Goal: Navigation & Orientation: Find specific page/section

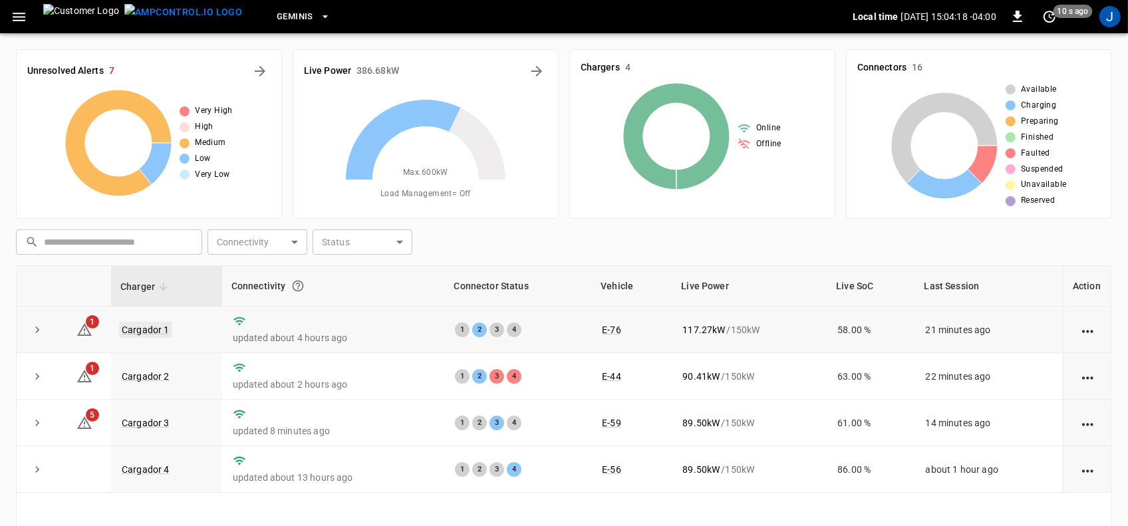
click at [150, 333] on link "Cargador 1" at bounding box center [145, 330] width 53 height 16
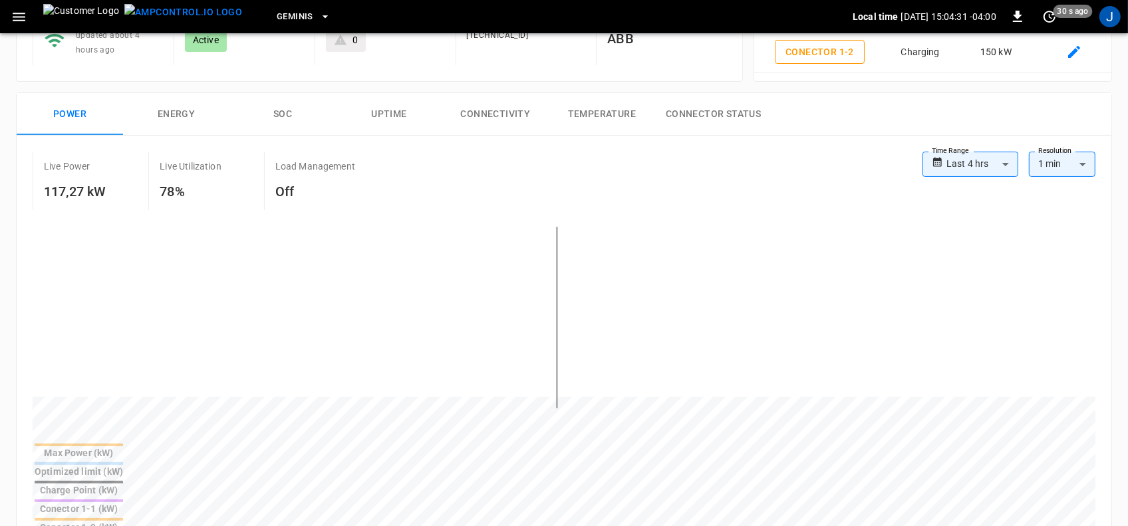
scroll to position [166, 0]
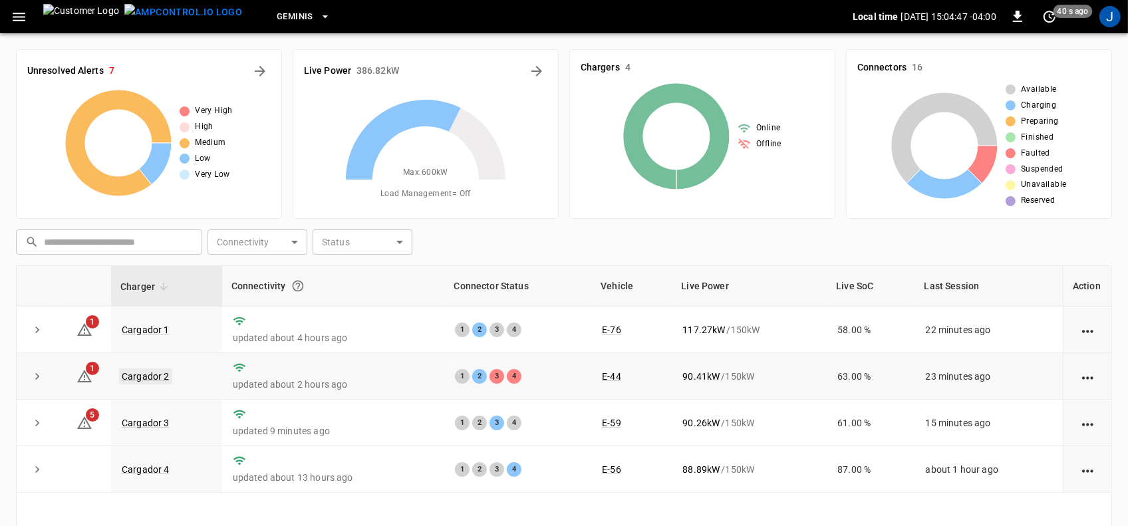
click at [148, 374] on link "Cargador 2" at bounding box center [145, 376] width 53 height 16
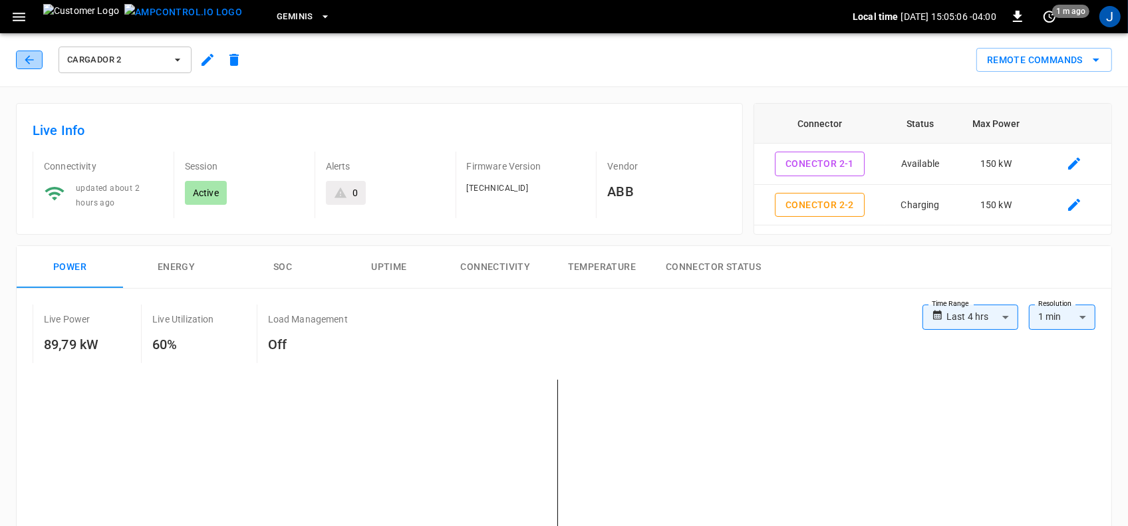
click at [35, 60] on icon "button" at bounding box center [29, 59] width 13 height 13
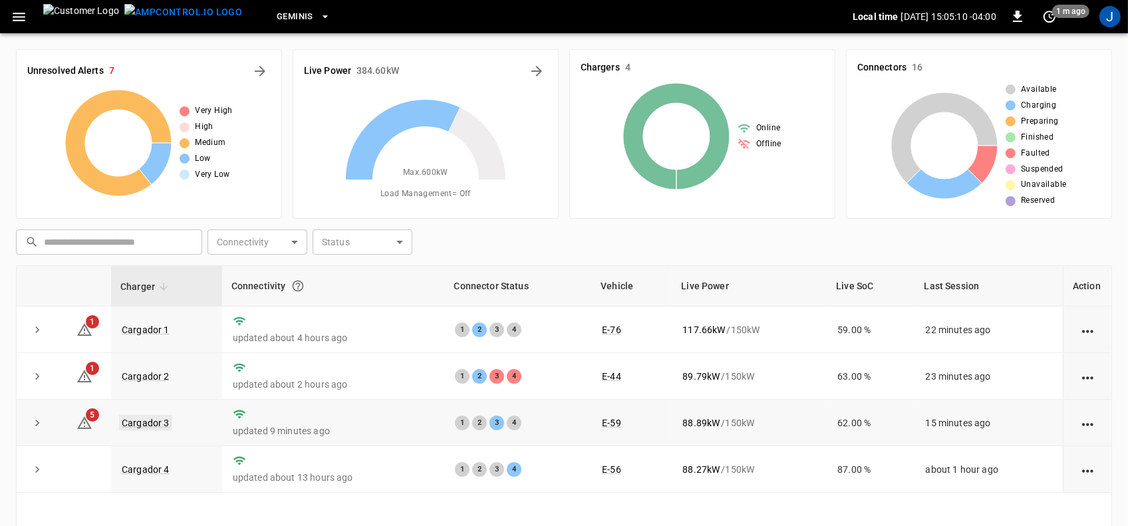
click at [134, 424] on link "Cargador 3" at bounding box center [145, 423] width 53 height 16
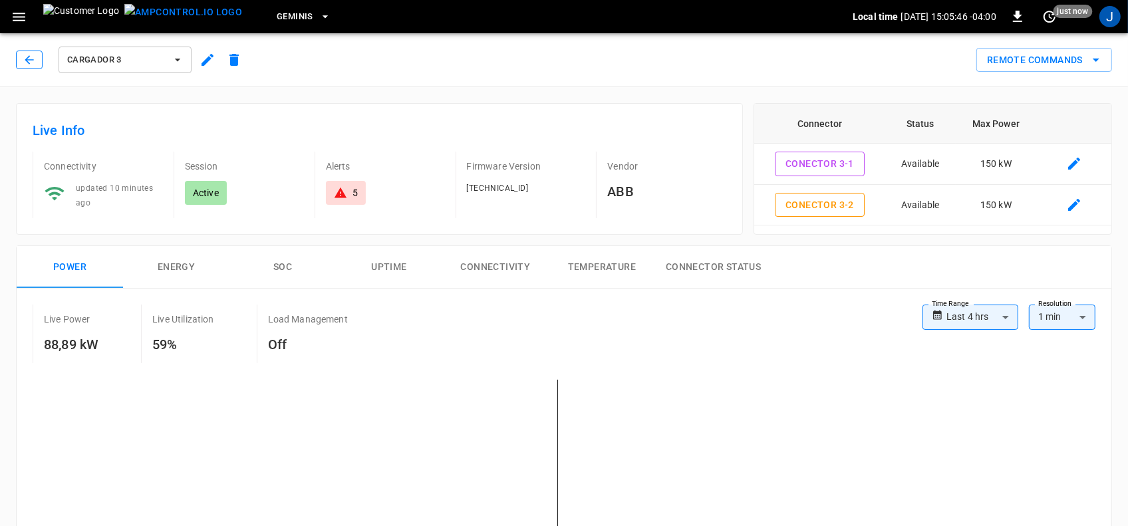
click at [24, 58] on icon "button" at bounding box center [29, 59] width 13 height 13
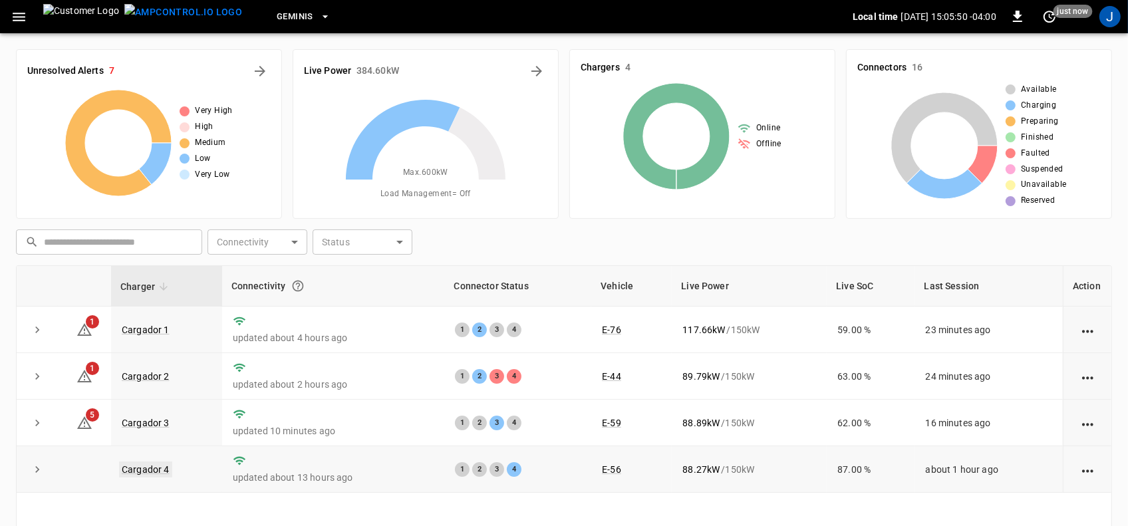
click at [142, 473] on link "Cargador 4" at bounding box center [145, 470] width 53 height 16
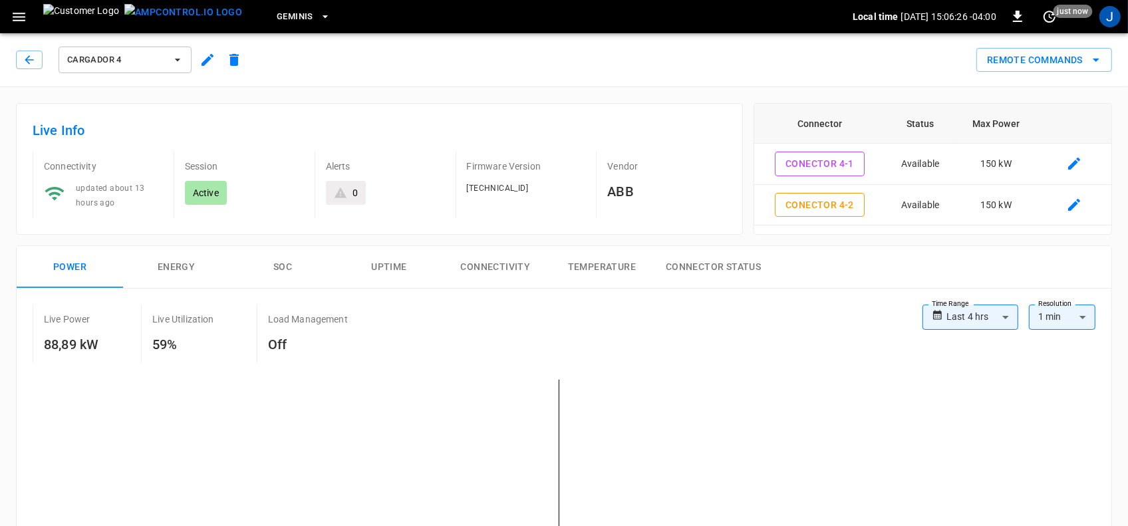
click at [17, 20] on icon "button" at bounding box center [19, 17] width 13 height 9
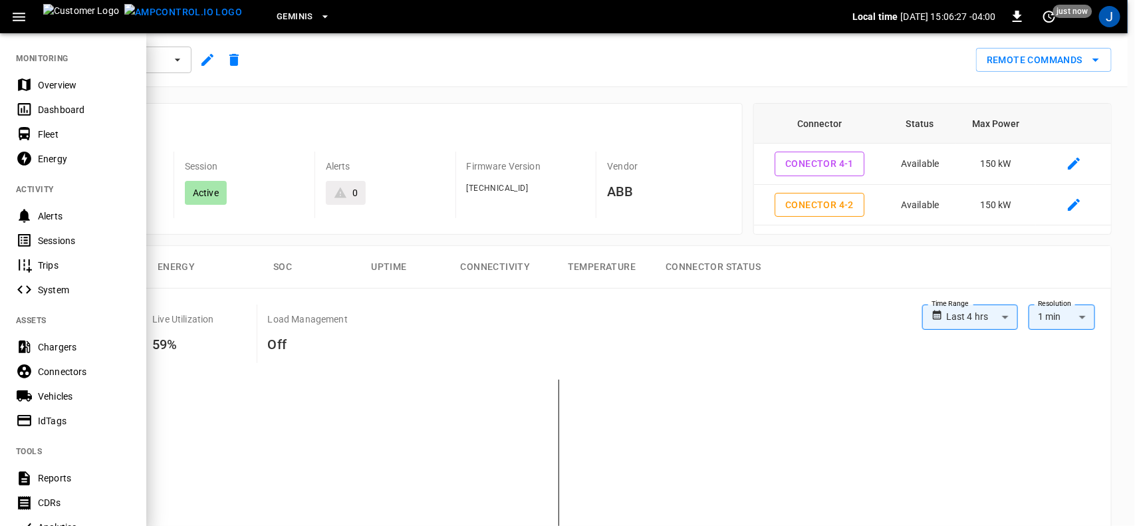
click at [47, 238] on div "Sessions" at bounding box center [84, 240] width 92 height 13
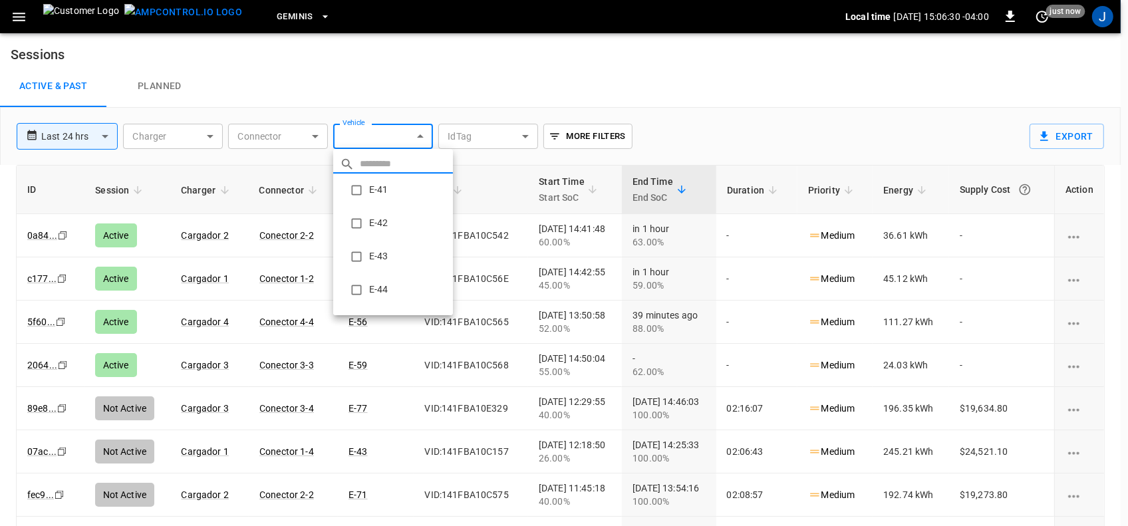
click at [422, 134] on body "**********" at bounding box center [564, 284] width 1128 height 569
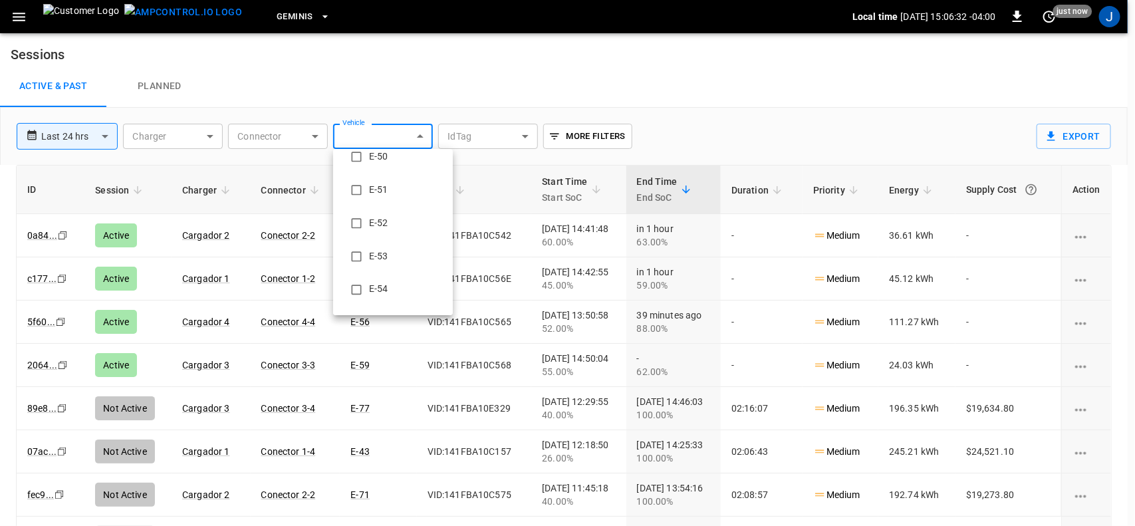
scroll to position [416, 0]
type input "**********"
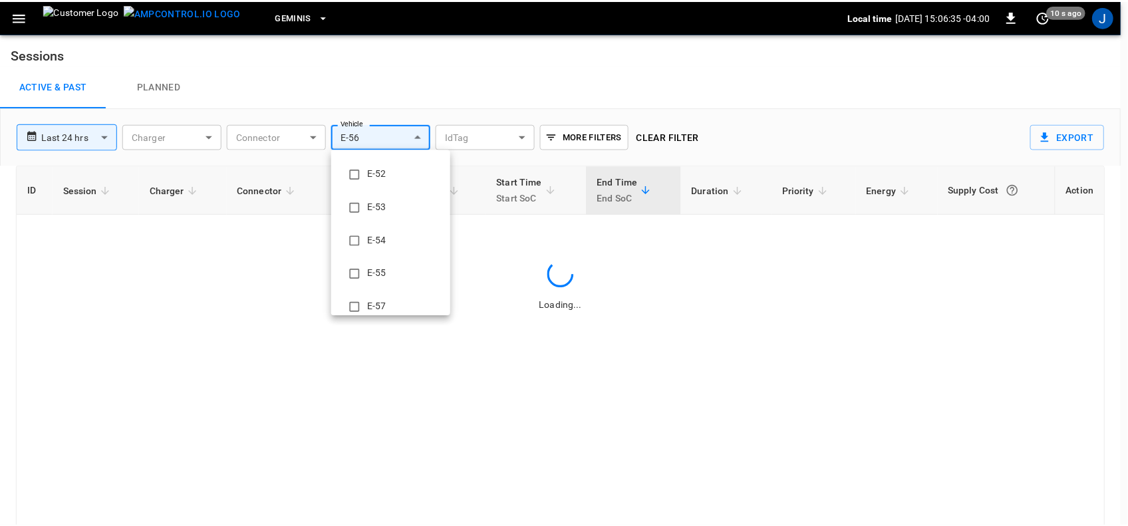
scroll to position [0, 0]
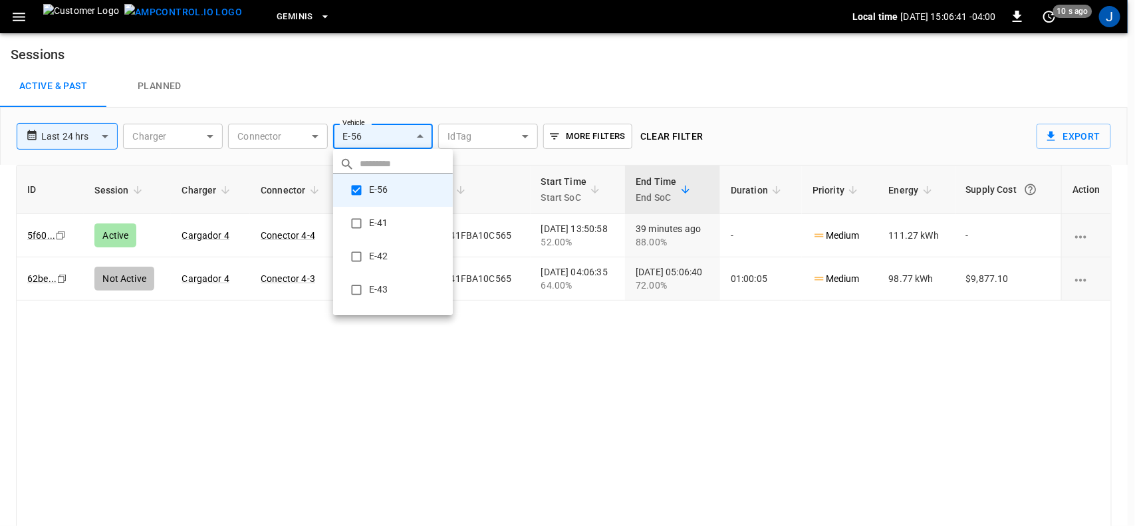
click at [213, 134] on div at bounding box center [567, 263] width 1135 height 526
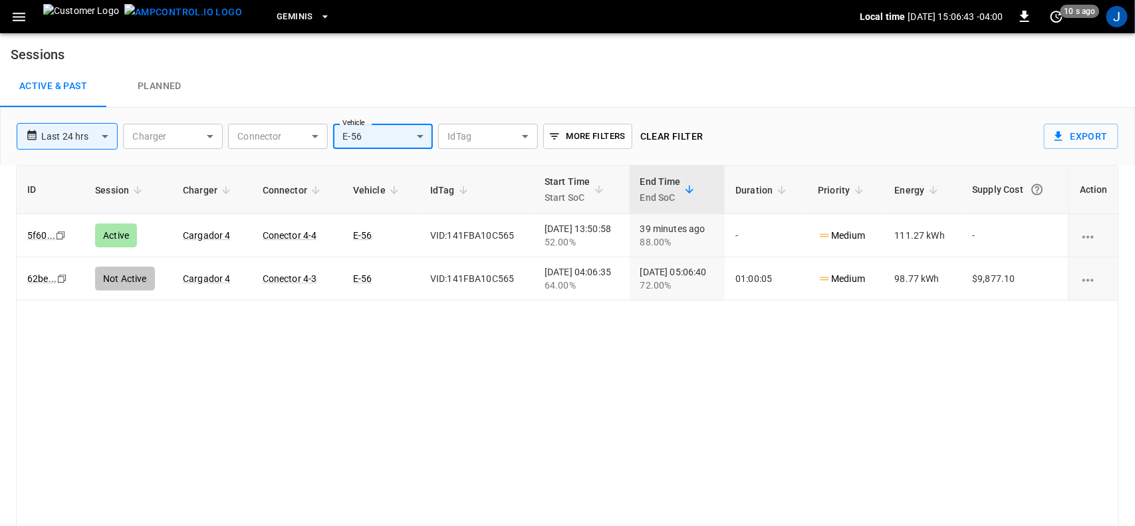
click at [208, 137] on body "**********" at bounding box center [567, 284] width 1135 height 569
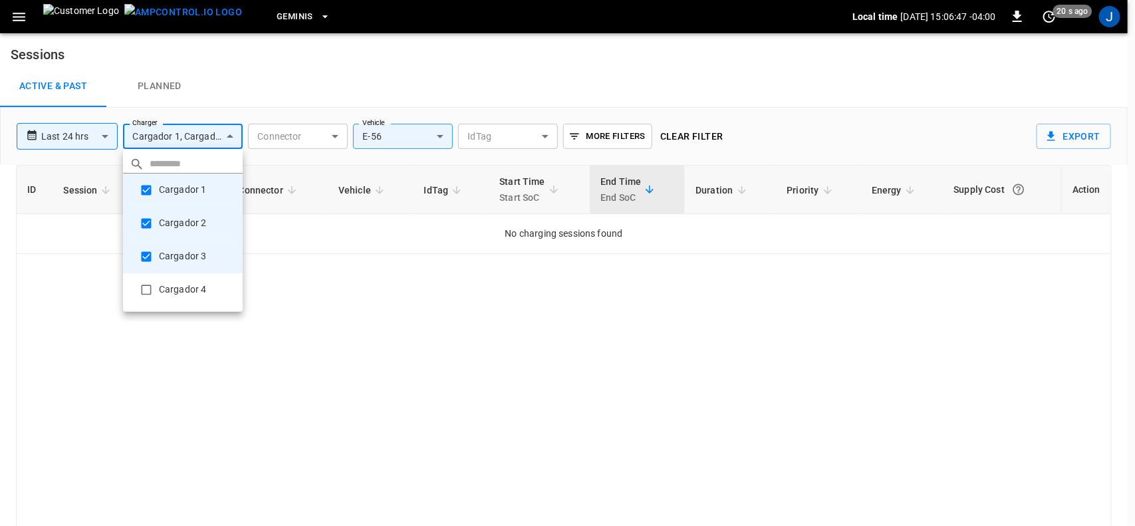
type input "**********"
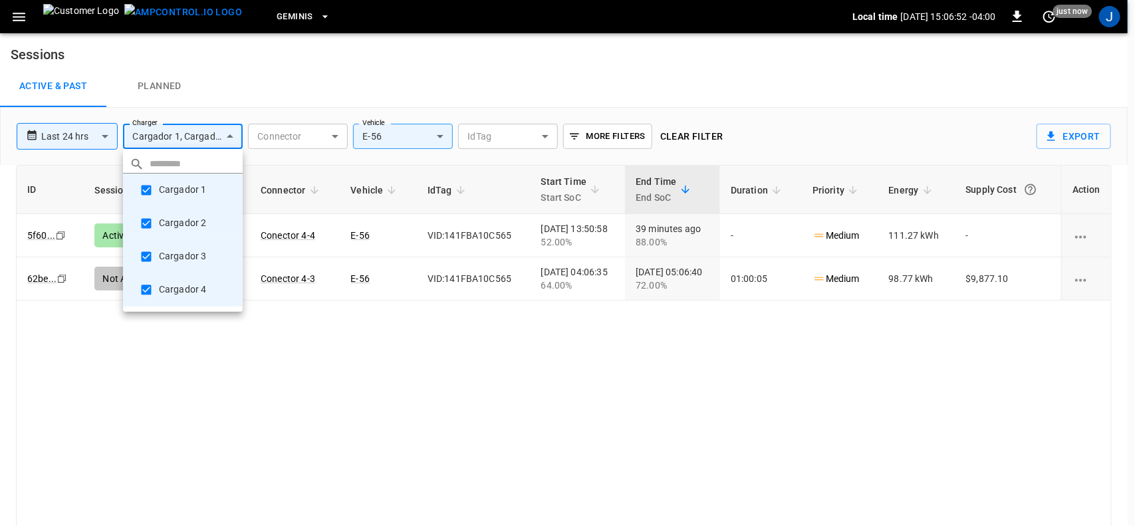
click at [106, 137] on div at bounding box center [567, 263] width 1135 height 526
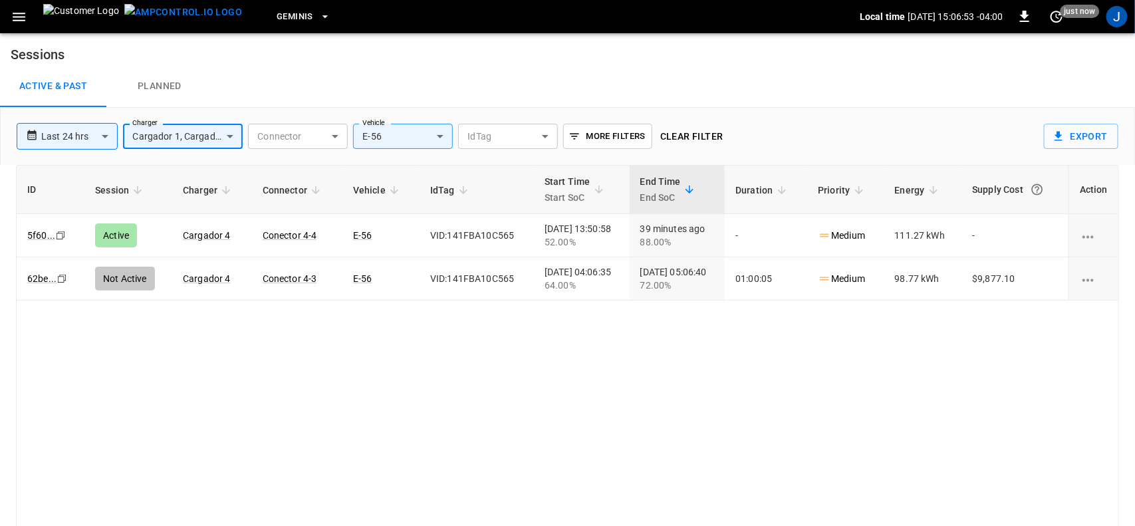
click at [104, 134] on body "**********" at bounding box center [567, 284] width 1135 height 569
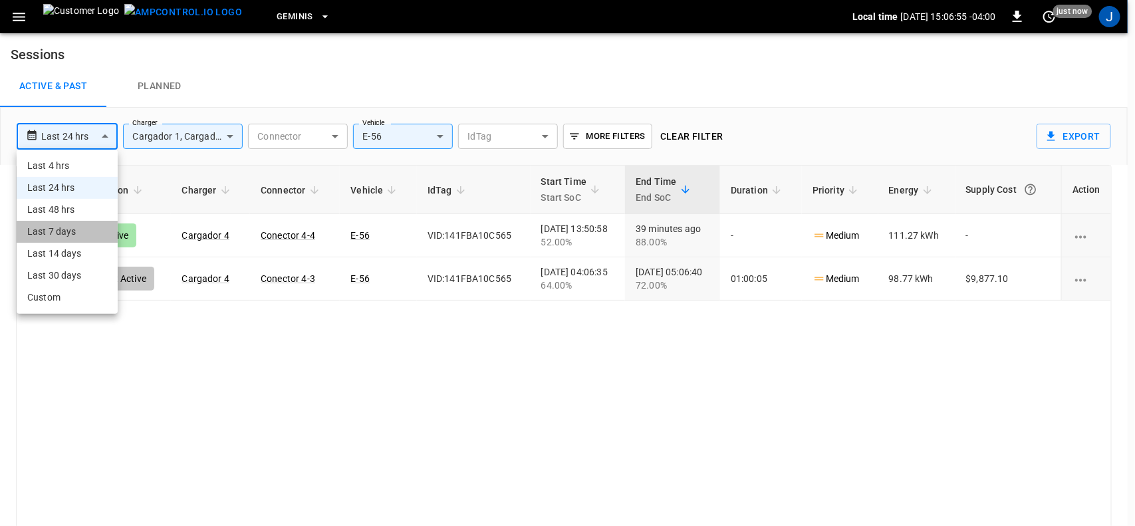
click at [62, 233] on li "Last 7 days" at bounding box center [67, 232] width 101 height 22
type input "**********"
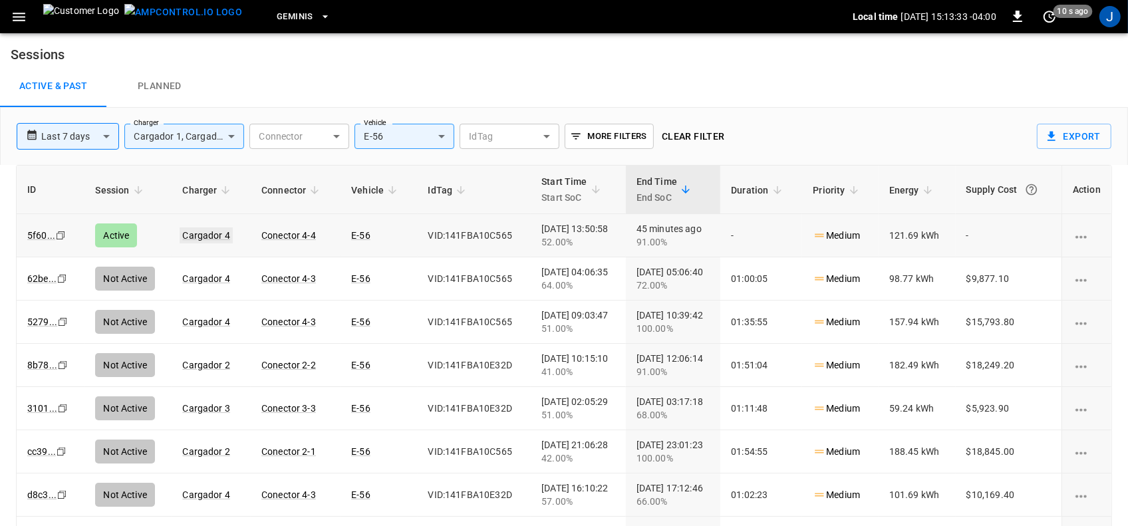
click at [202, 233] on link "Cargador 4" at bounding box center [206, 235] width 53 height 16
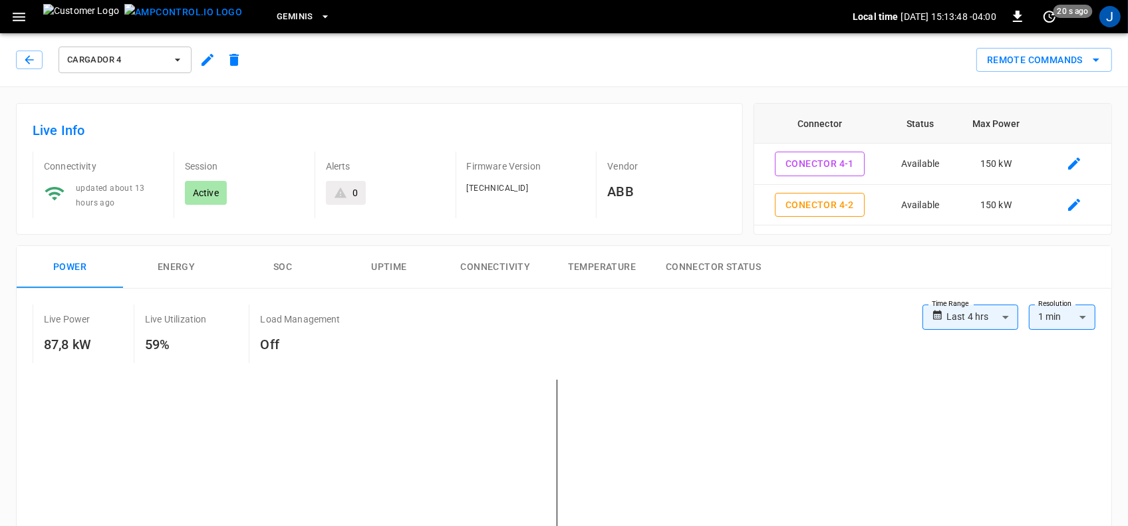
click at [175, 58] on icon "button" at bounding box center [177, 59] width 13 height 13
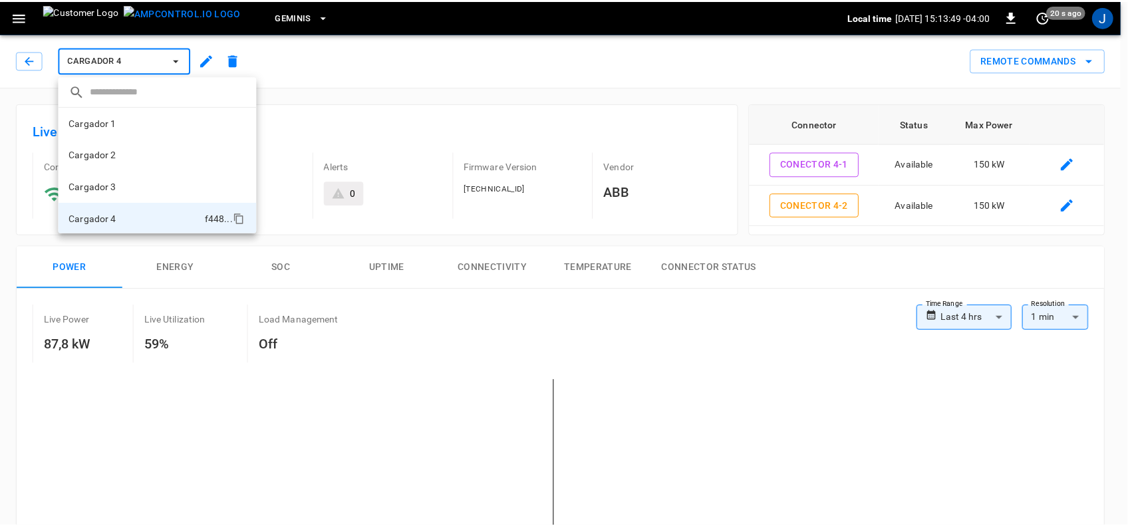
scroll to position [1, 0]
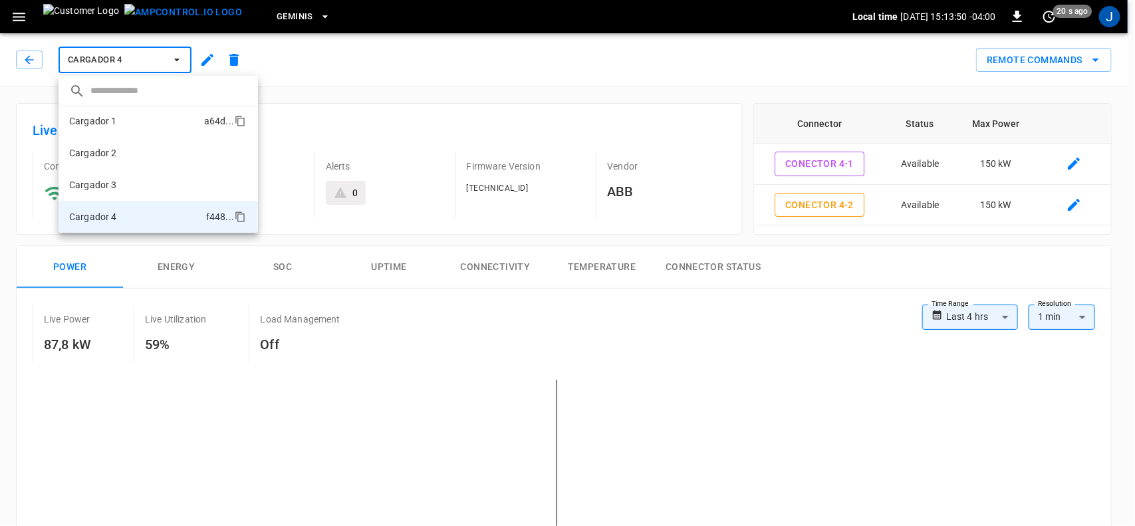
click at [90, 124] on p "Cargador 1" at bounding box center [93, 120] width 48 height 13
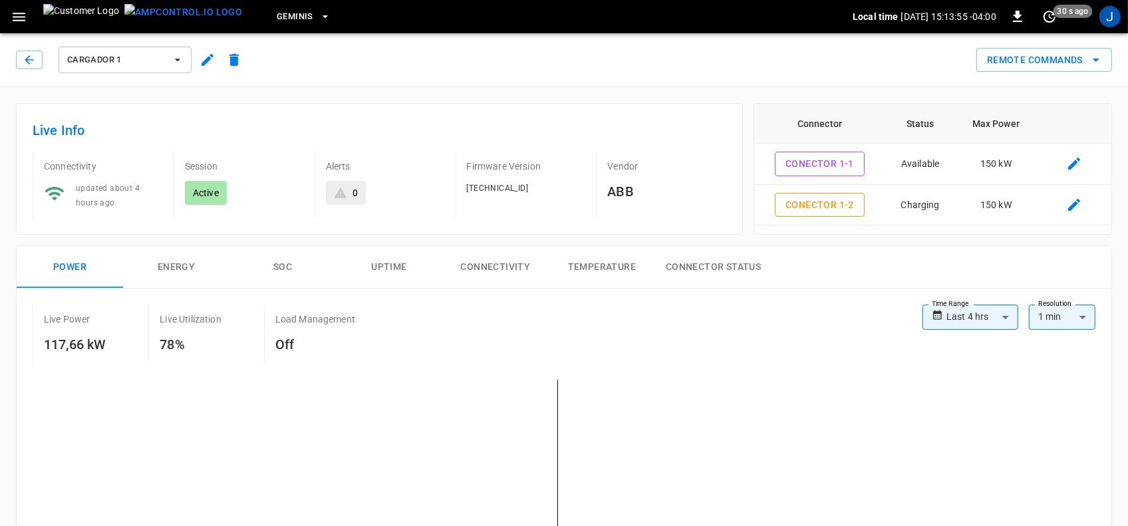
click at [181, 57] on icon "button" at bounding box center [177, 59] width 13 height 13
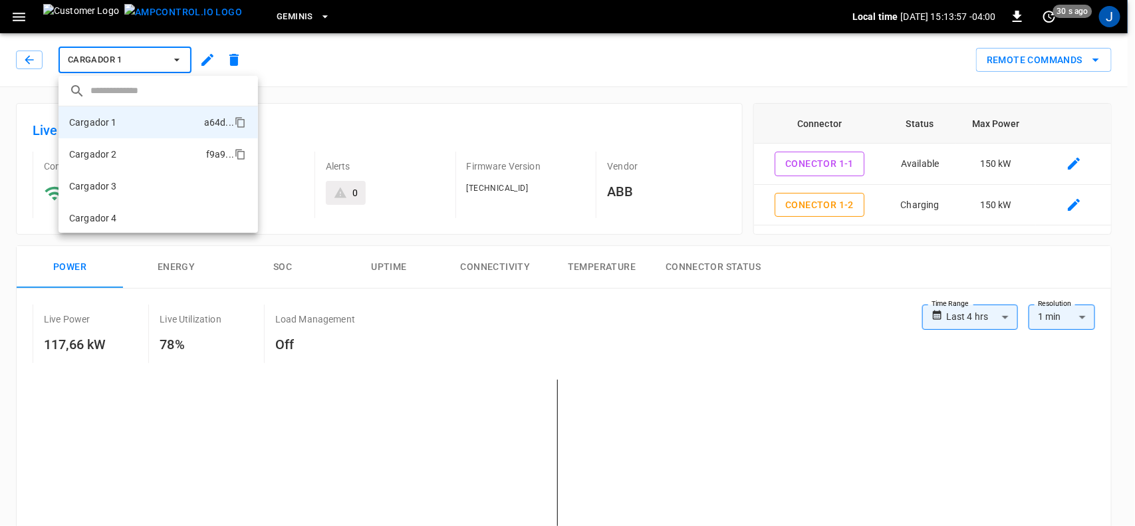
click at [104, 154] on p "Cargador 2" at bounding box center [93, 154] width 48 height 13
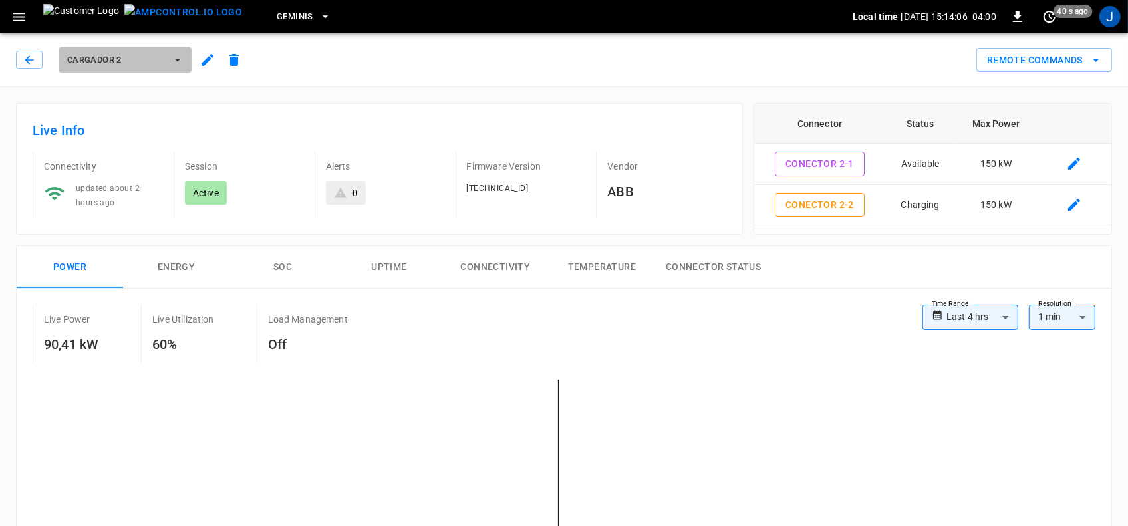
click at [175, 57] on icon "button" at bounding box center [177, 59] width 13 height 13
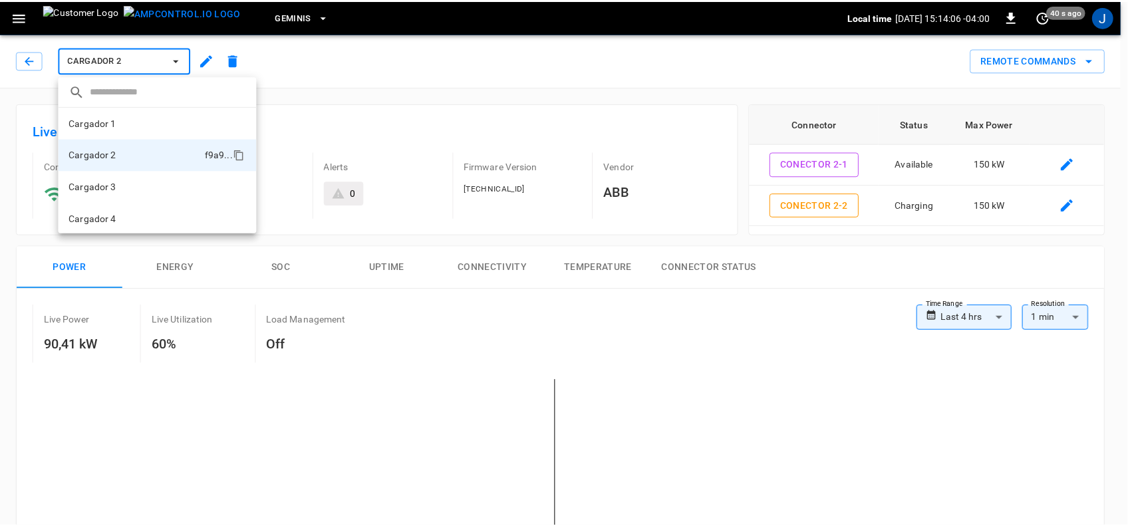
scroll to position [1, 0]
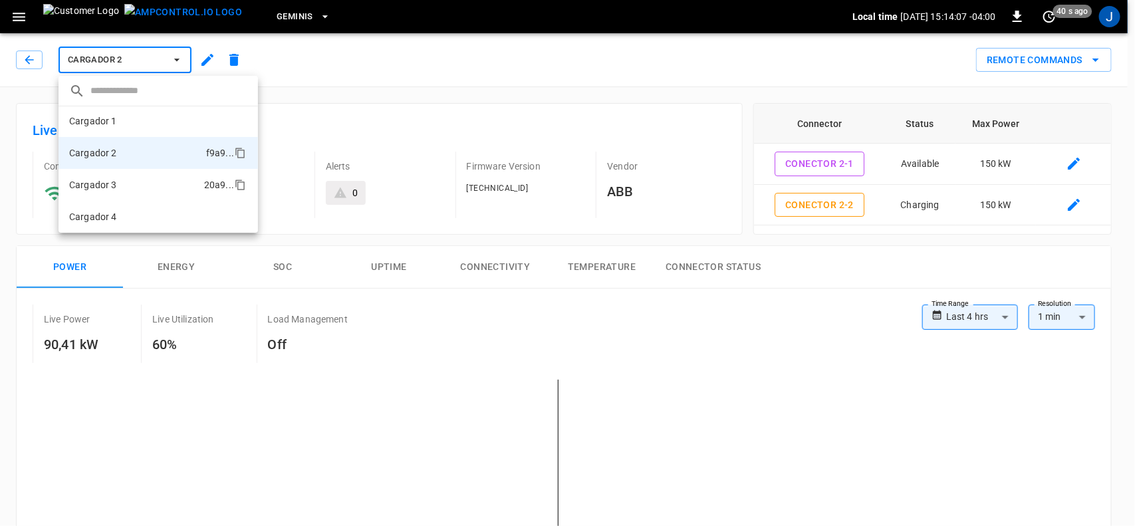
click at [107, 183] on p "Cargador 3" at bounding box center [93, 184] width 48 height 13
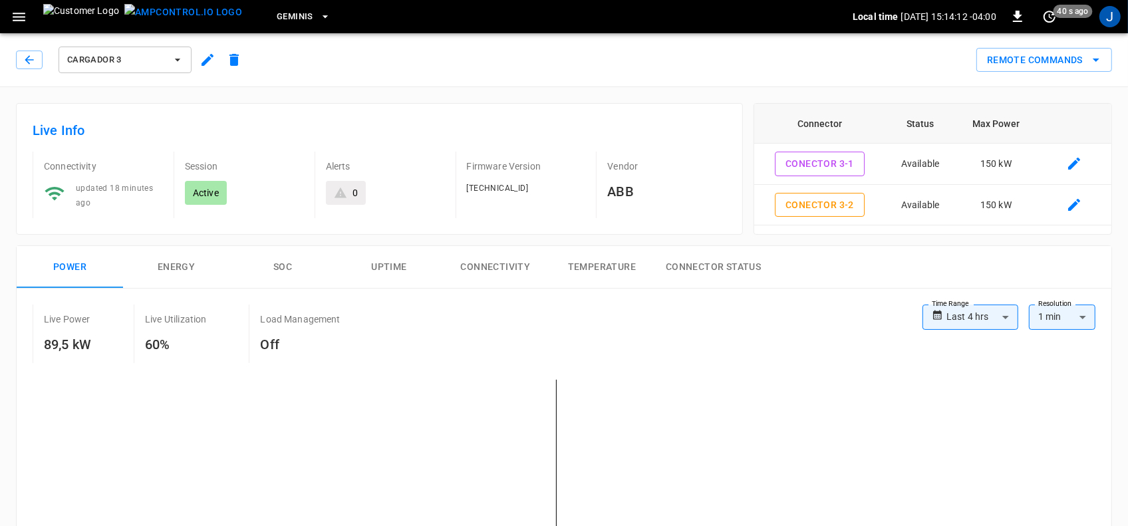
click at [174, 58] on icon "button" at bounding box center [177, 59] width 13 height 13
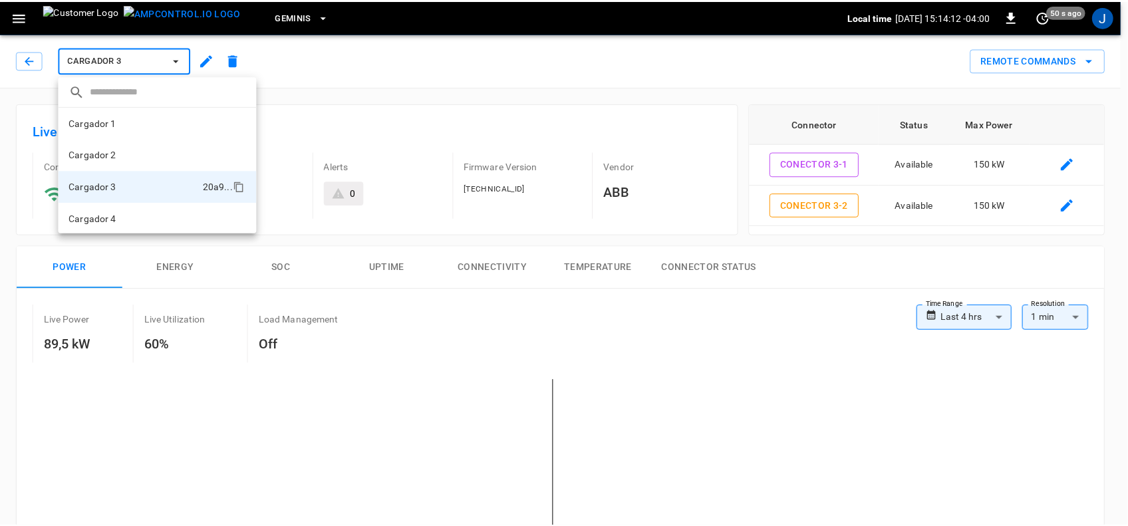
scroll to position [1, 0]
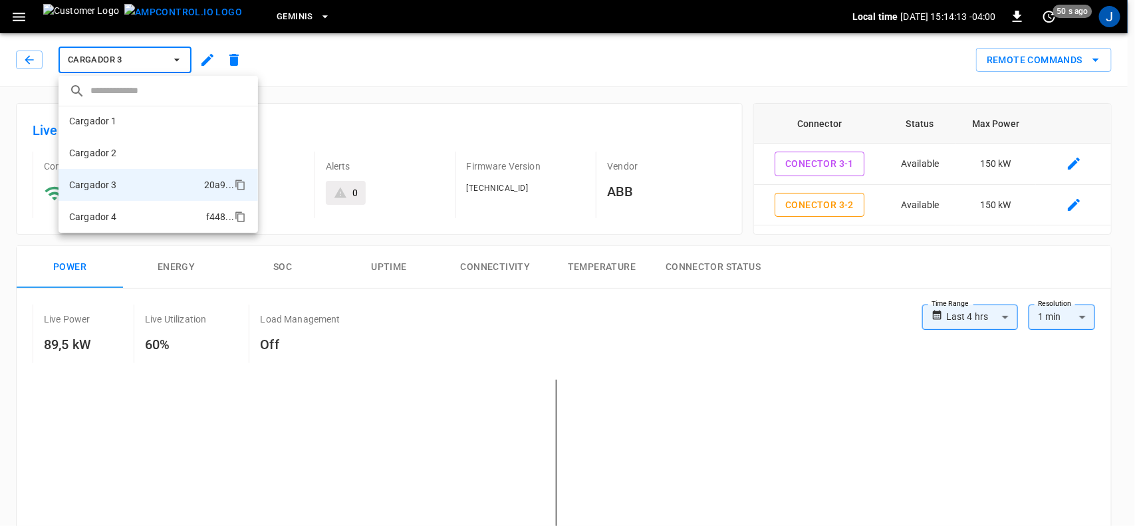
click at [132, 211] on li "Cargador 4 f448 ..." at bounding box center [159, 217] width 200 height 32
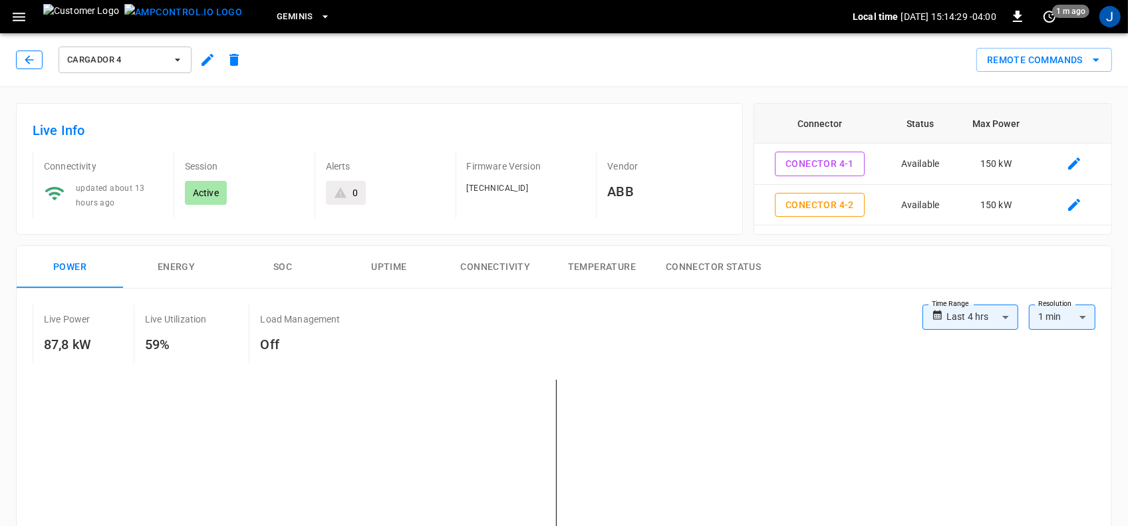
click at [20, 58] on button "button" at bounding box center [29, 60] width 27 height 19
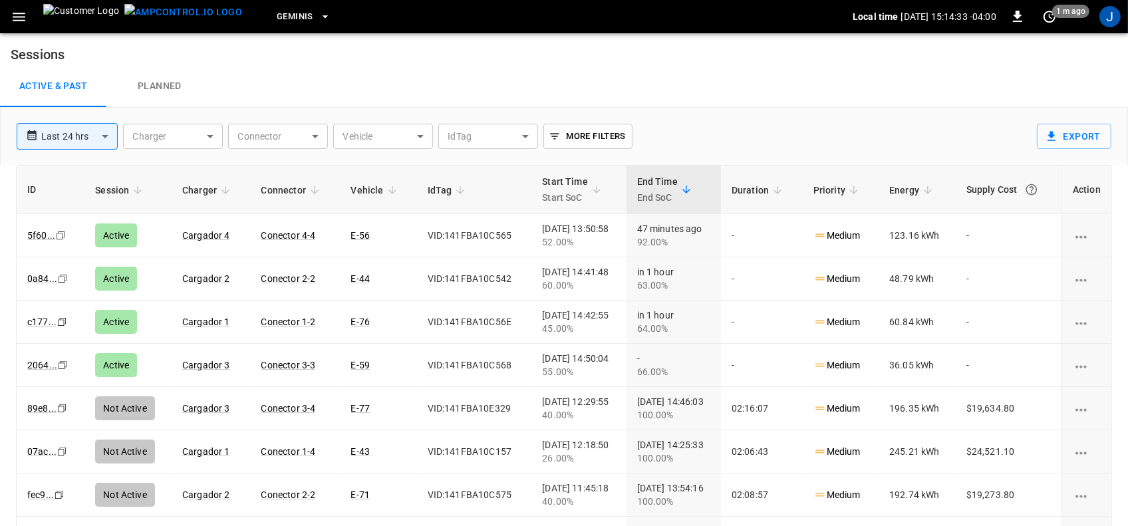
click at [13, 20] on icon "button" at bounding box center [19, 17] width 13 height 9
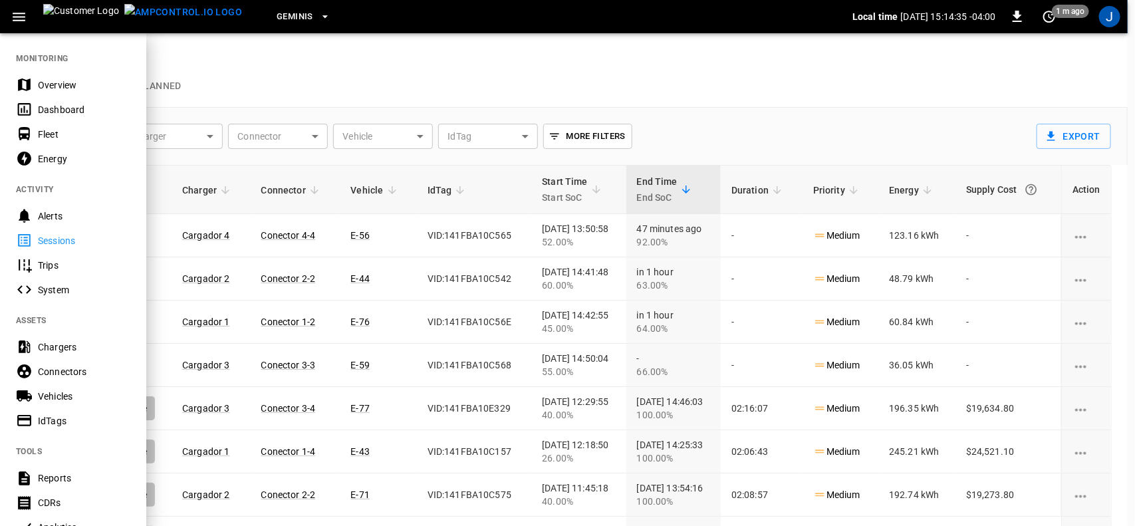
click at [69, 110] on div "Dashboard" at bounding box center [84, 109] width 92 height 13
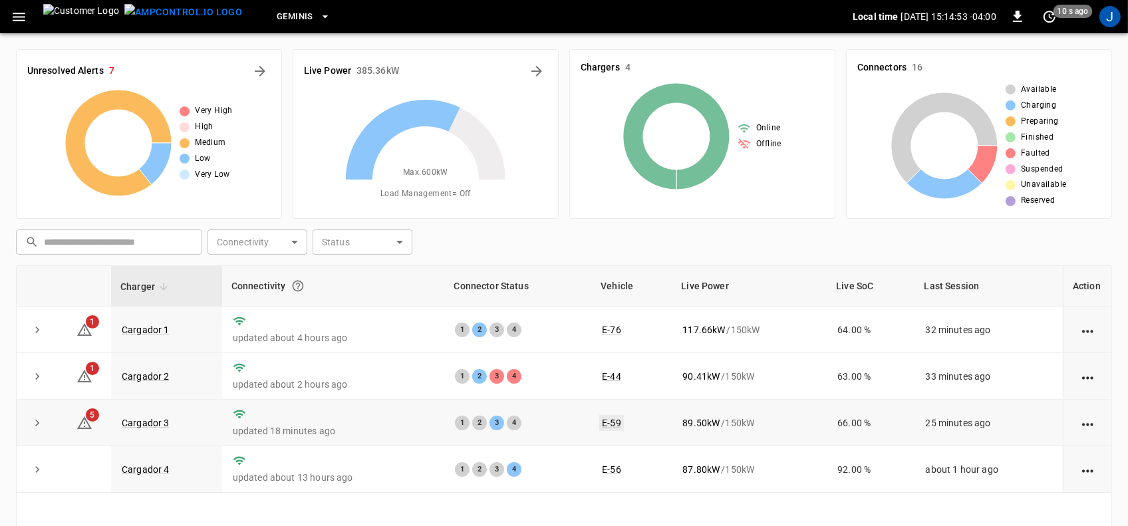
click at [606, 424] on link "E-59" at bounding box center [611, 423] width 25 height 16
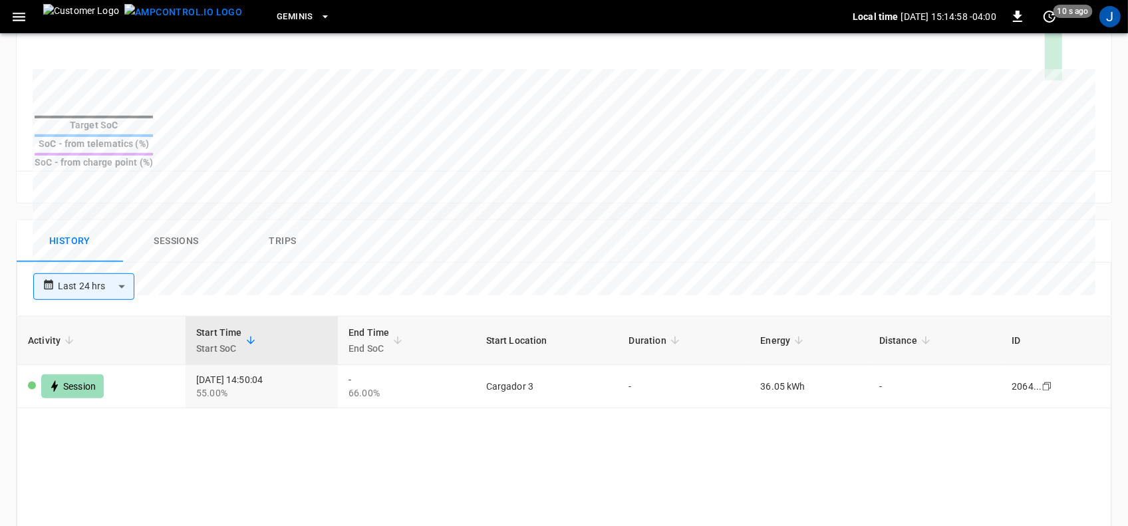
scroll to position [582, 0]
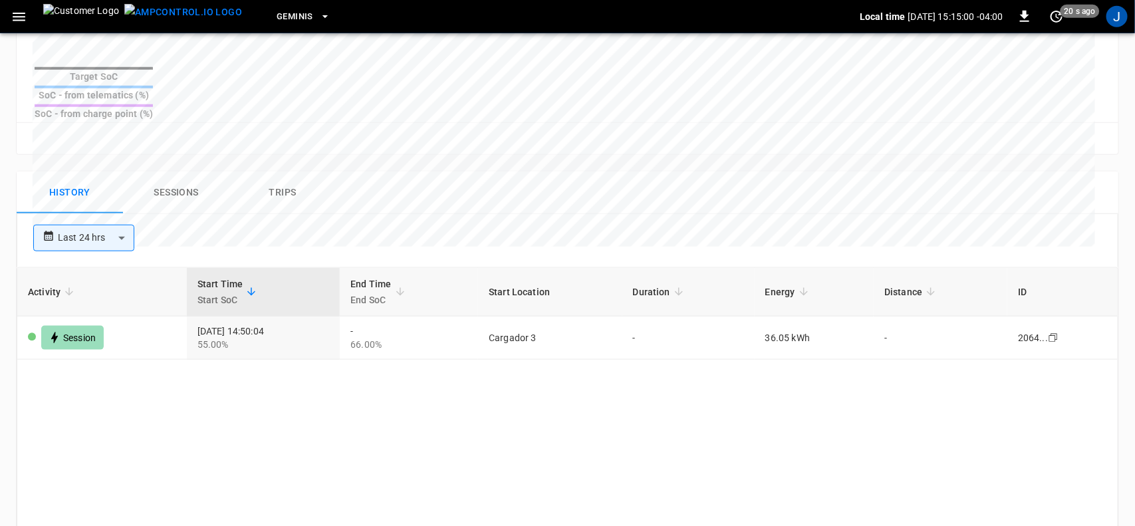
click at [124, 208] on body "**********" at bounding box center [567, 53] width 1135 height 1270
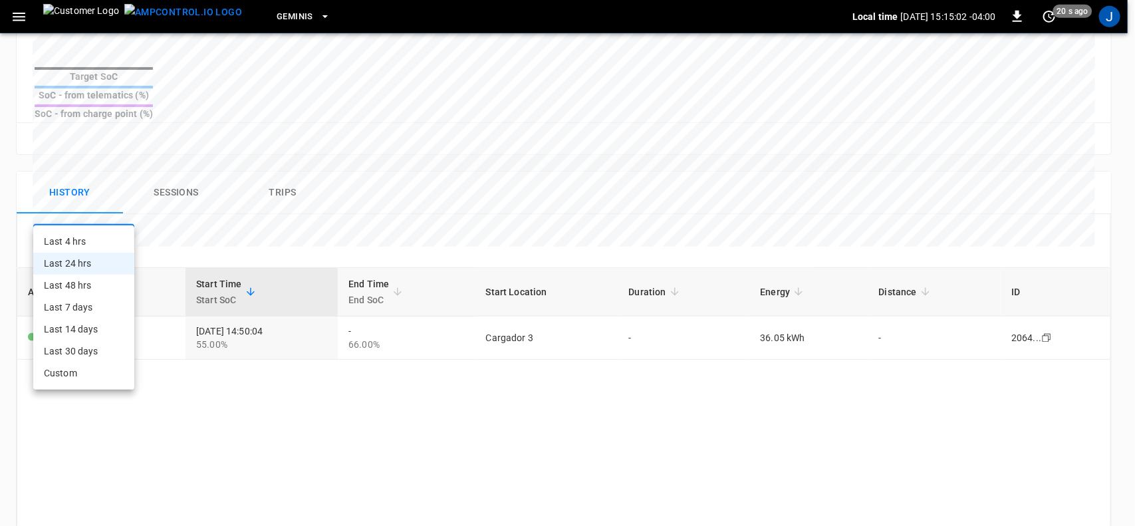
click at [68, 306] on li "Last 7 days" at bounding box center [83, 308] width 101 height 22
type input "**********"
type input "***"
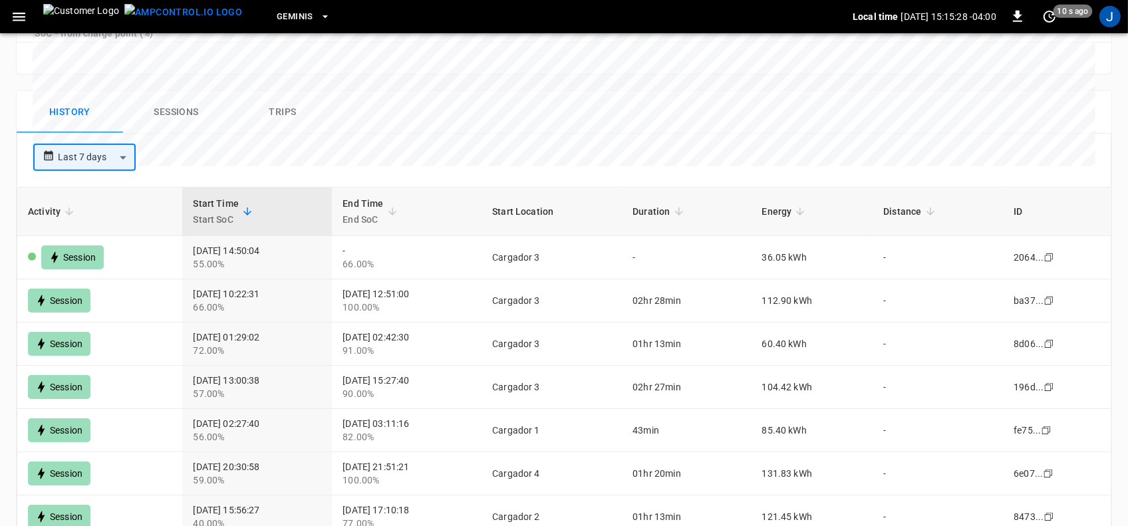
scroll to position [635, 0]
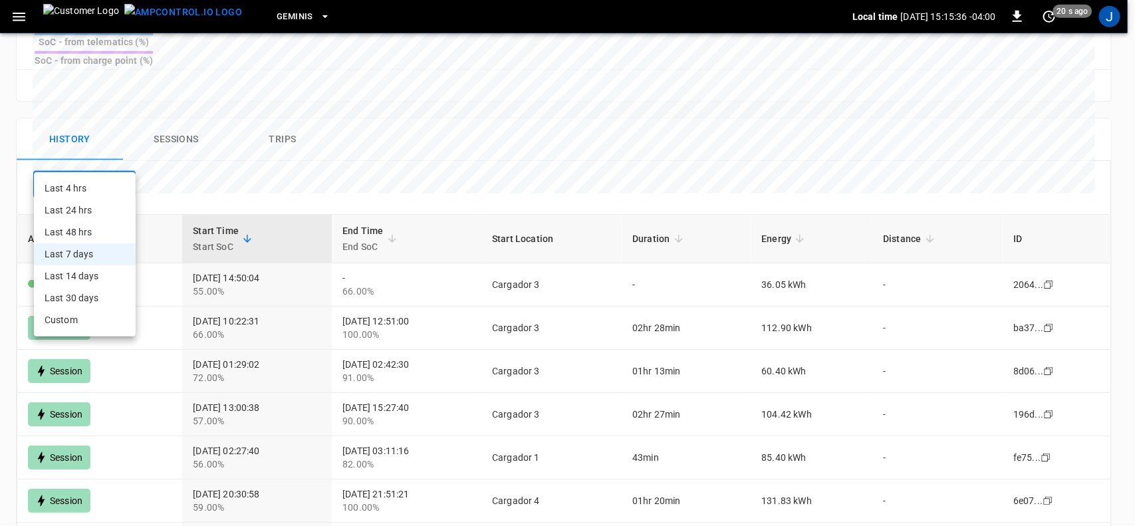
click at [120, 156] on body "**********" at bounding box center [567, 0] width 1135 height 1270
click at [90, 271] on li "Last 14 days" at bounding box center [85, 276] width 102 height 22
type input "**********"
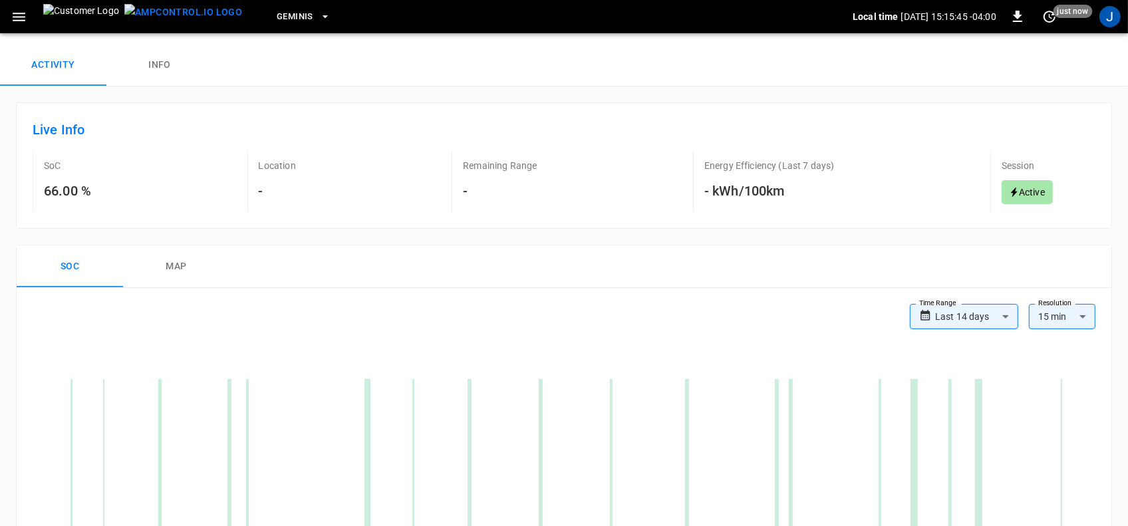
scroll to position [136, 0]
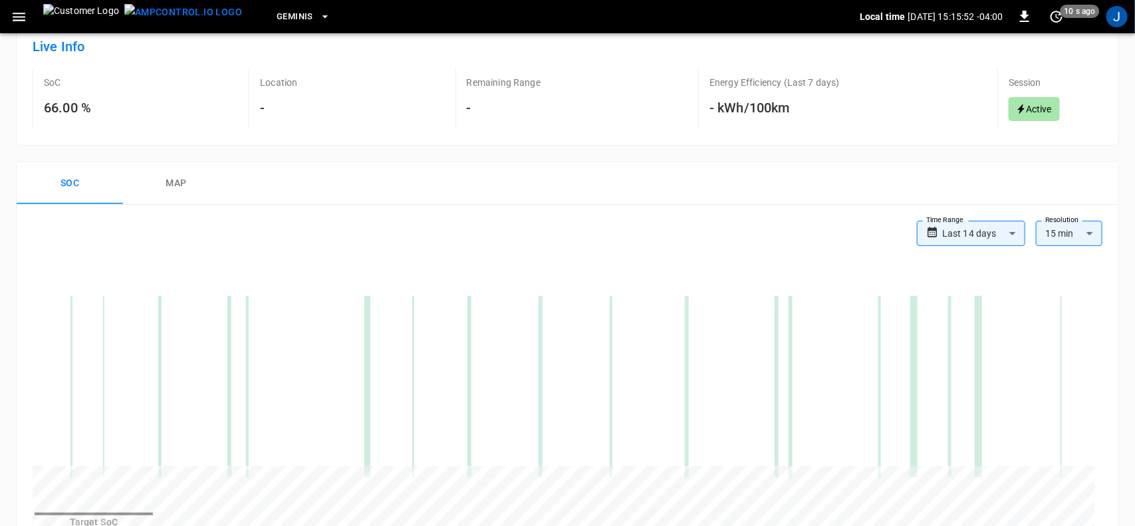
click at [1086, 235] on body "**********" at bounding box center [567, 499] width 1135 height 1270
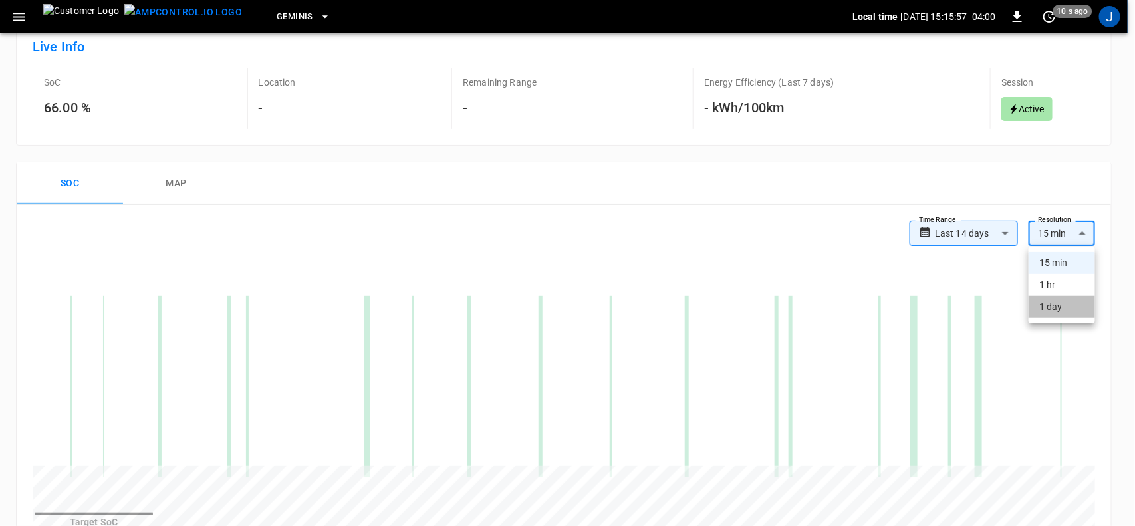
click at [1058, 307] on li "1 day" at bounding box center [1062, 307] width 67 height 22
type input "**"
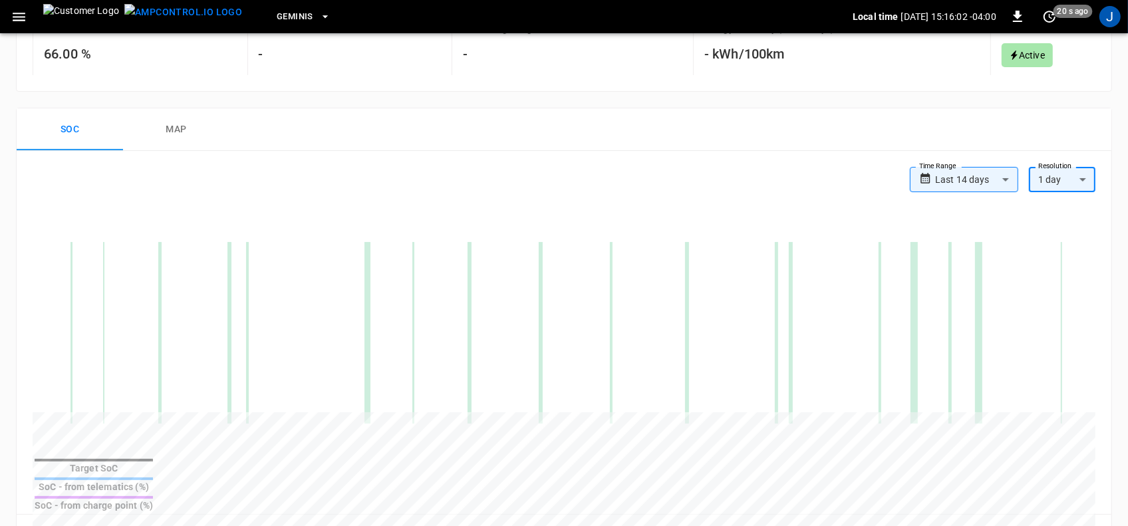
scroll to position [219, 0]
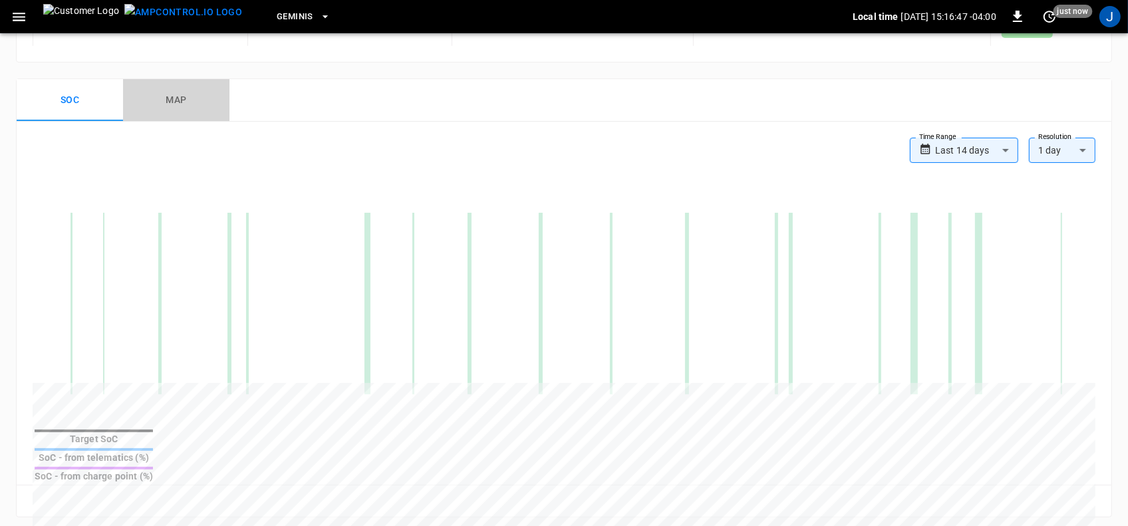
click at [173, 100] on button "map" at bounding box center [176, 100] width 106 height 43
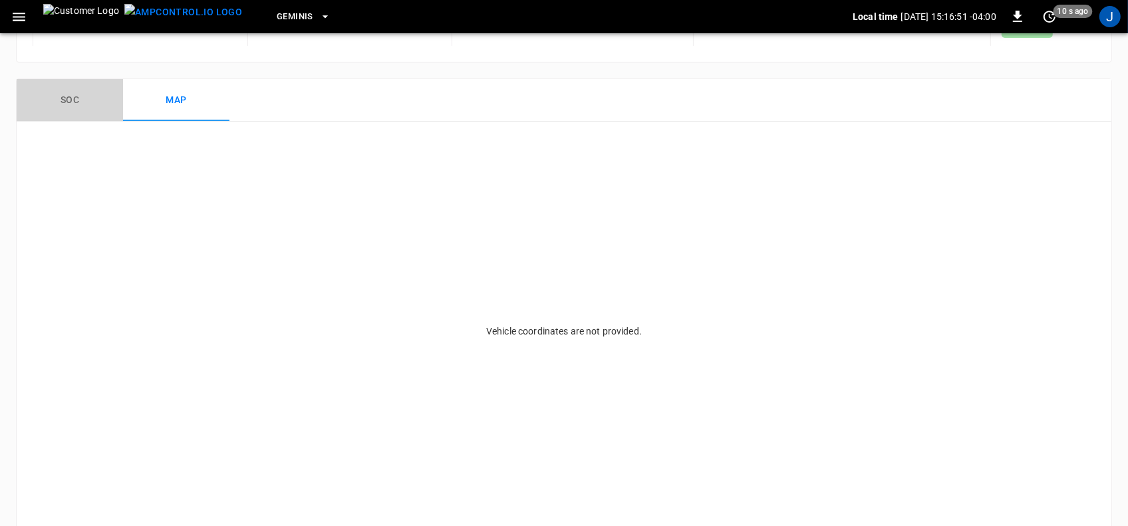
click at [67, 102] on button "Soc" at bounding box center [70, 100] width 106 height 43
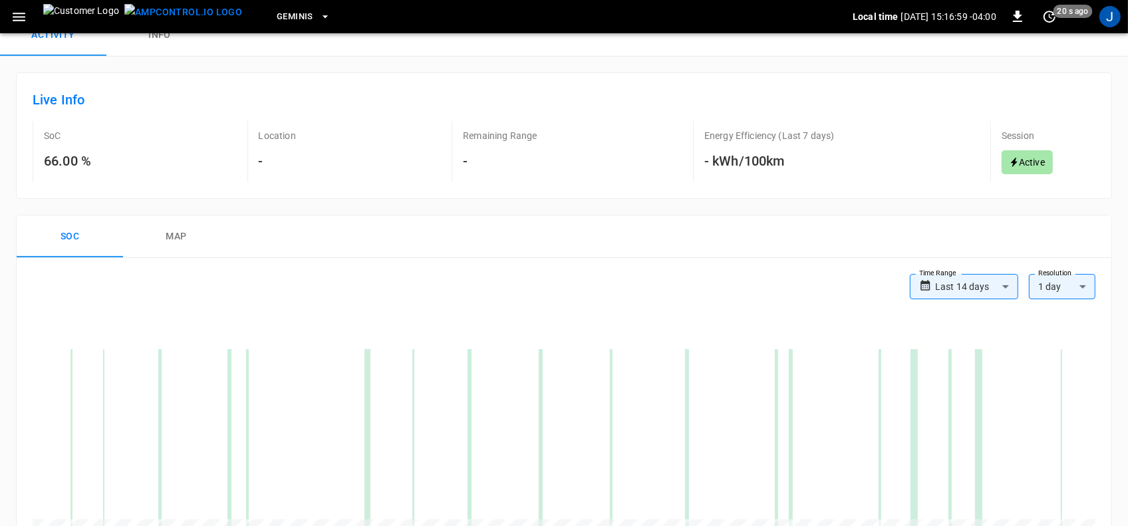
scroll to position [0, 0]
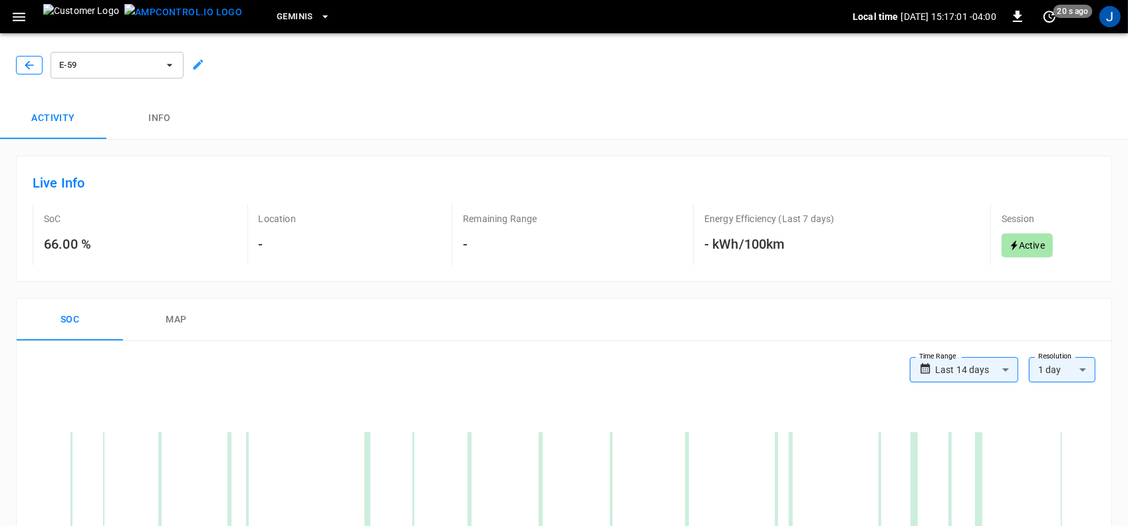
click at [30, 61] on icon "button" at bounding box center [29, 65] width 9 height 9
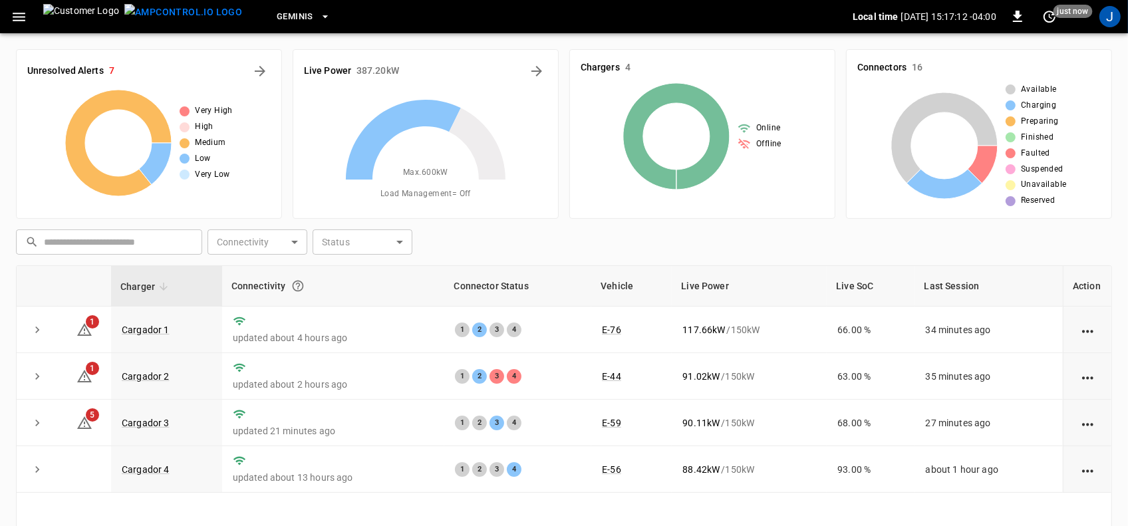
click at [250, 240] on body "Geminis Local time [DATE] 15:17:12 -04:00 0 just now J Unresolved Alerts 7 Very…" at bounding box center [564, 342] width 1128 height 685
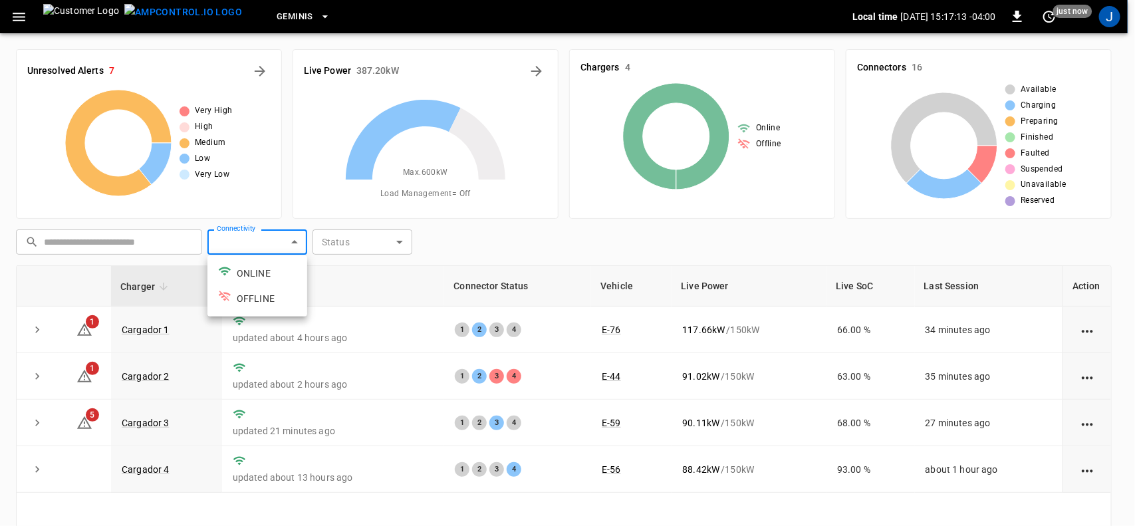
click at [243, 275] on li "ONLINE" at bounding box center [258, 273] width 100 height 25
type input "******"
click at [589, 204] on div at bounding box center [567, 263] width 1135 height 526
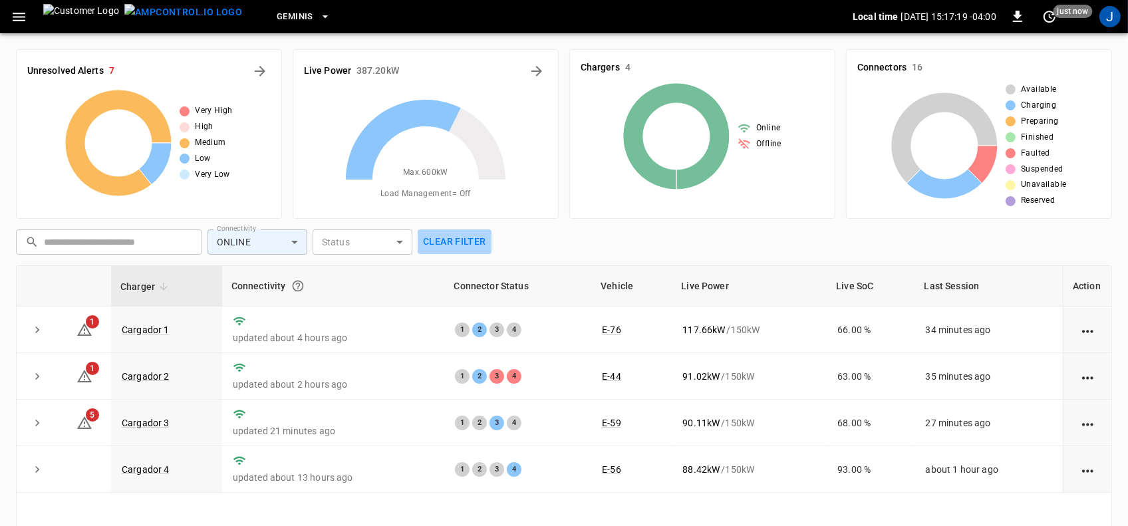
click at [464, 237] on button "Clear filter" at bounding box center [455, 241] width 74 height 25
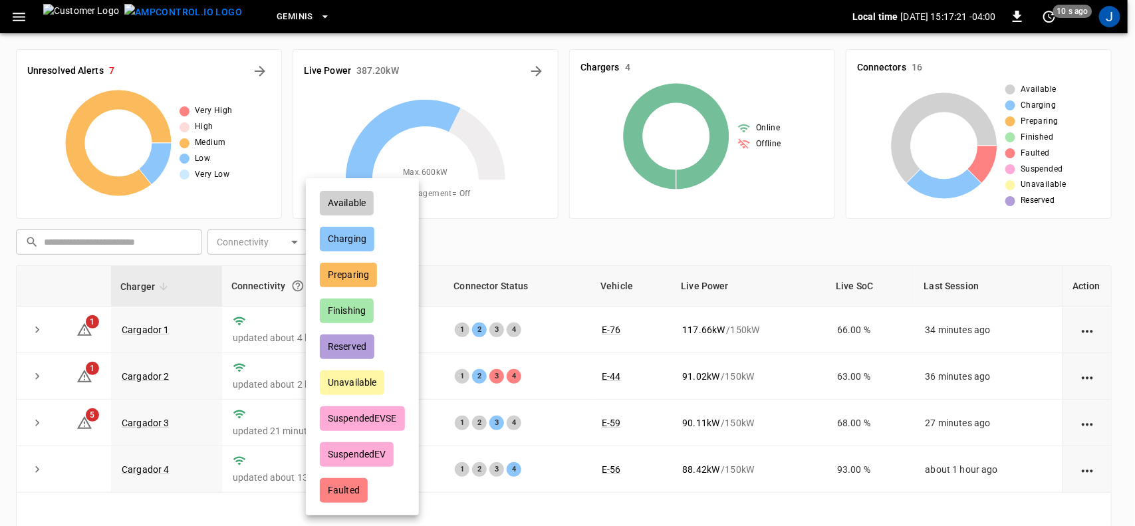
click at [396, 243] on body "Geminis Local time [DATE] 15:17:21 -04:00 0 10 s ago J Unresolved Alerts 7 Very…" at bounding box center [567, 342] width 1135 height 685
click at [398, 243] on li "Charging" at bounding box center [362, 239] width 106 height 33
type input "********"
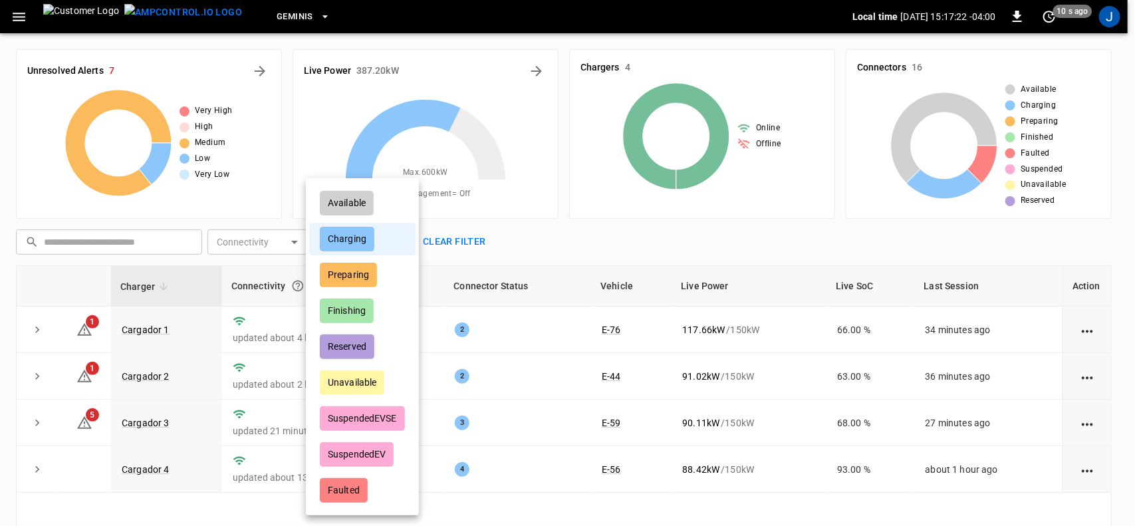
click at [553, 212] on div at bounding box center [567, 263] width 1135 height 526
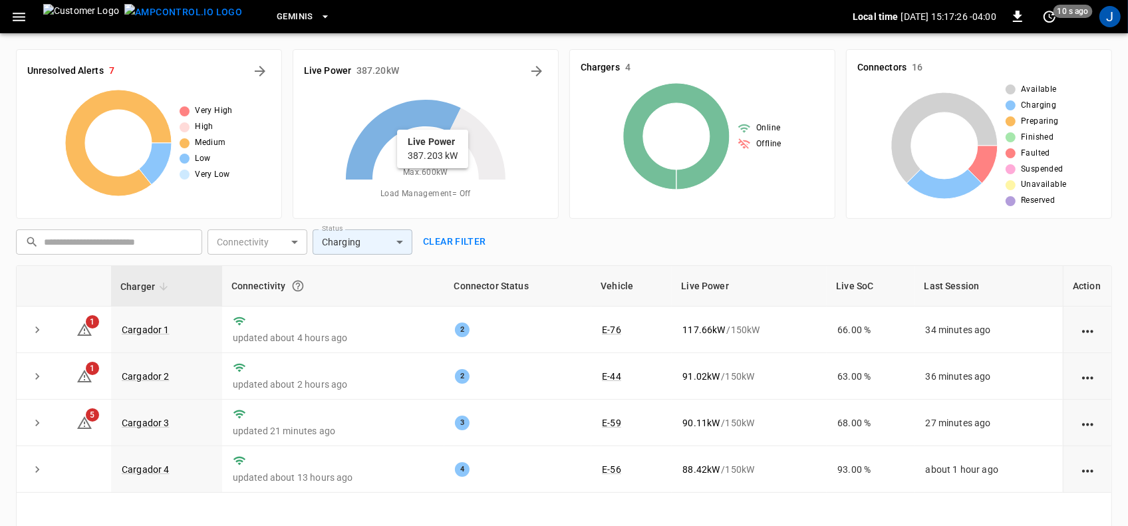
click at [448, 125] on icon at bounding box center [403, 140] width 115 height 80
click at [414, 122] on icon at bounding box center [403, 140] width 115 height 80
click at [421, 184] on icon at bounding box center [426, 179] width 166 height 166
click at [21, 19] on icon "button" at bounding box center [19, 17] width 17 height 17
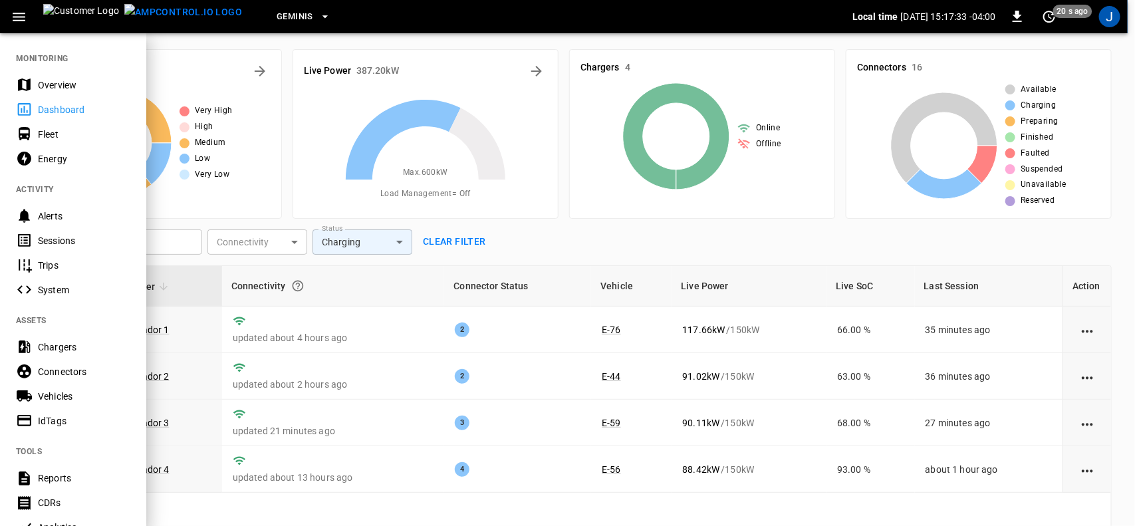
click at [40, 156] on div "Energy" at bounding box center [84, 158] width 92 height 13
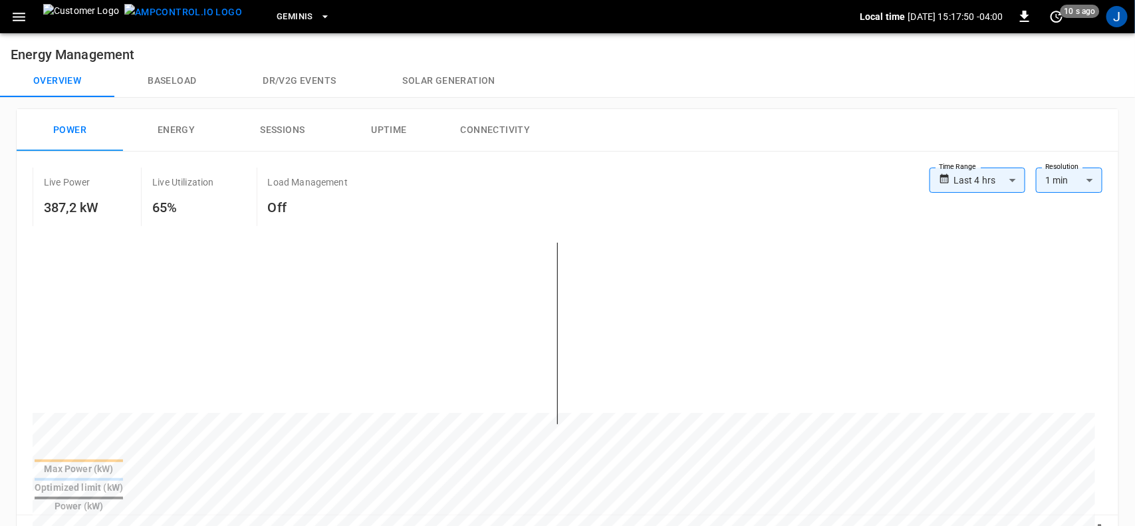
click at [1086, 183] on body "**********" at bounding box center [567, 524] width 1135 height 1049
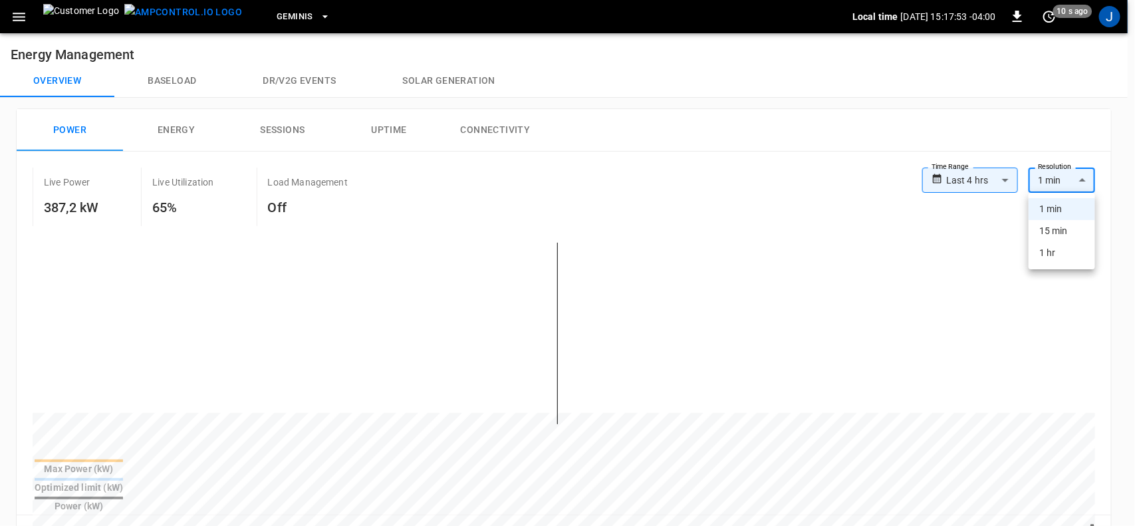
click at [1043, 257] on li "1 hr" at bounding box center [1062, 253] width 67 height 22
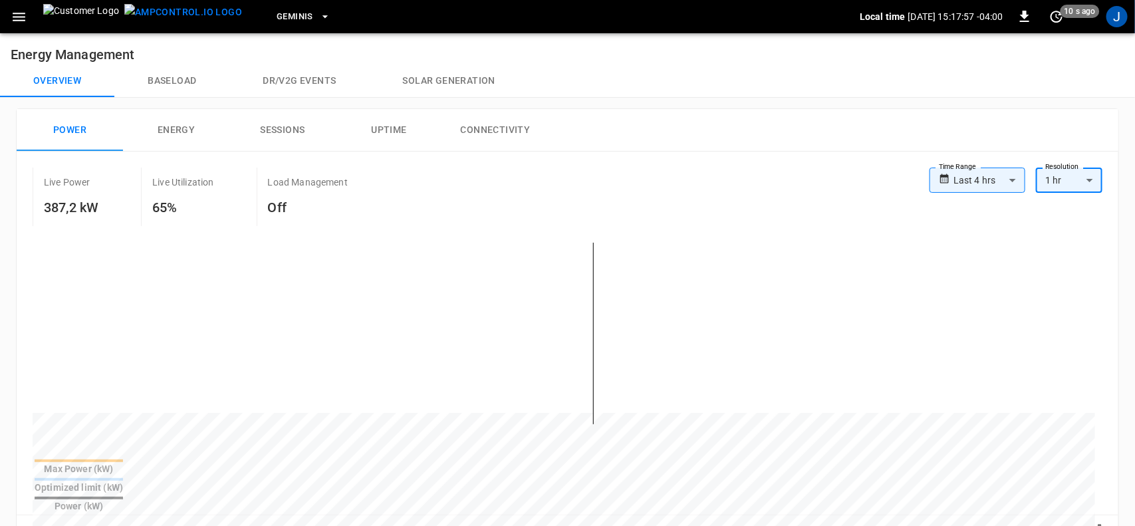
click at [1088, 178] on body "**********" at bounding box center [567, 524] width 1135 height 1049
click at [1053, 229] on li "15 min" at bounding box center [1062, 231] width 67 height 22
type input "***"
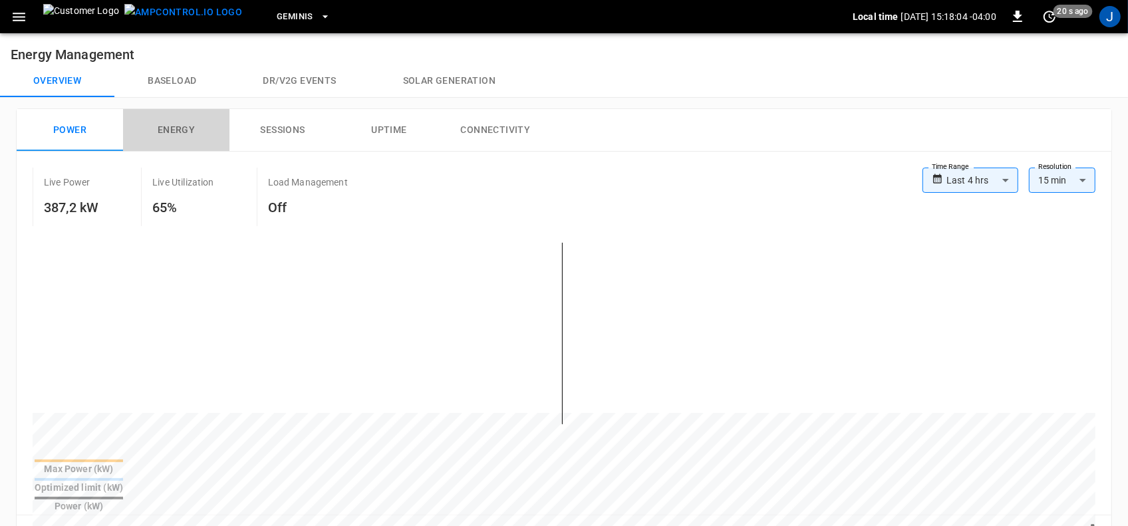
click at [180, 130] on button "Energy" at bounding box center [176, 130] width 106 height 43
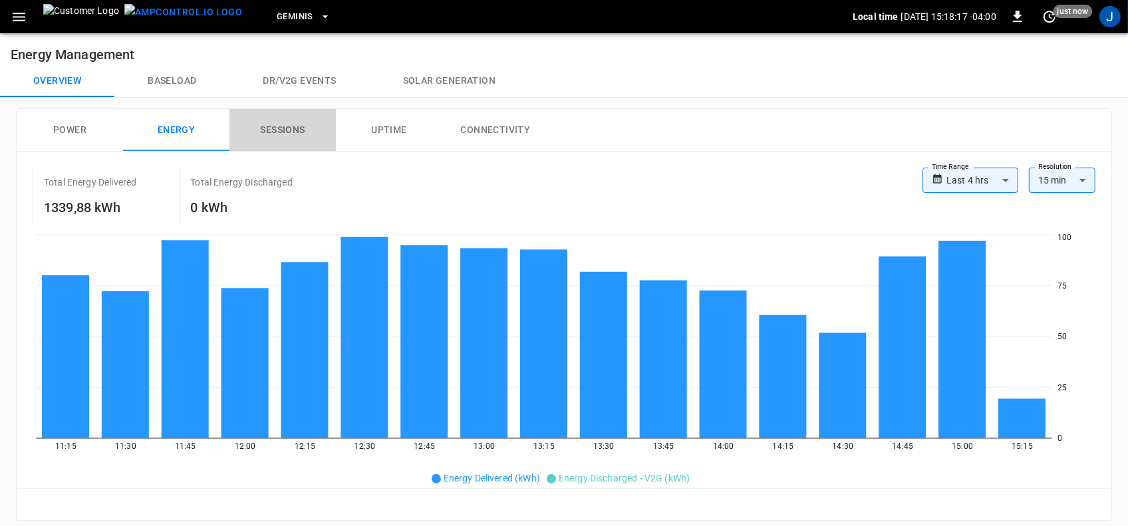
click at [287, 130] on button "Sessions" at bounding box center [282, 130] width 106 height 43
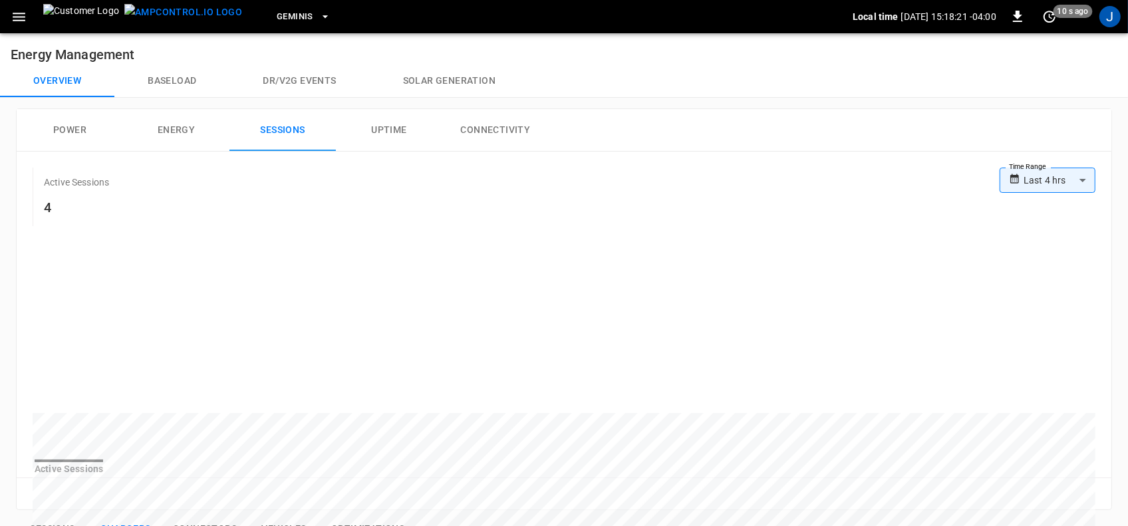
click at [397, 130] on button "Uptime" at bounding box center [389, 130] width 106 height 43
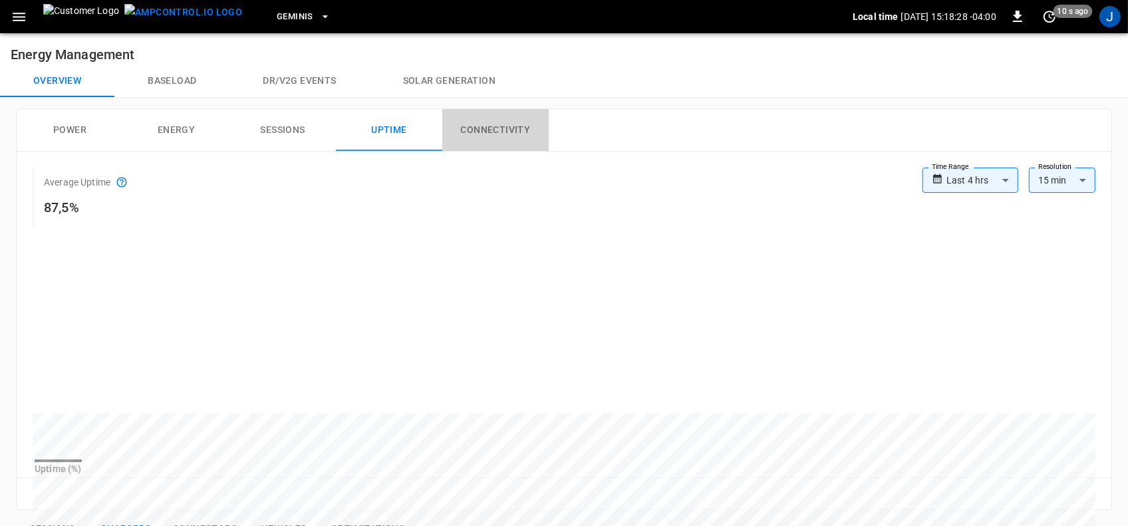
click at [504, 130] on button "Connectivity" at bounding box center [495, 130] width 106 height 43
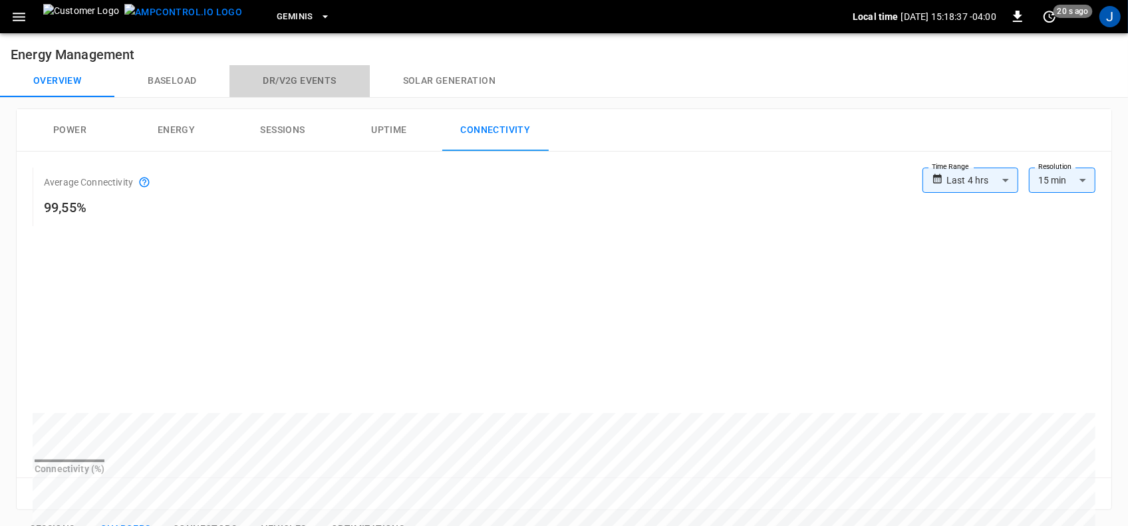
click at [293, 85] on button "Dr/V2G events" at bounding box center [299, 81] width 140 height 32
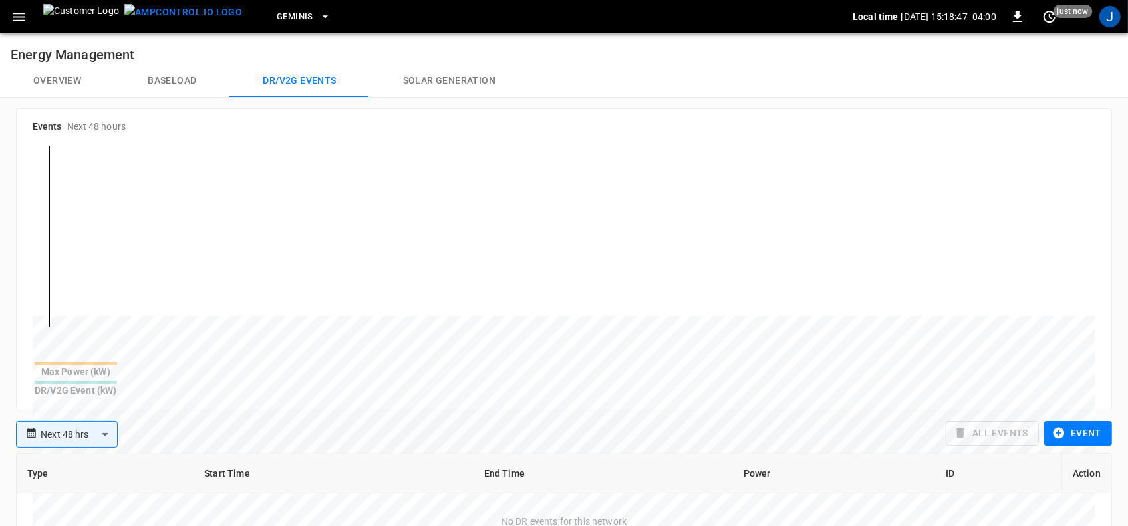
click at [158, 84] on button "Baseload" at bounding box center [171, 81] width 115 height 32
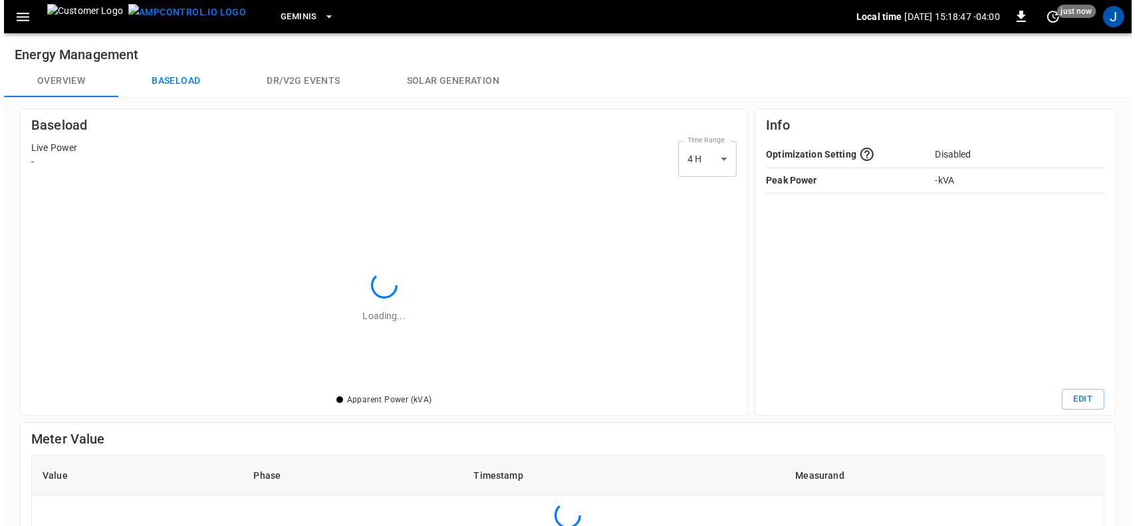
scroll to position [202, 698]
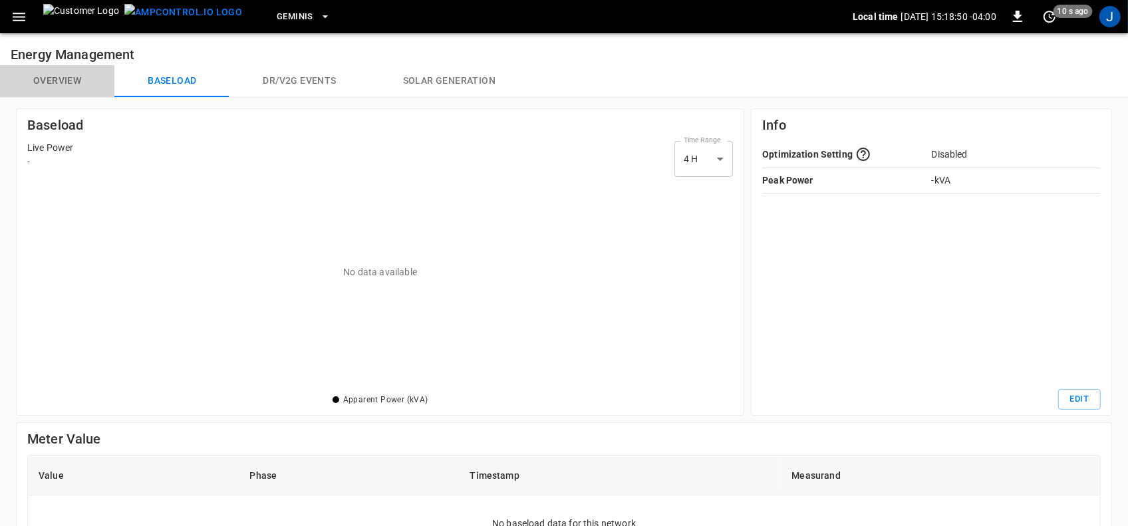
click at [68, 80] on button "Overview" at bounding box center [57, 81] width 114 height 32
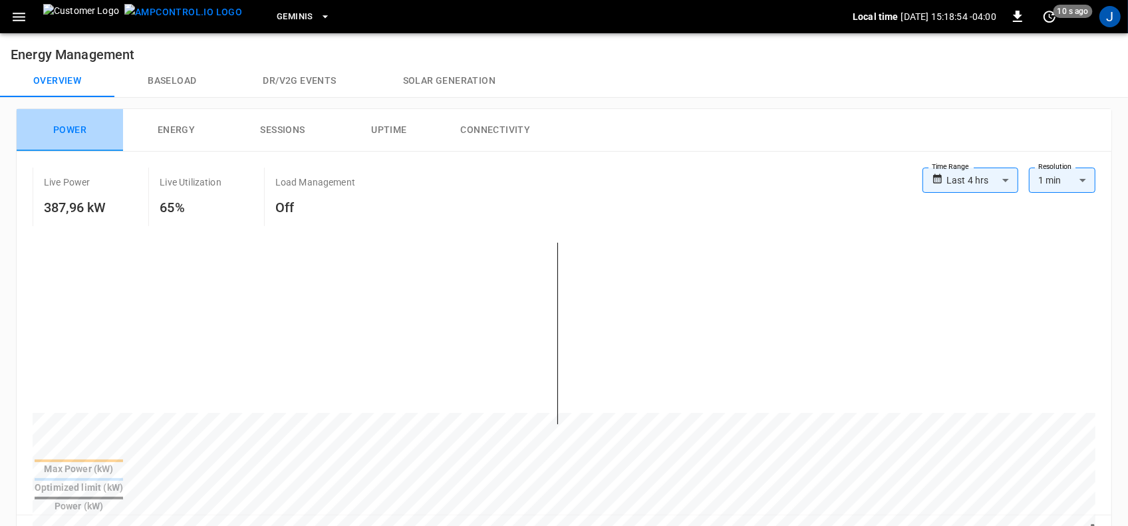
click at [72, 127] on button "Power" at bounding box center [70, 130] width 106 height 43
click at [14, 15] on icon "button" at bounding box center [19, 17] width 17 height 17
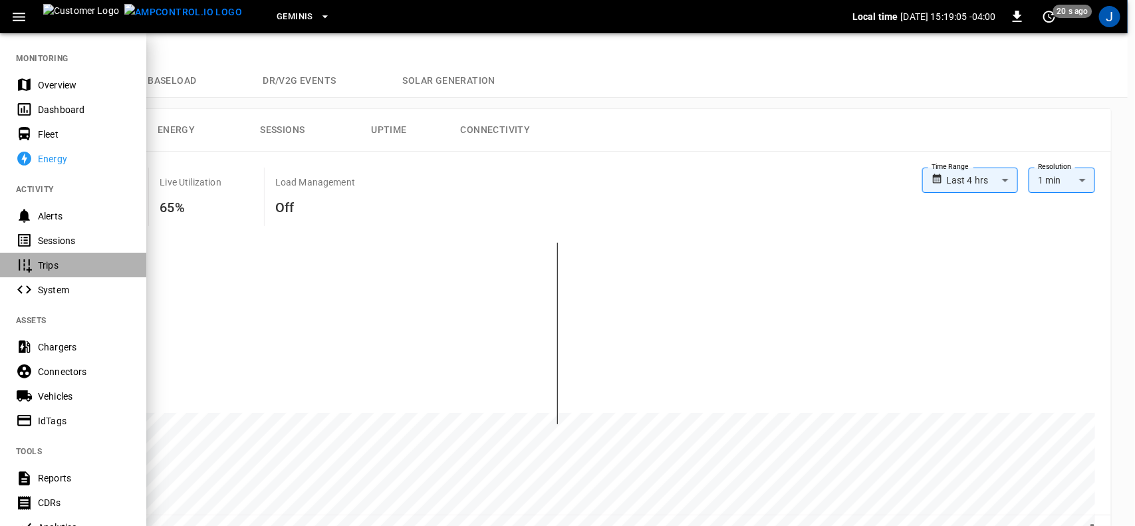
click at [55, 267] on div "Trips" at bounding box center [84, 265] width 92 height 13
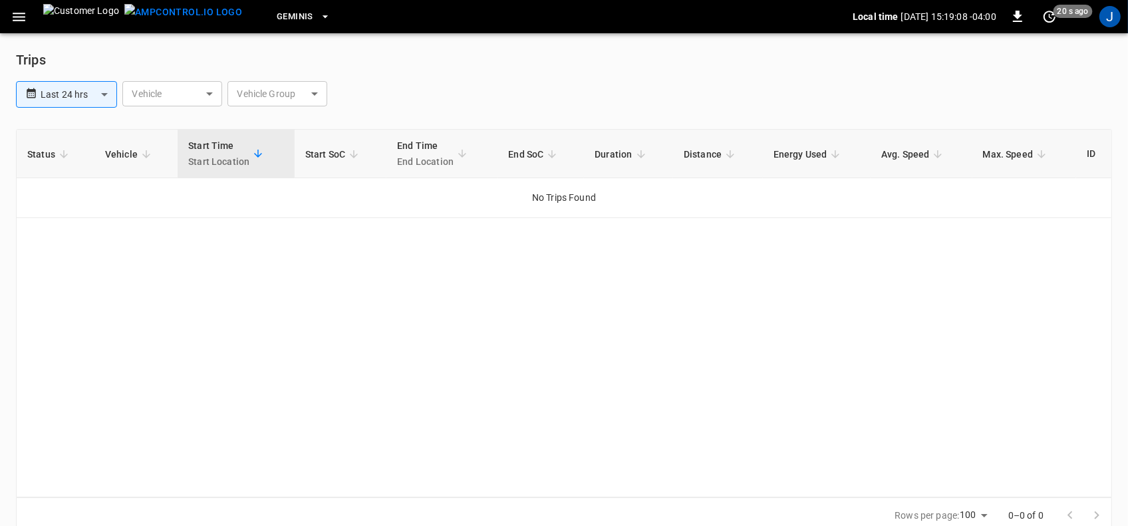
click at [124, 153] on span "Vehicle" at bounding box center [130, 154] width 50 height 16
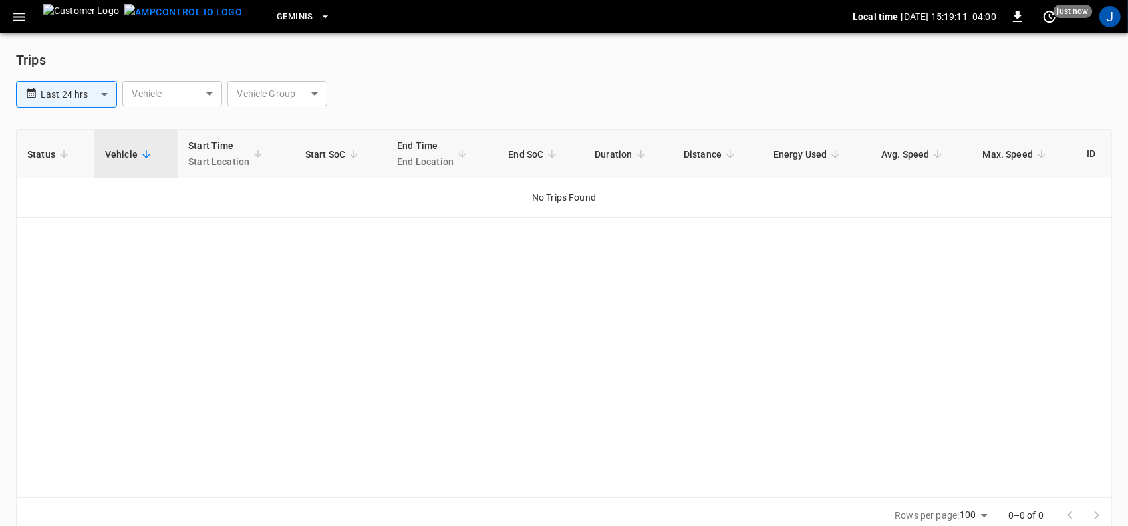
click at [55, 155] on span "Status" at bounding box center [49, 154] width 45 height 16
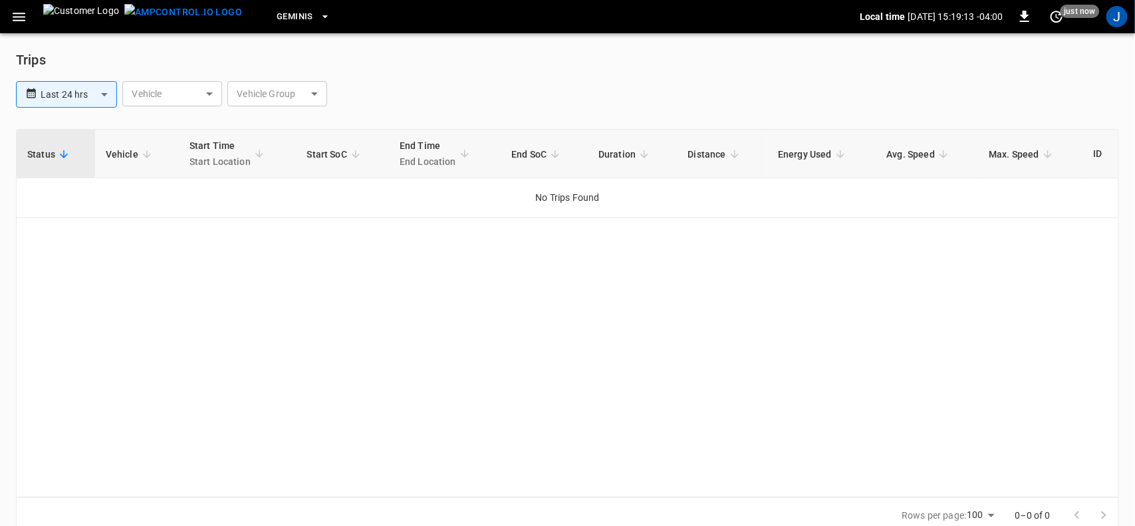
click at [216, 91] on body "**********" at bounding box center [567, 274] width 1135 height 549
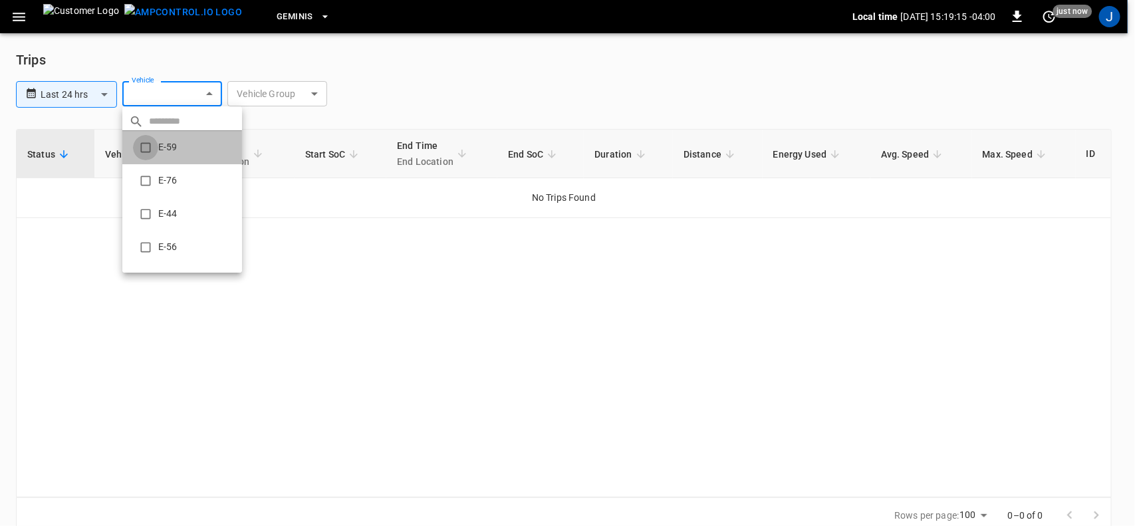
type input "**********"
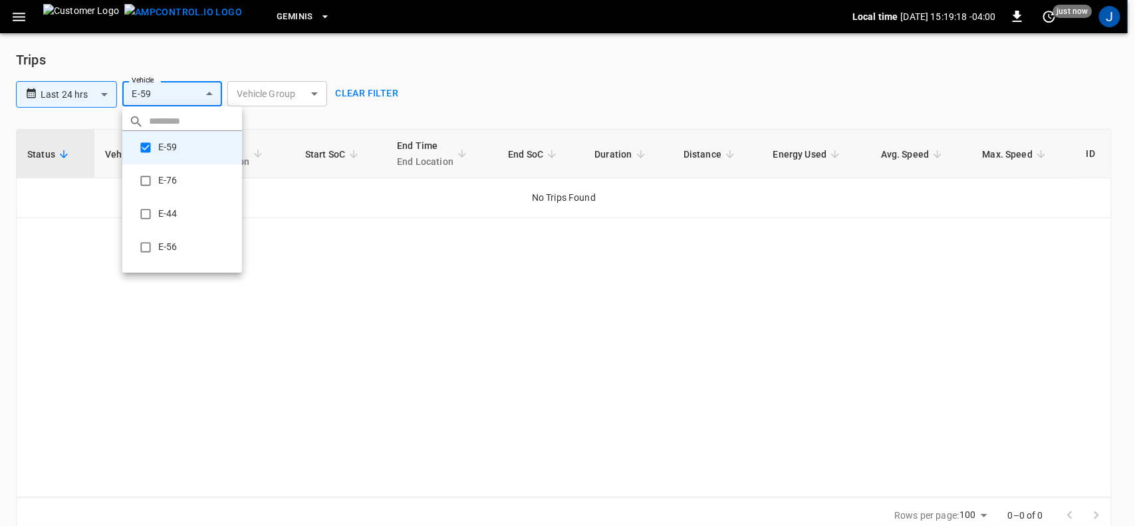
click at [311, 94] on div at bounding box center [567, 263] width 1135 height 526
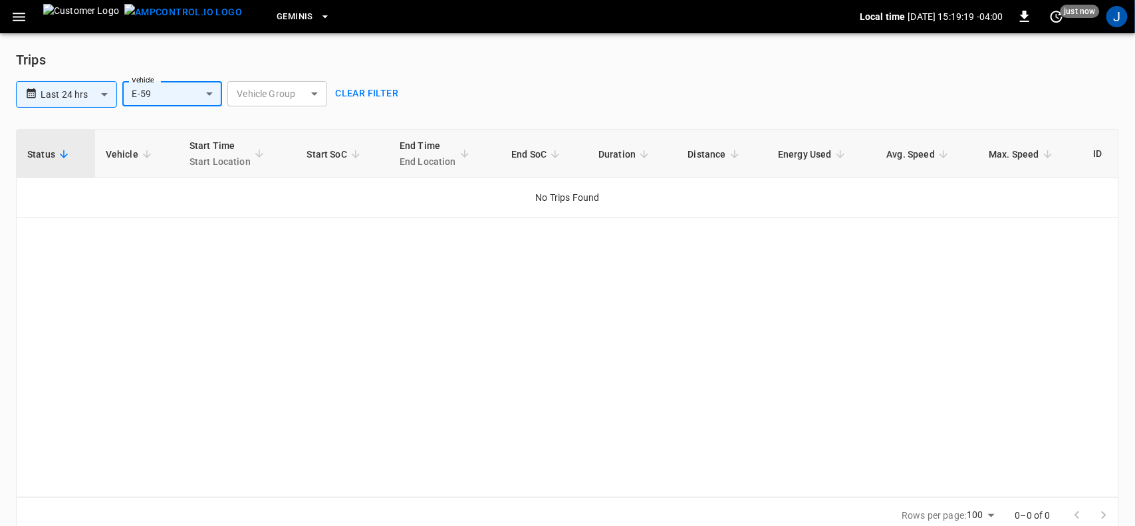
click at [311, 92] on body "**********" at bounding box center [567, 274] width 1135 height 549
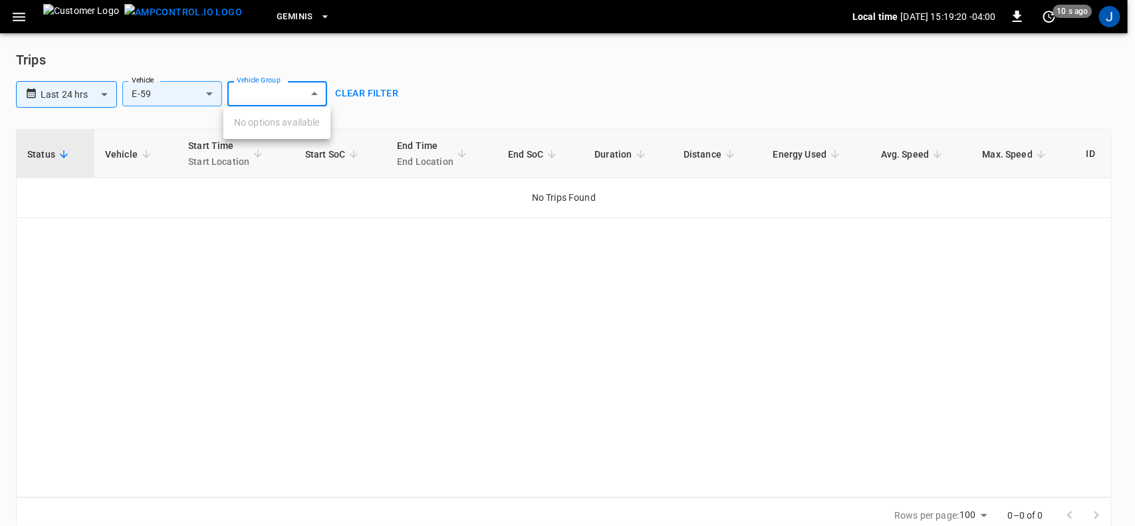
click at [313, 92] on div at bounding box center [567, 263] width 1135 height 526
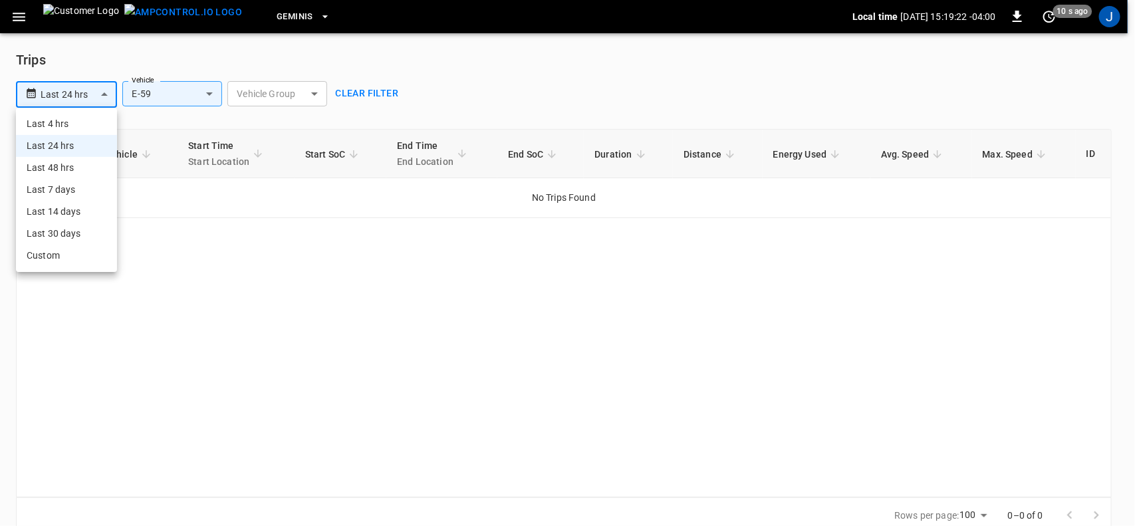
click at [104, 90] on body "**********" at bounding box center [567, 274] width 1135 height 549
click at [77, 190] on li "Last 7 days" at bounding box center [66, 190] width 101 height 22
type input "**********"
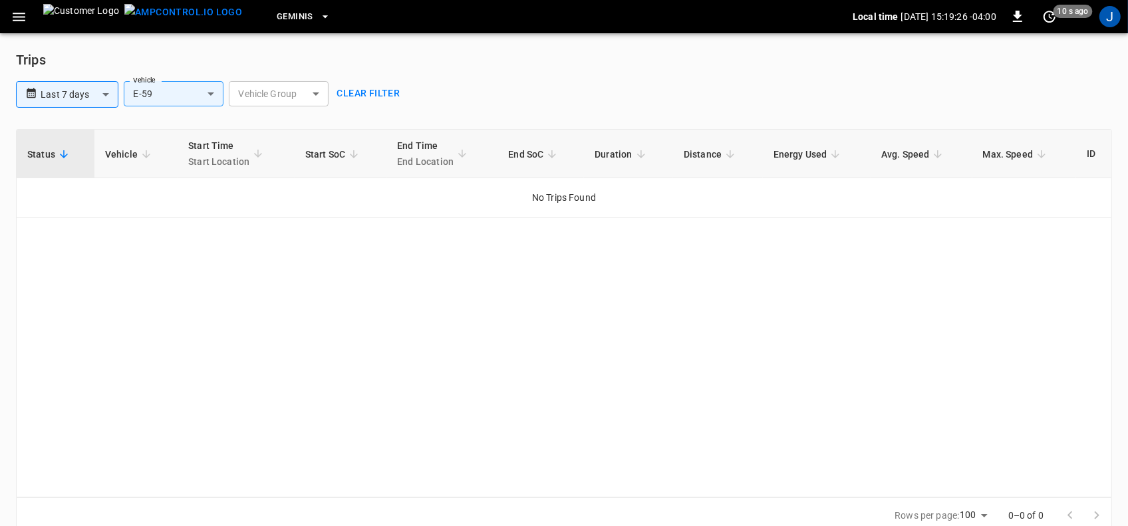
click at [144, 157] on icon at bounding box center [146, 154] width 12 height 12
click at [24, 17] on icon "button" at bounding box center [19, 17] width 17 height 17
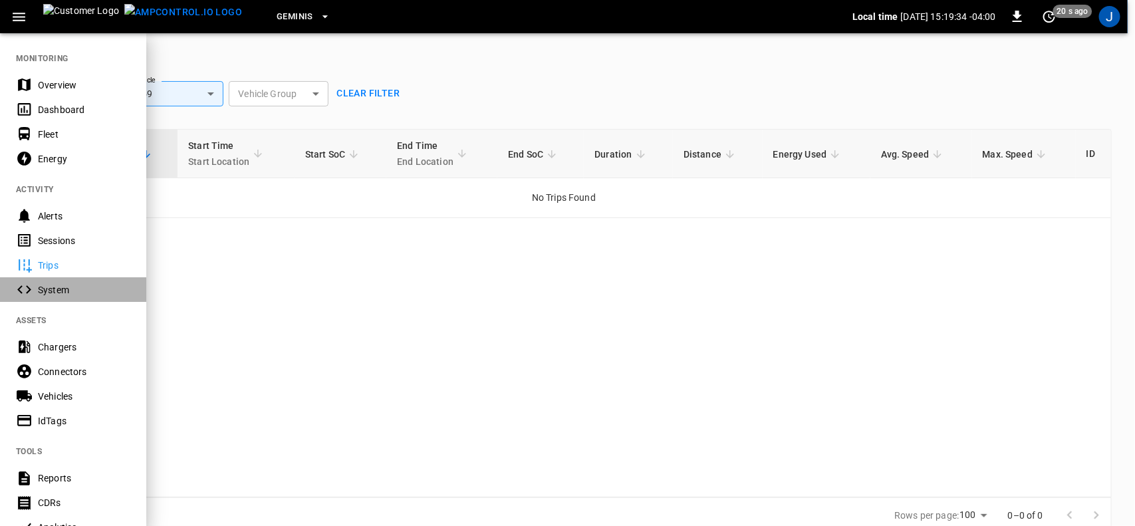
click at [55, 293] on div "System" at bounding box center [84, 289] width 92 height 13
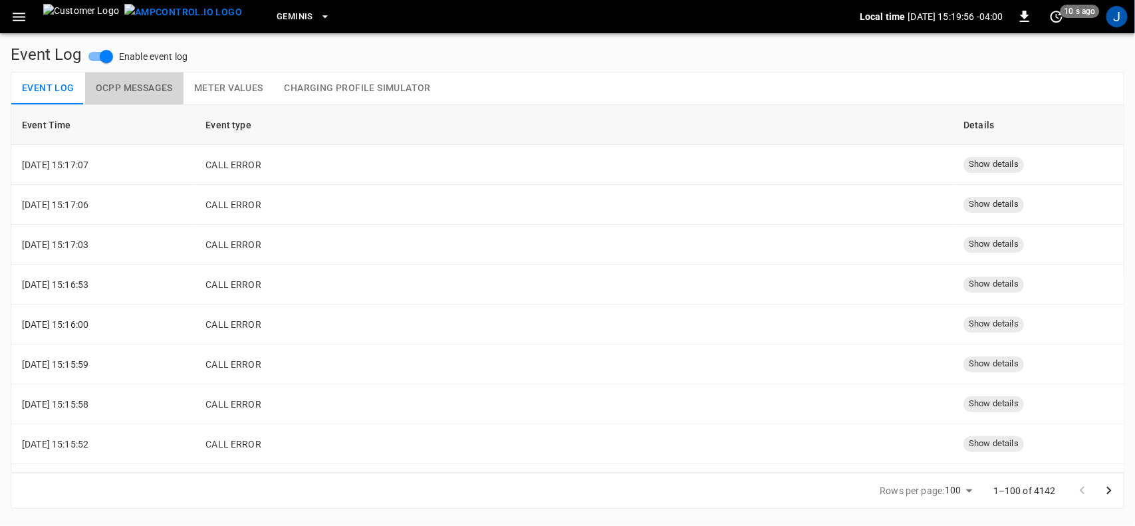
click at [150, 90] on button "OCPP Messages" at bounding box center [134, 89] width 98 height 32
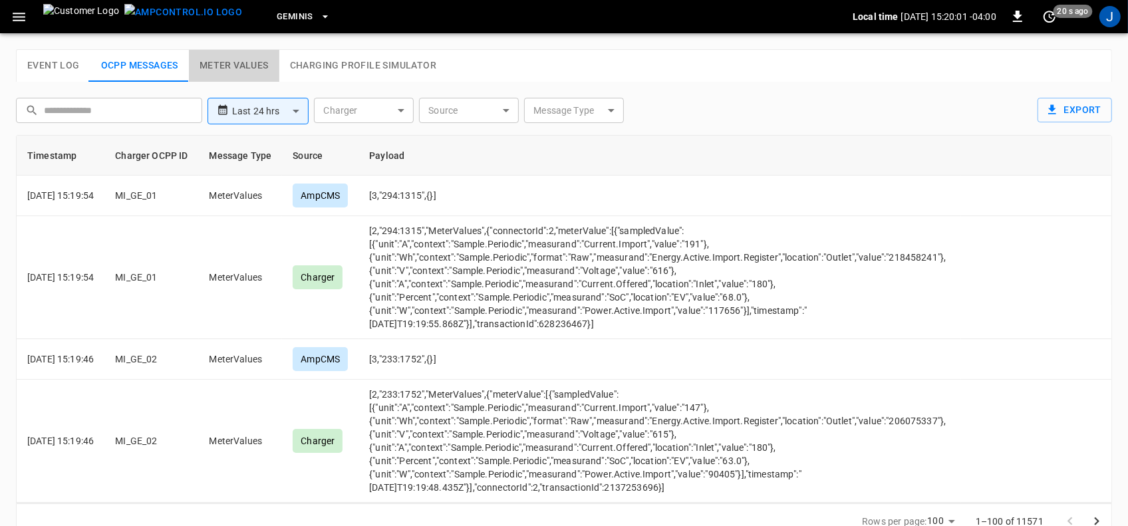
click at [236, 65] on button "Meter Values" at bounding box center [234, 66] width 90 height 32
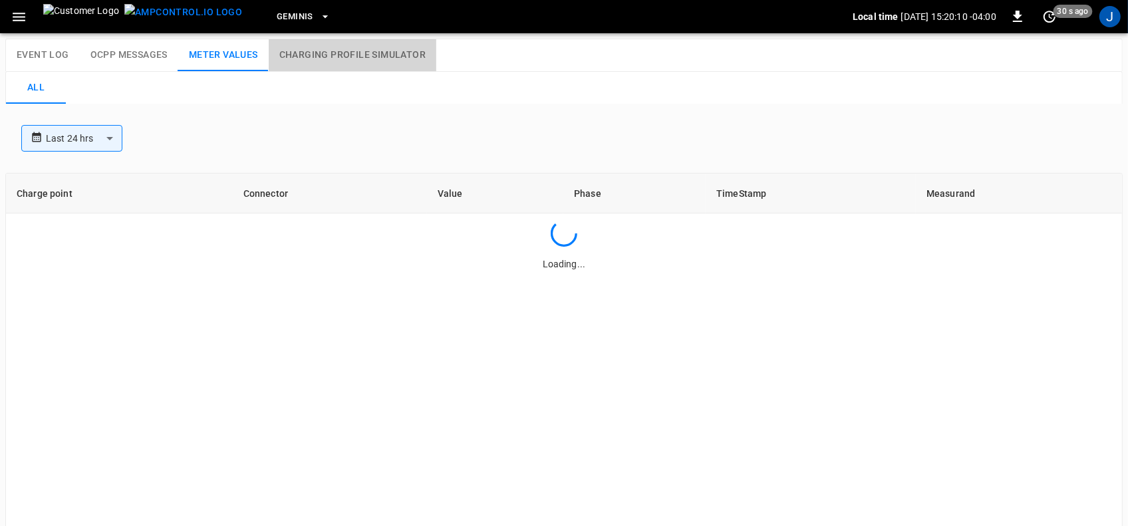
click at [364, 54] on button "Charging Profile Simulator" at bounding box center [353, 55] width 168 height 32
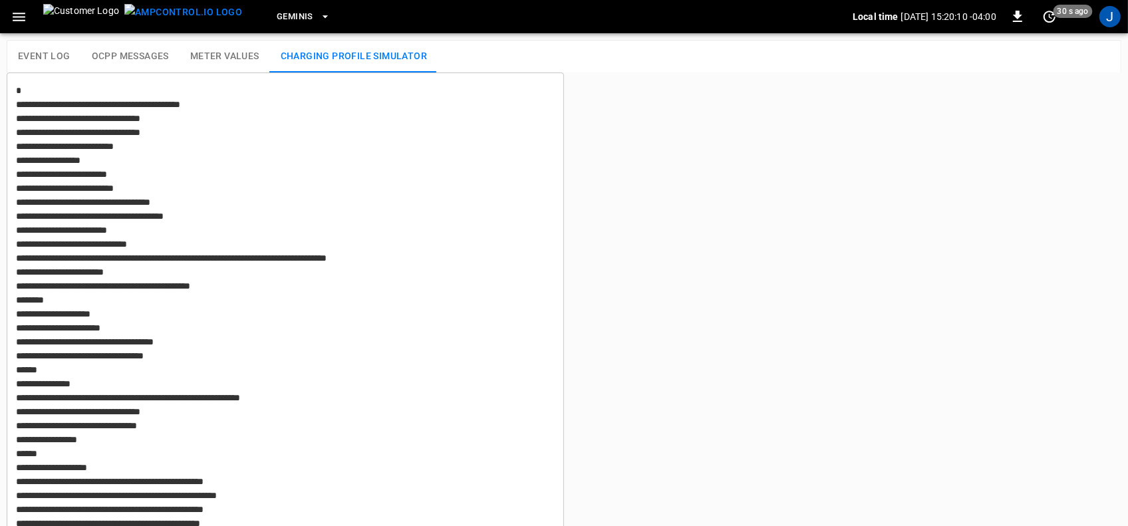
type textarea "**********"
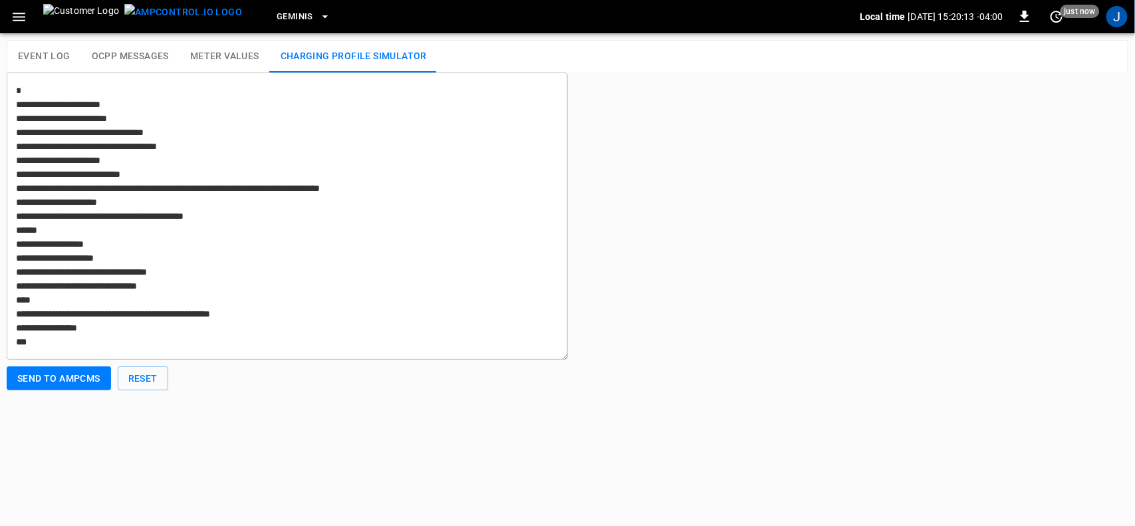
click at [19, 17] on icon "button" at bounding box center [19, 17] width 17 height 17
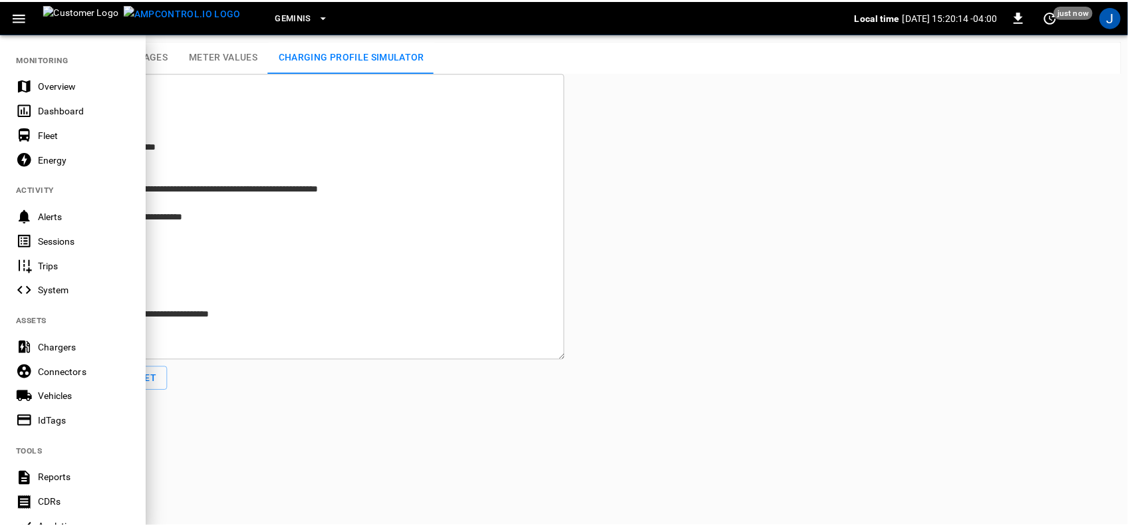
scroll to position [83, 0]
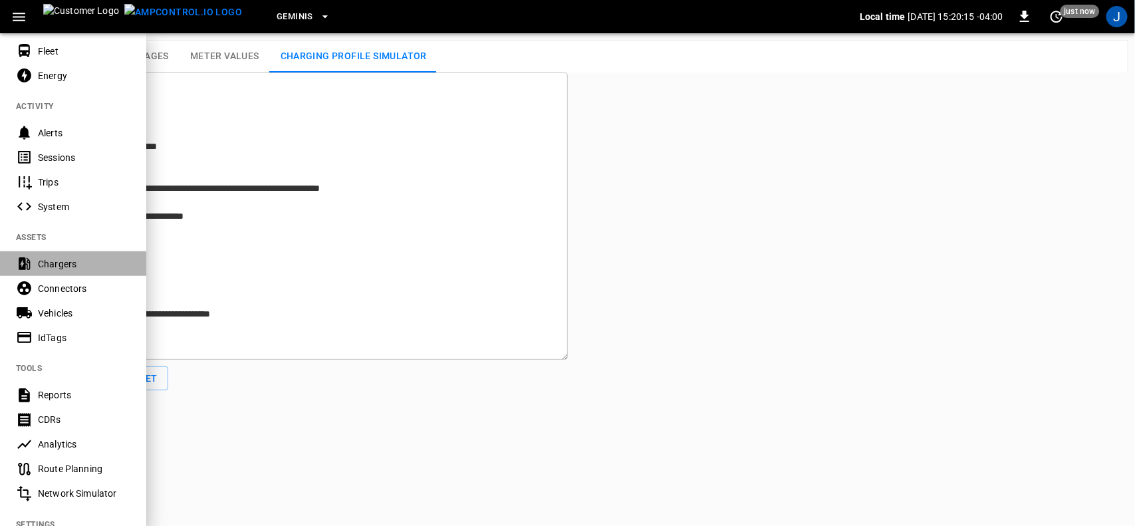
click at [47, 256] on div "Chargers" at bounding box center [73, 263] width 146 height 25
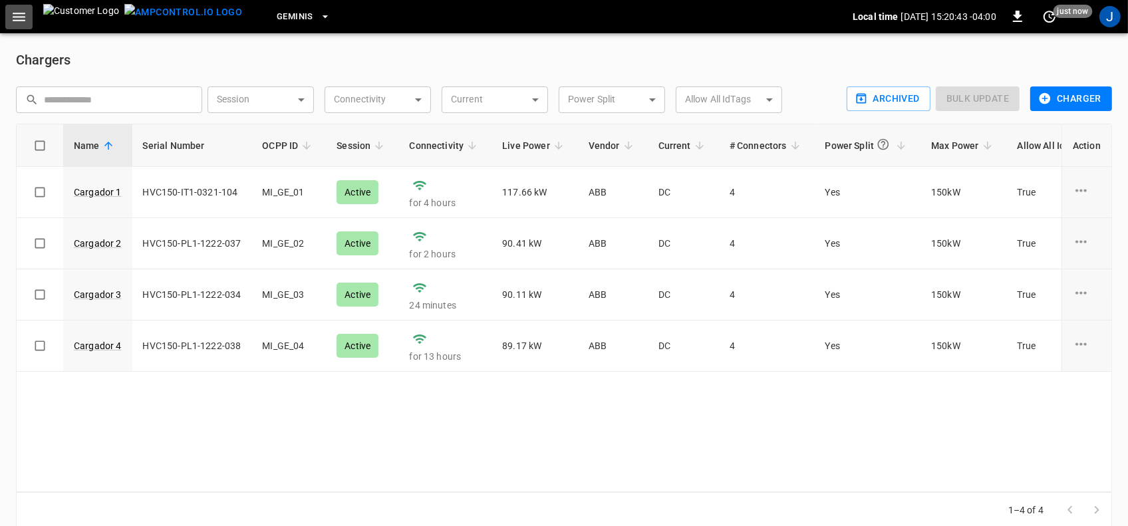
click at [18, 17] on icon "button" at bounding box center [19, 17] width 17 height 17
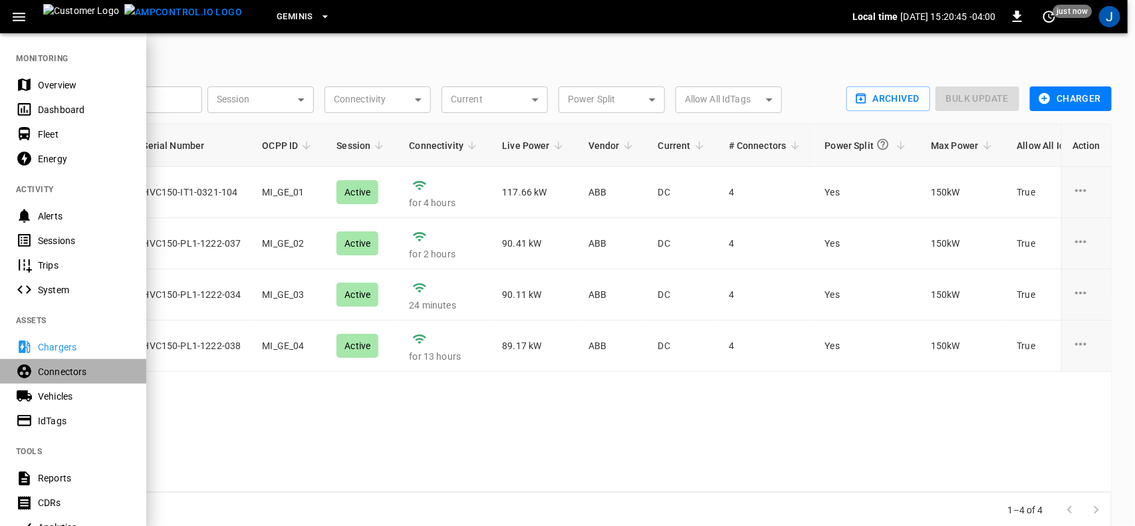
click at [67, 372] on div "Connectors" at bounding box center [84, 371] width 92 height 13
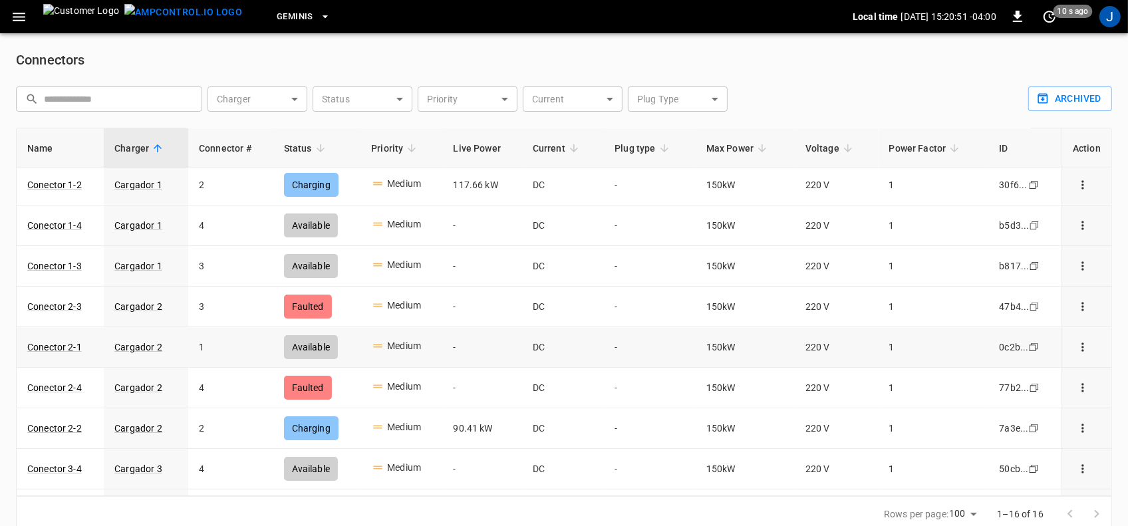
scroll to position [83, 0]
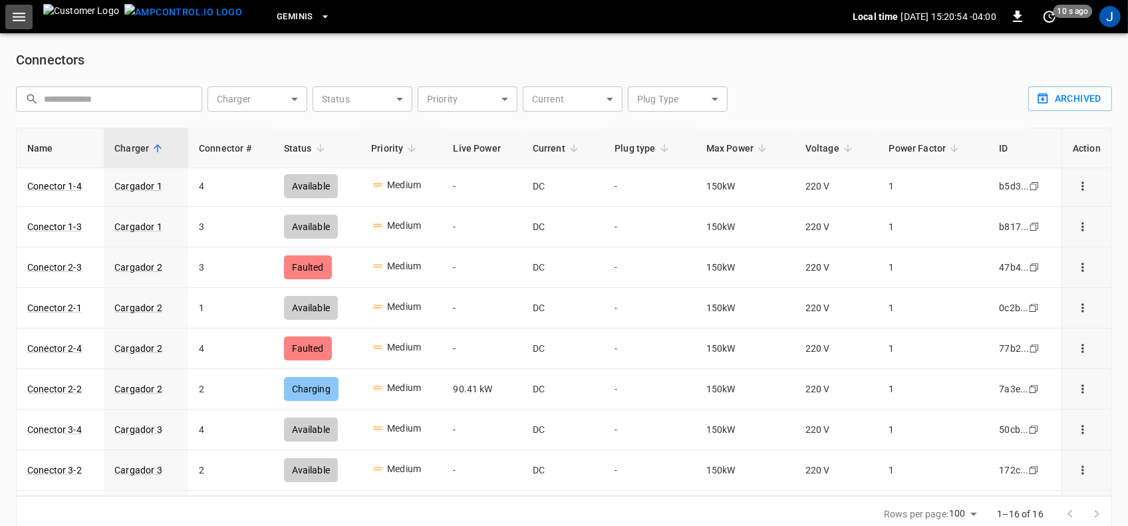
click at [14, 11] on icon "button" at bounding box center [19, 17] width 17 height 17
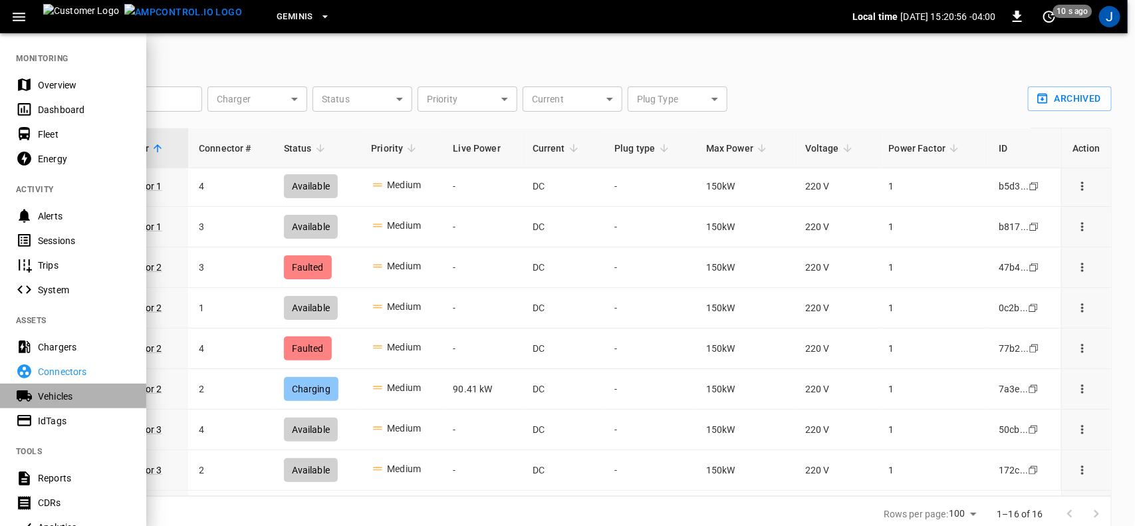
click at [47, 397] on div "Vehicles" at bounding box center [84, 396] width 92 height 13
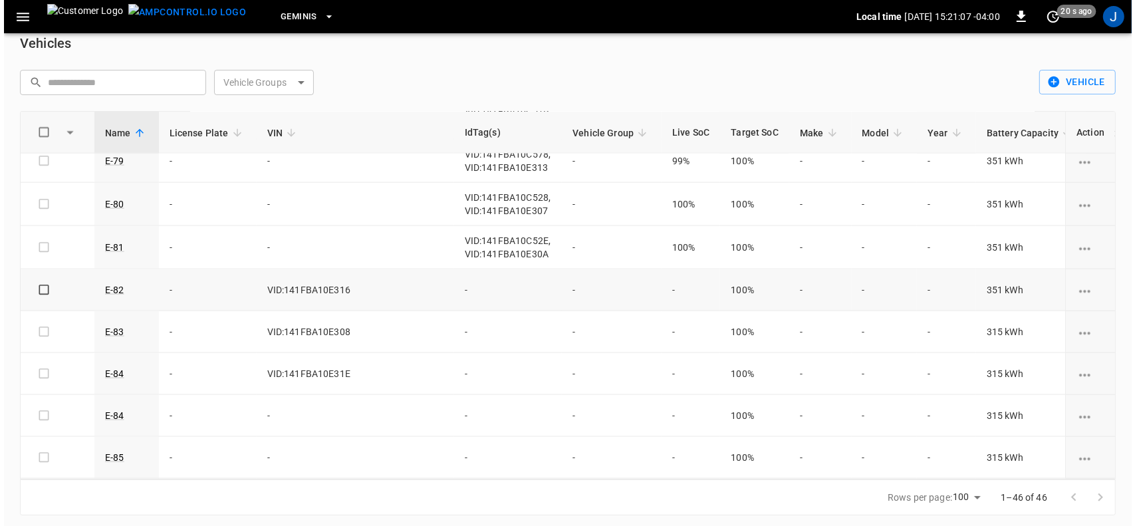
scroll to position [21, 0]
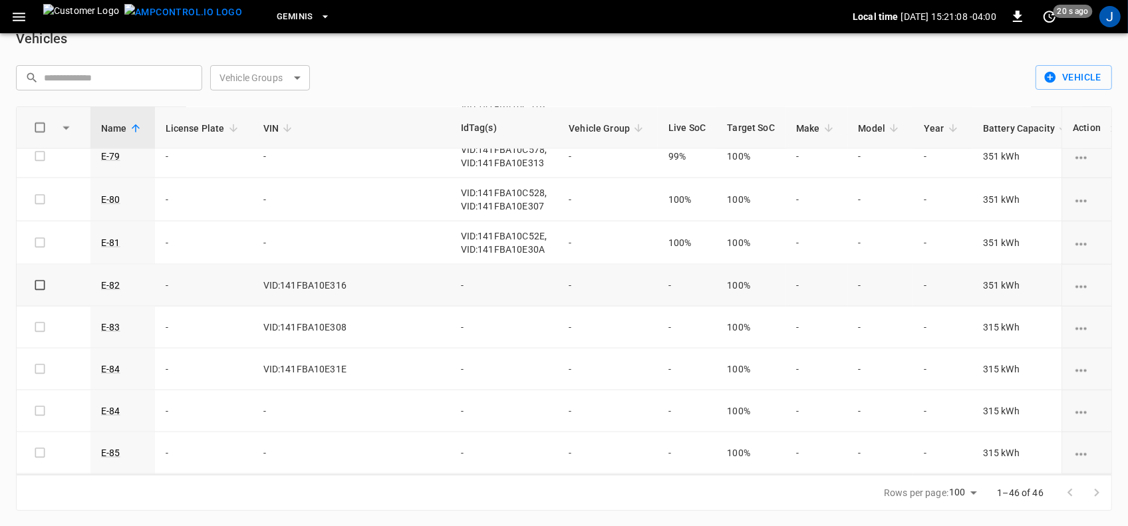
click at [450, 280] on td "-" at bounding box center [504, 286] width 108 height 42
click at [450, 359] on td "-" at bounding box center [504, 370] width 108 height 42
click at [110, 279] on link "E-82" at bounding box center [110, 285] width 25 height 16
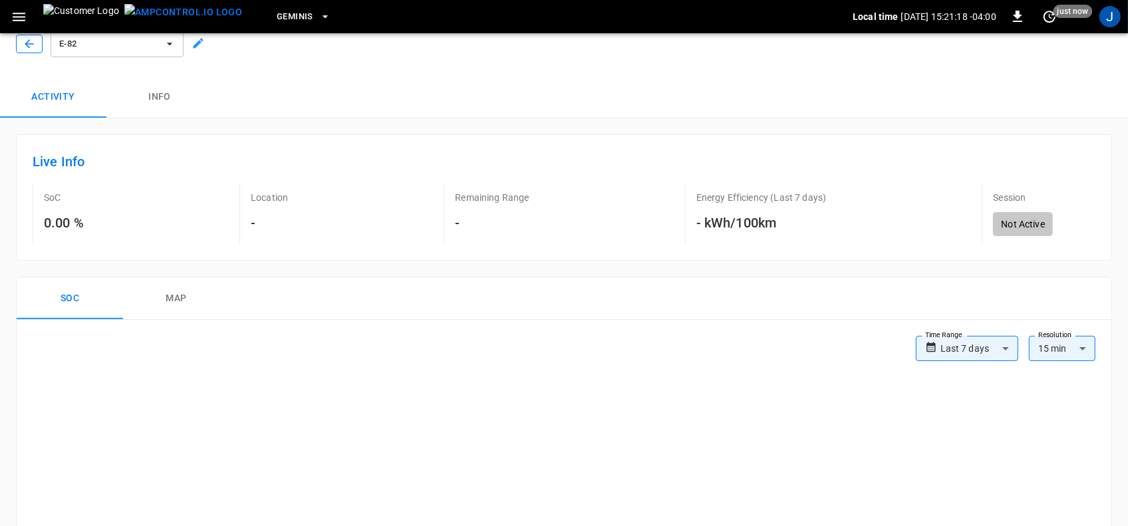
click at [27, 41] on icon "button" at bounding box center [29, 43] width 9 height 9
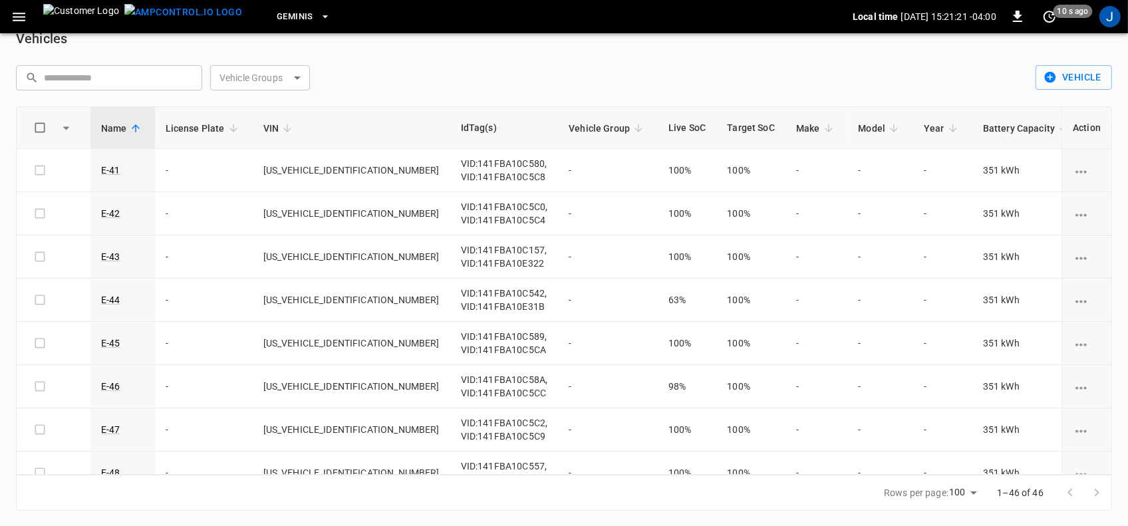
click at [18, 13] on icon "button" at bounding box center [19, 17] width 13 height 9
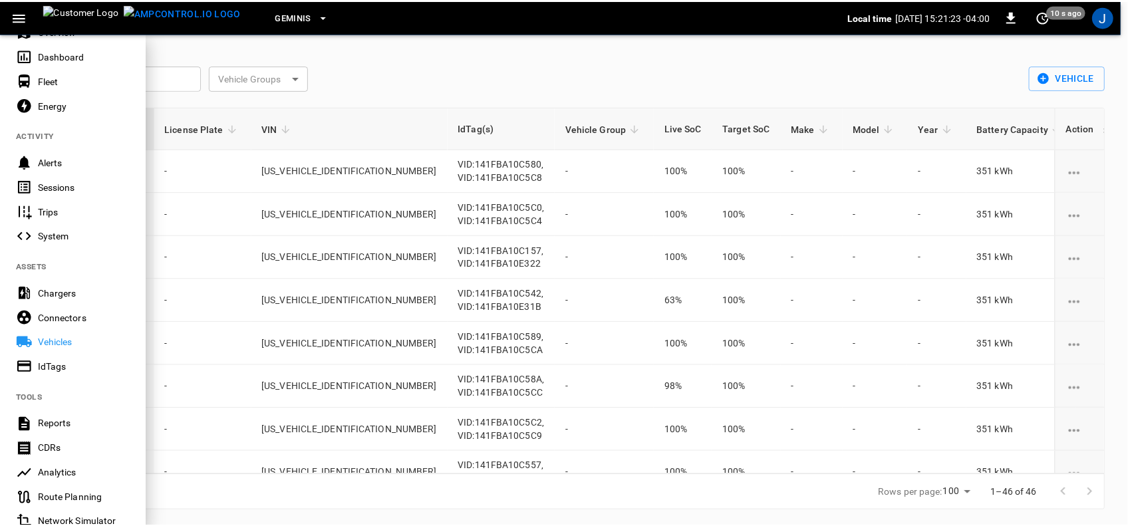
scroll to position [83, 0]
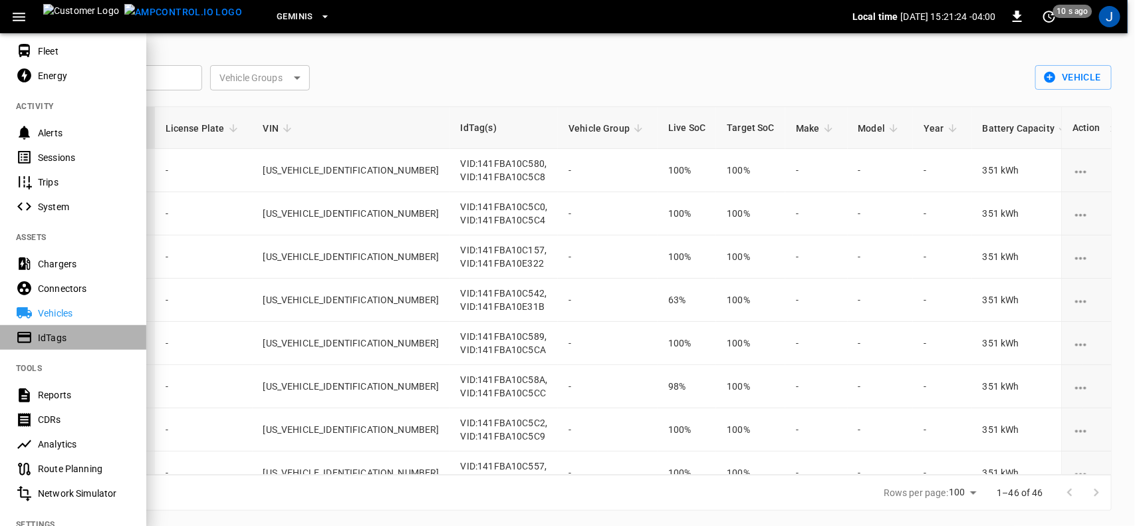
click at [54, 340] on div "IdTags" at bounding box center [84, 337] width 92 height 13
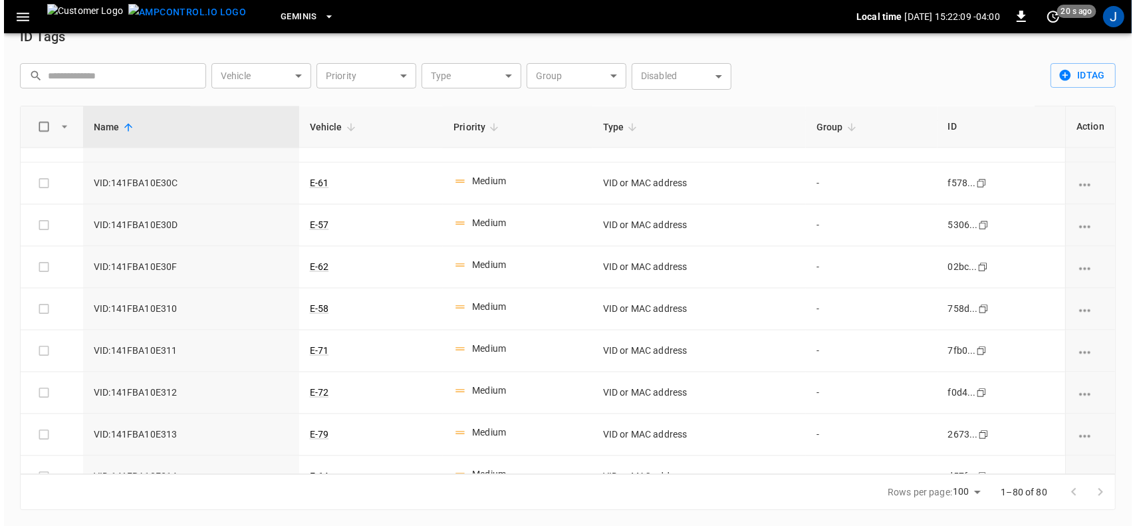
scroll to position [2124, 0]
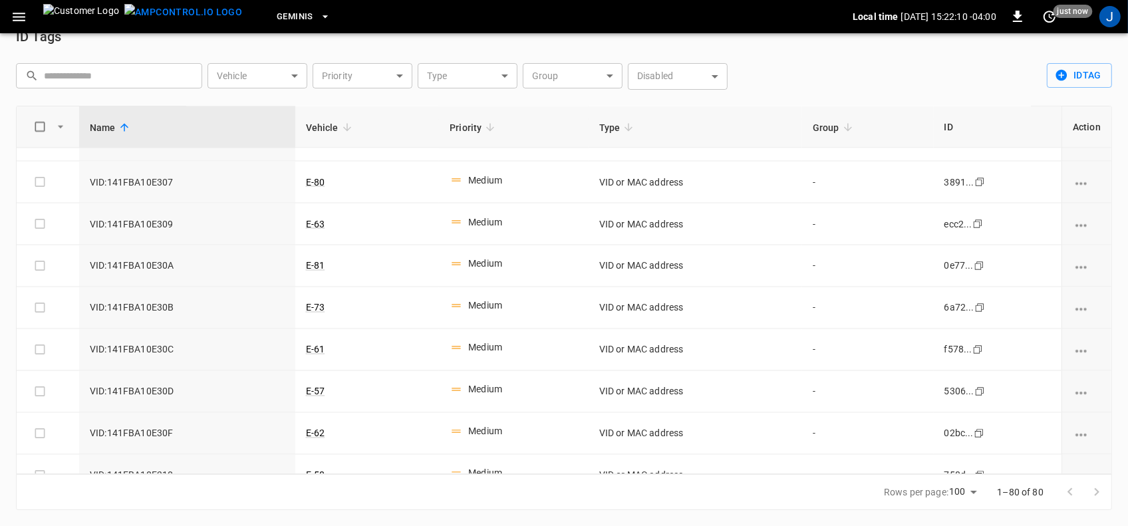
click at [504, 78] on body "Geminis Local time [DATE] 15:22:10 -04:00 0 just now J ID Tags ​ ​ Vehicle ​ Ve…" at bounding box center [564, 251] width 1128 height 549
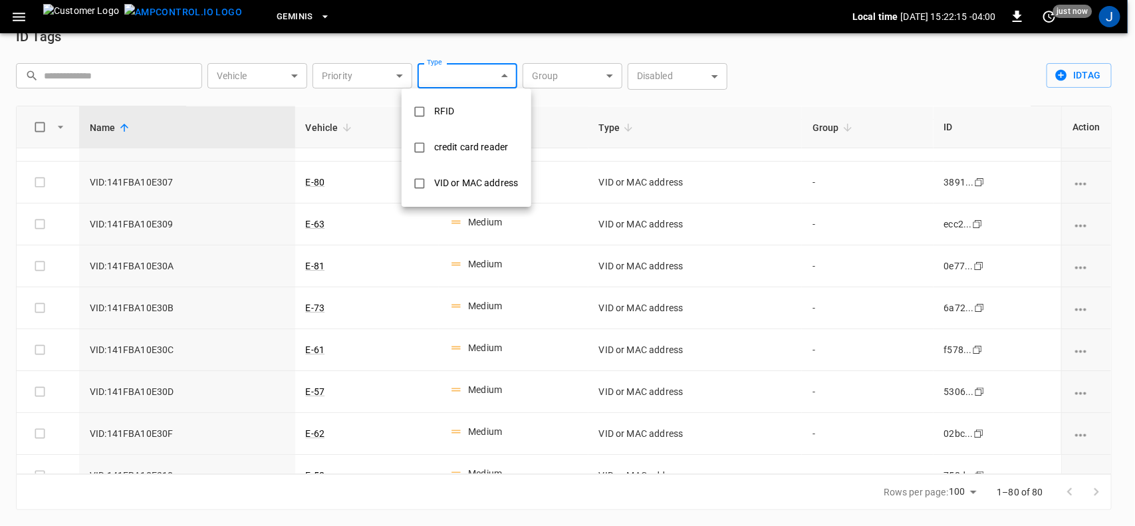
click at [299, 74] on div at bounding box center [567, 263] width 1135 height 526
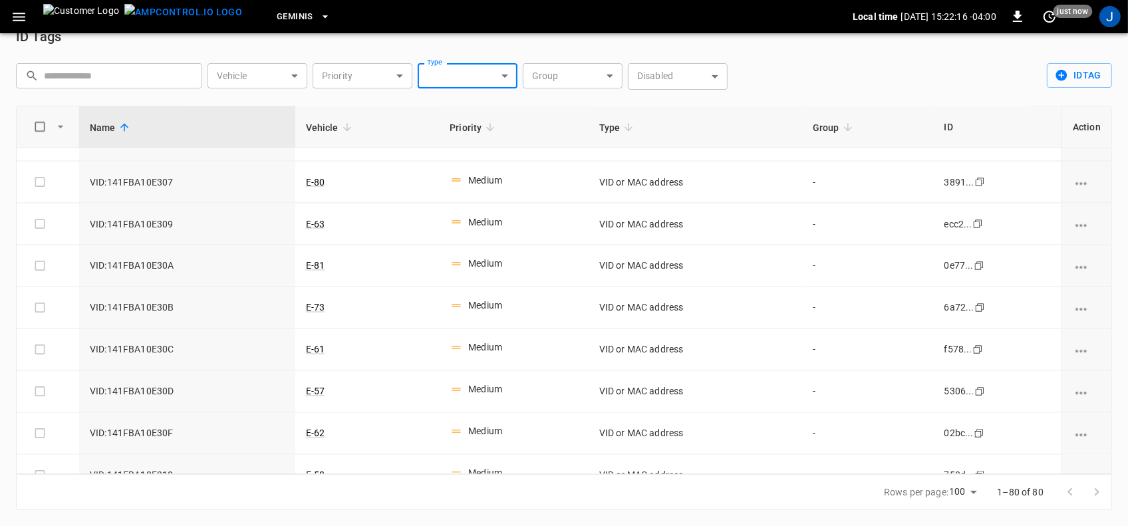
click at [296, 74] on body "Geminis Local time [DATE] 15:22:16 -04:00 0 just now J ID Tags ​ ​ Vehicle ​ Ve…" at bounding box center [564, 251] width 1128 height 549
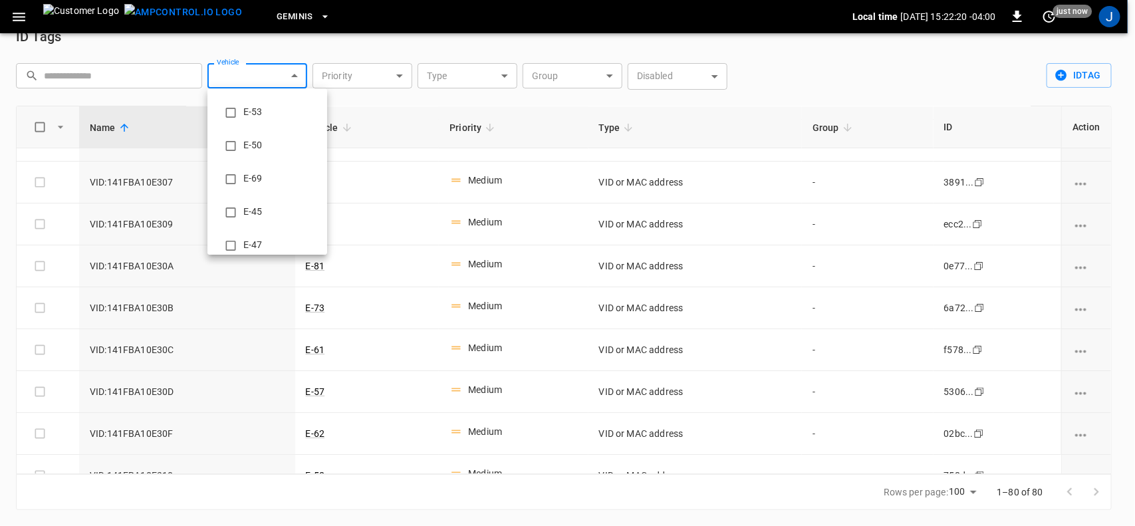
scroll to position [1392, 0]
click at [254, 230] on li "E-84" at bounding box center [268, 234] width 120 height 33
type input "**********"
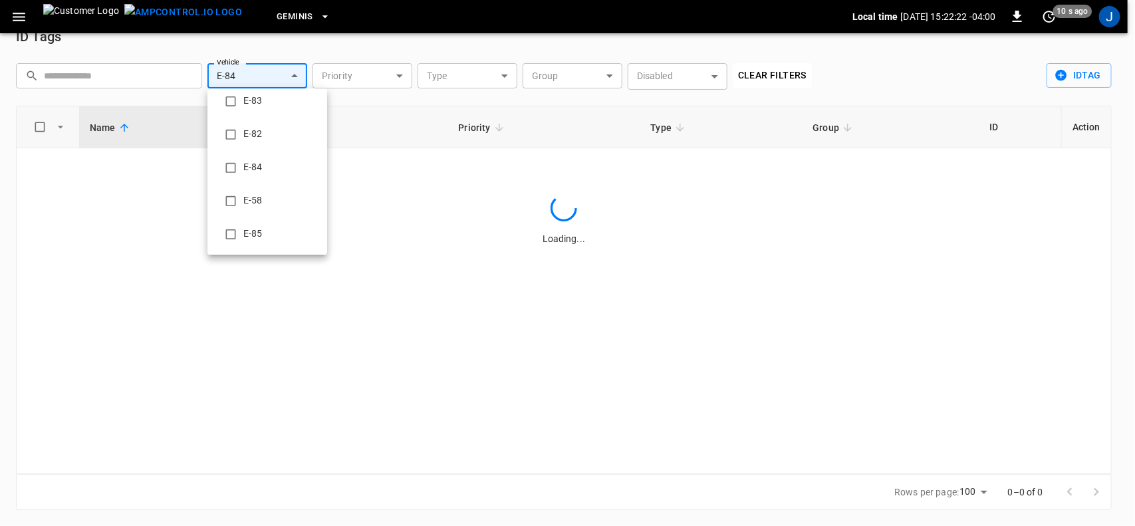
scroll to position [0, 0]
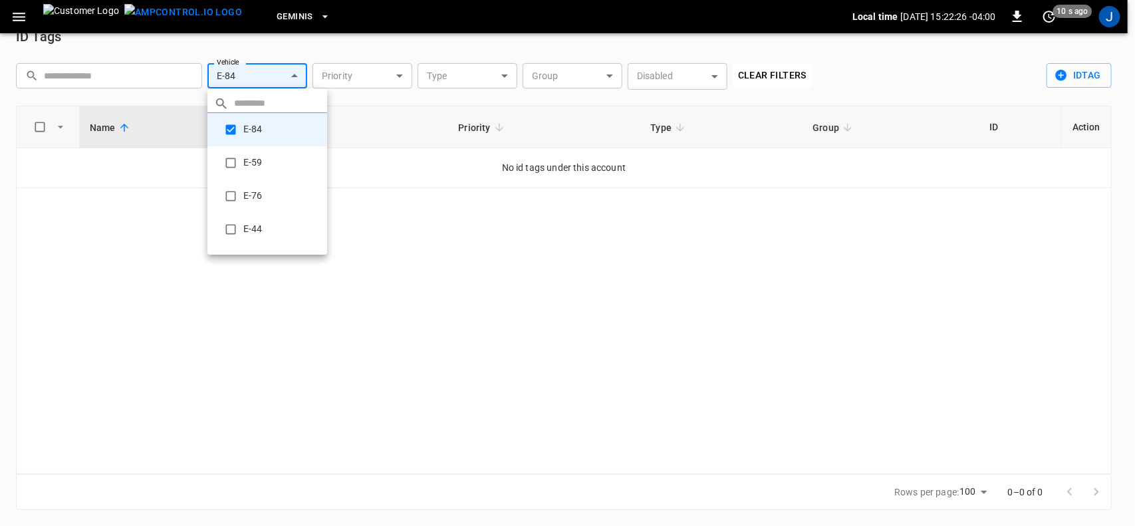
click at [400, 74] on div at bounding box center [567, 263] width 1135 height 526
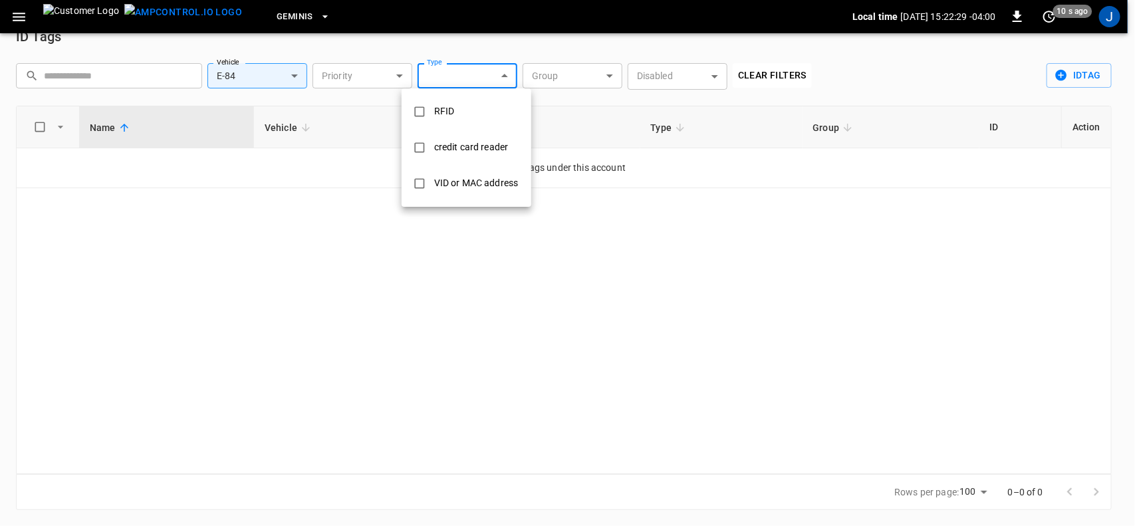
click at [504, 78] on body "**********" at bounding box center [567, 251] width 1135 height 549
click at [477, 148] on div "credit card reader" at bounding box center [471, 147] width 90 height 25
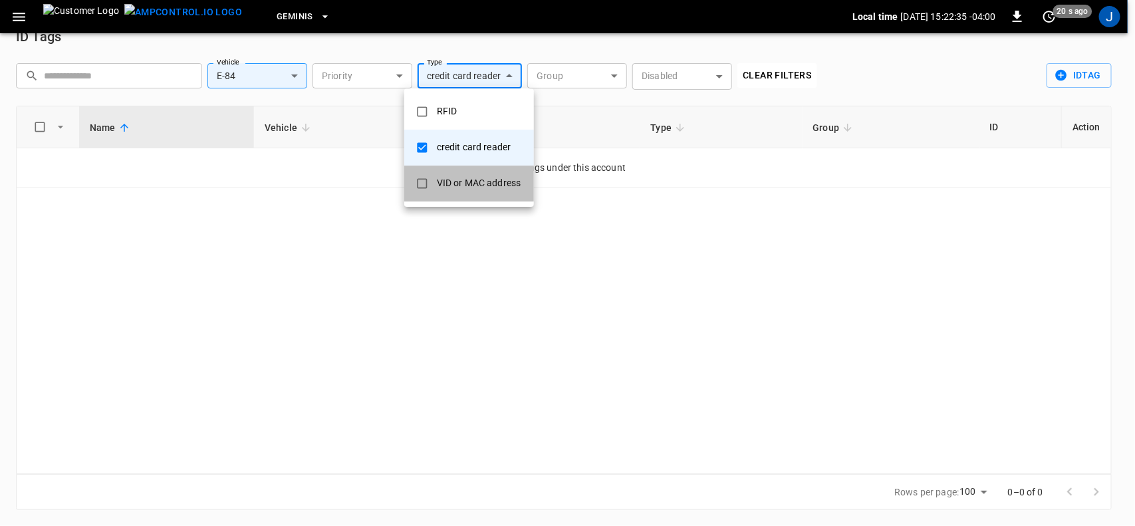
click at [457, 178] on div "VID or MAC address" at bounding box center [479, 183] width 100 height 25
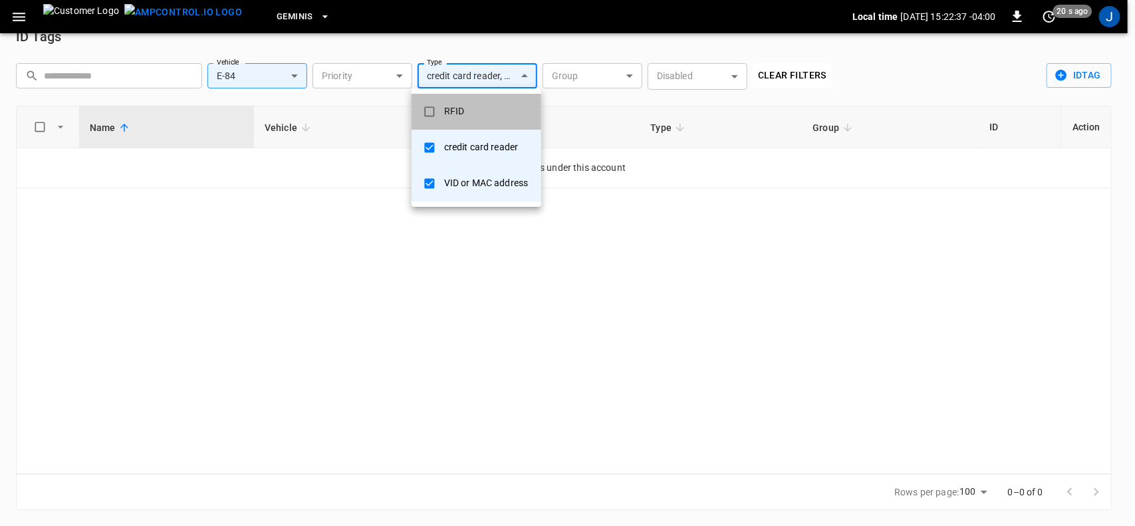
click at [444, 108] on div "RFID" at bounding box center [454, 111] width 37 height 25
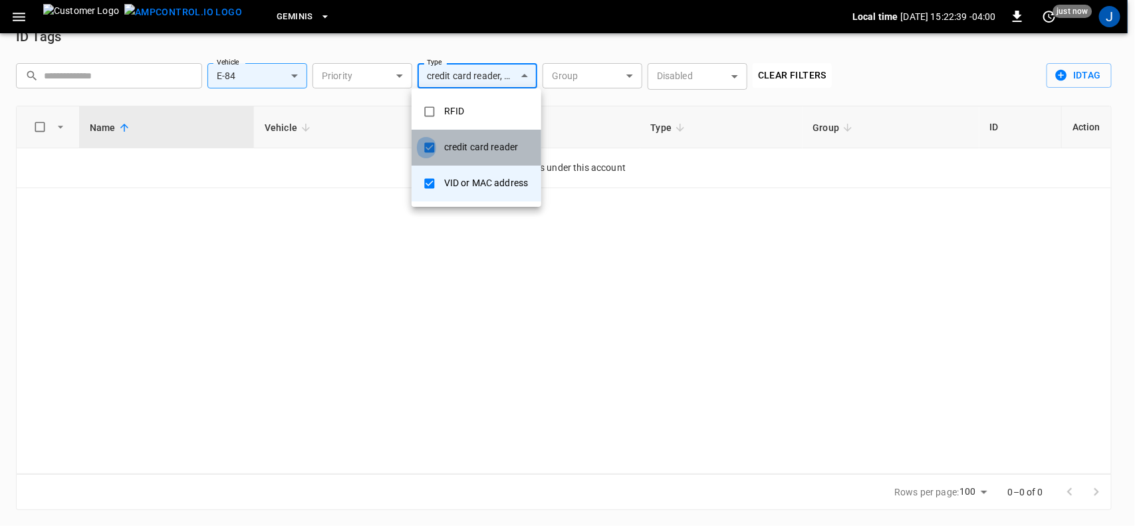
type input "**********"
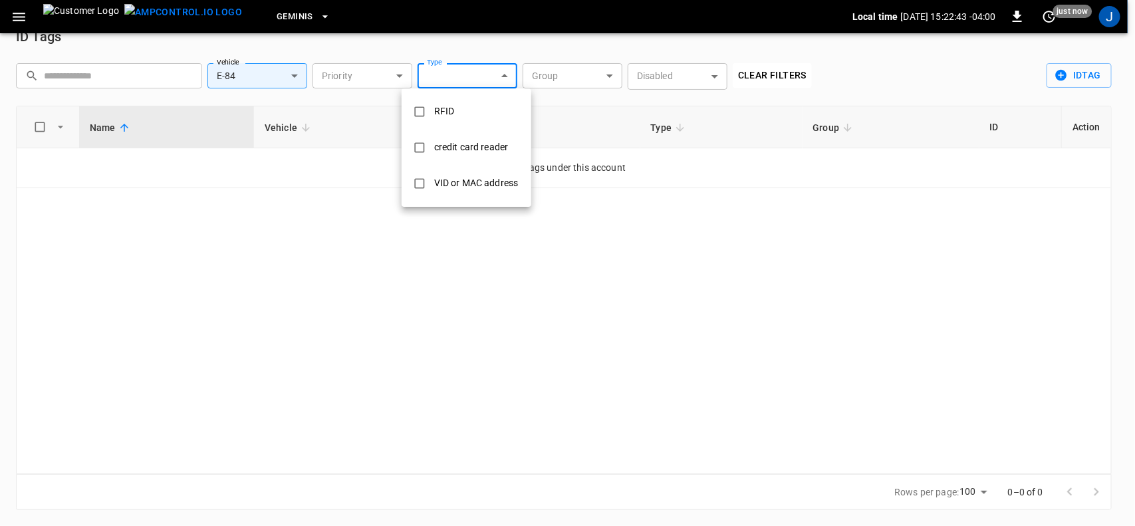
click at [398, 73] on div at bounding box center [567, 263] width 1135 height 526
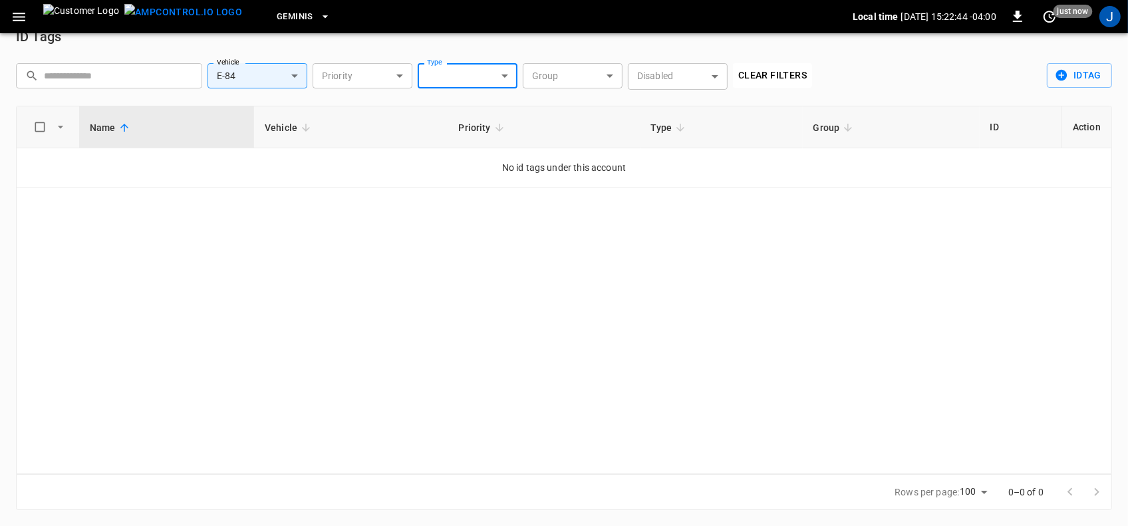
click at [398, 73] on body "**********" at bounding box center [564, 251] width 1128 height 549
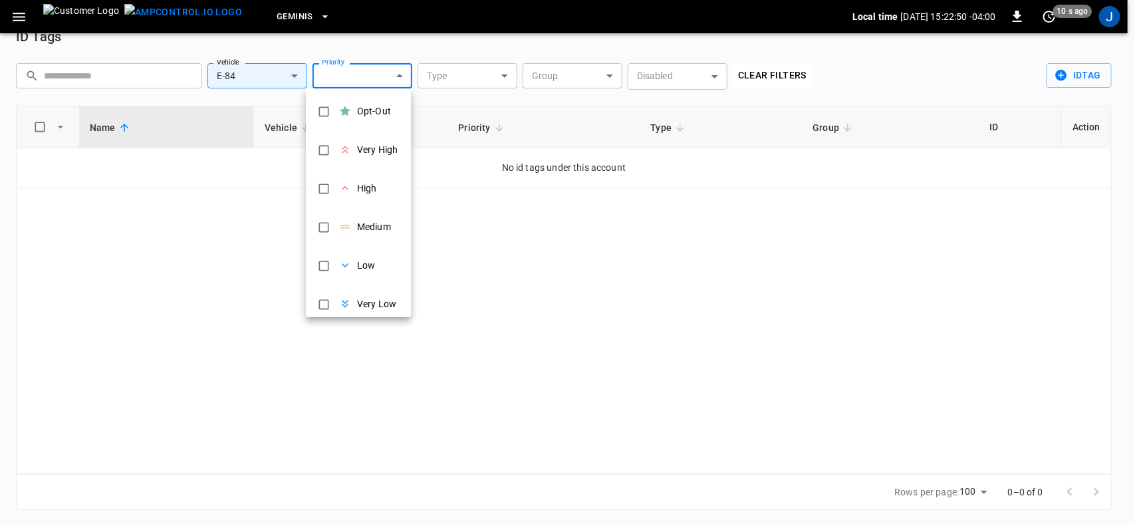
click at [108, 74] on div at bounding box center [567, 263] width 1135 height 526
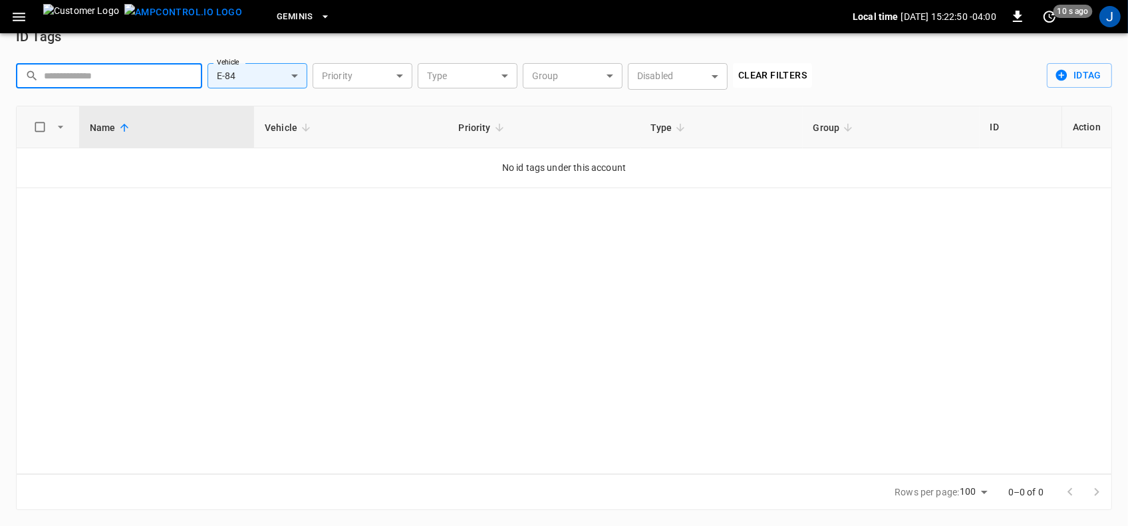
click at [90, 75] on input "text" at bounding box center [118, 75] width 149 height 25
click at [15, 21] on icon "button" at bounding box center [19, 17] width 17 height 17
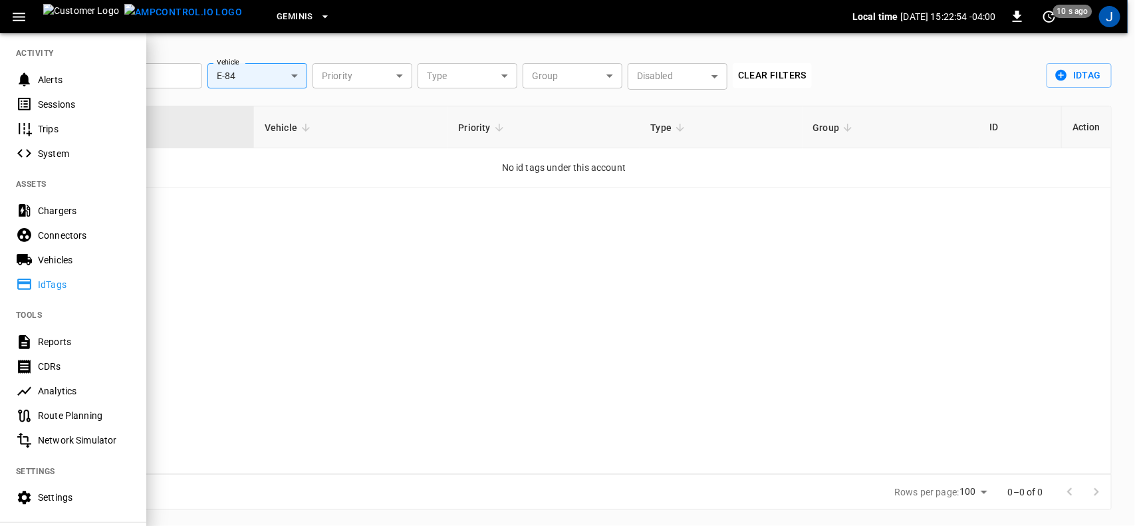
scroll to position [241, 0]
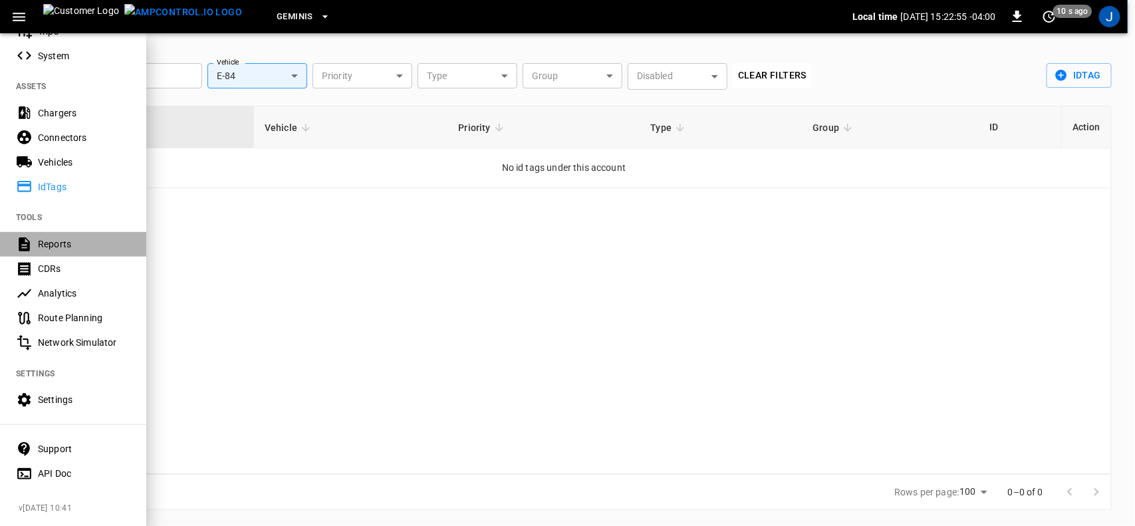
click at [38, 239] on div "Reports" at bounding box center [84, 243] width 92 height 13
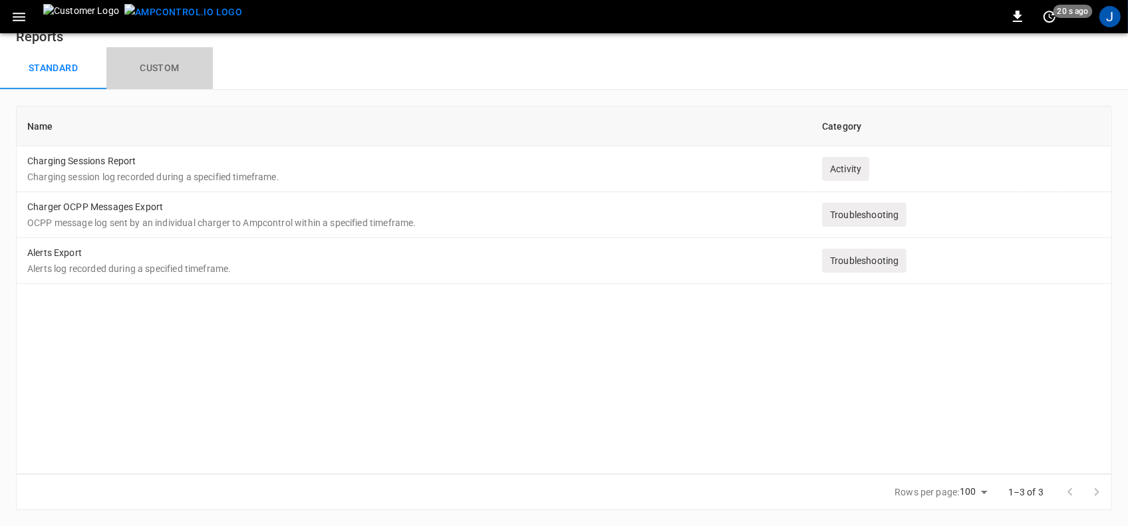
click at [164, 69] on button "Custom" at bounding box center [159, 68] width 106 height 43
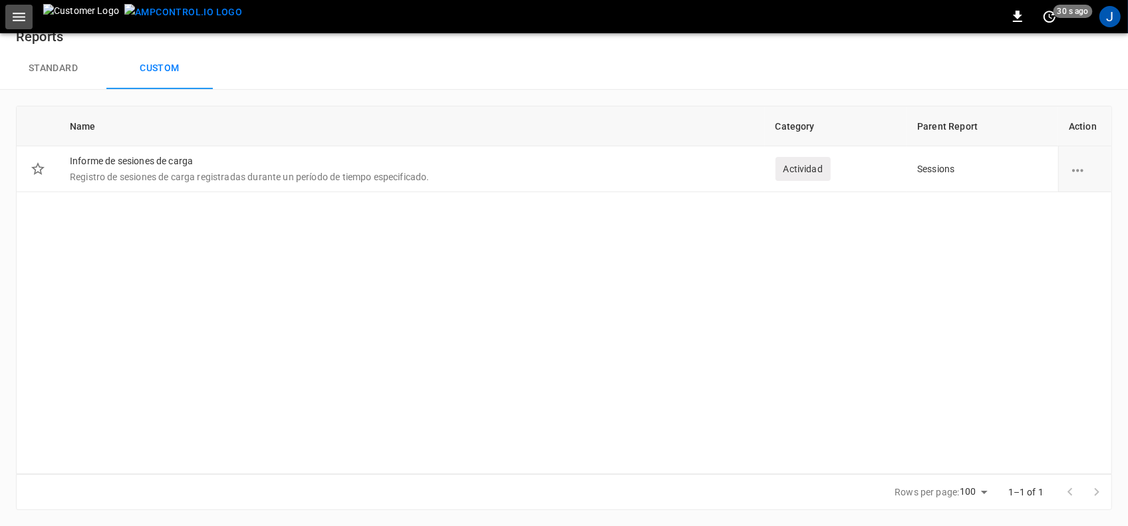
click at [15, 14] on icon "button" at bounding box center [19, 17] width 17 height 17
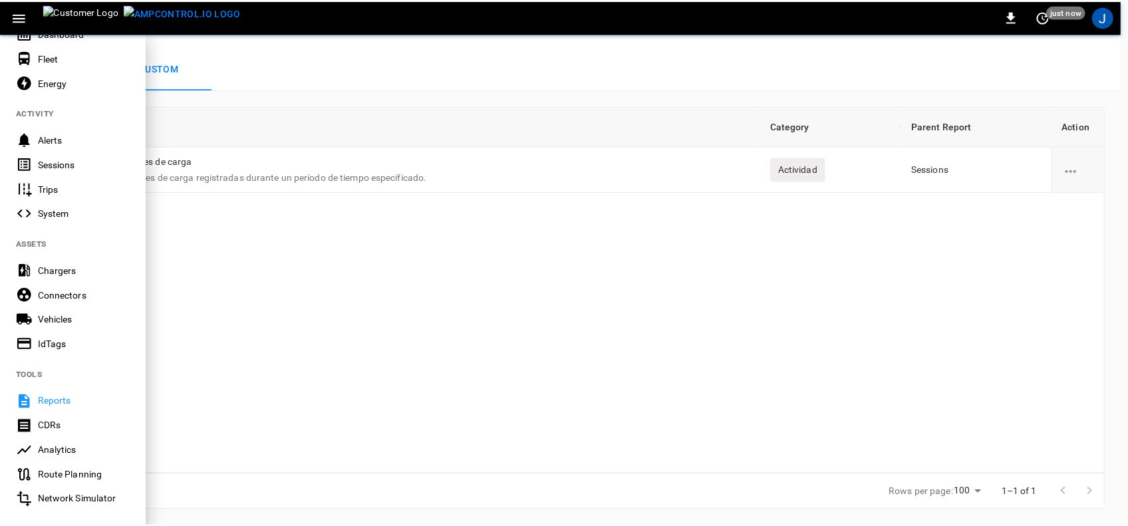
scroll to position [166, 0]
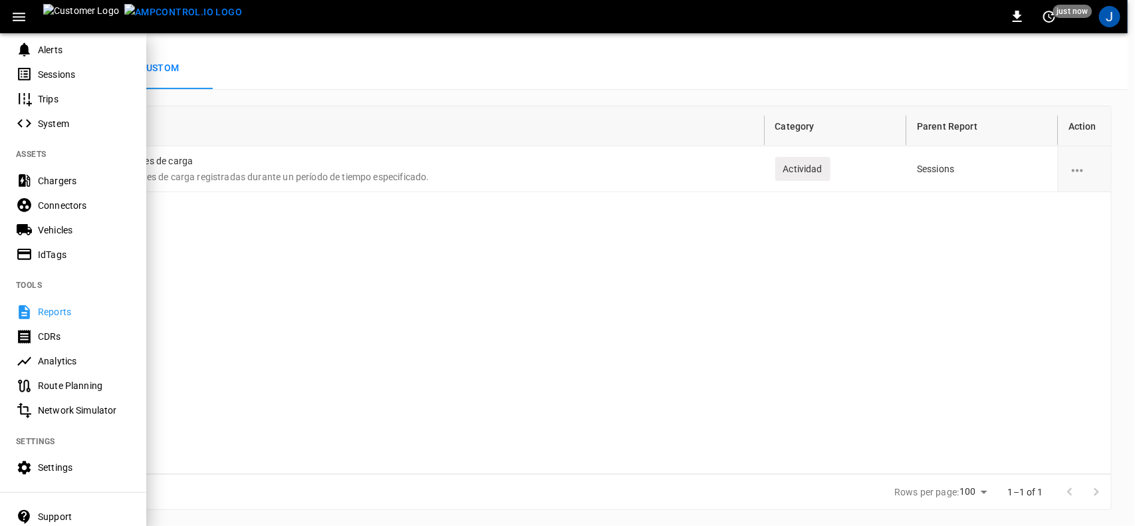
click at [35, 336] on div "CDRs" at bounding box center [73, 337] width 146 height 25
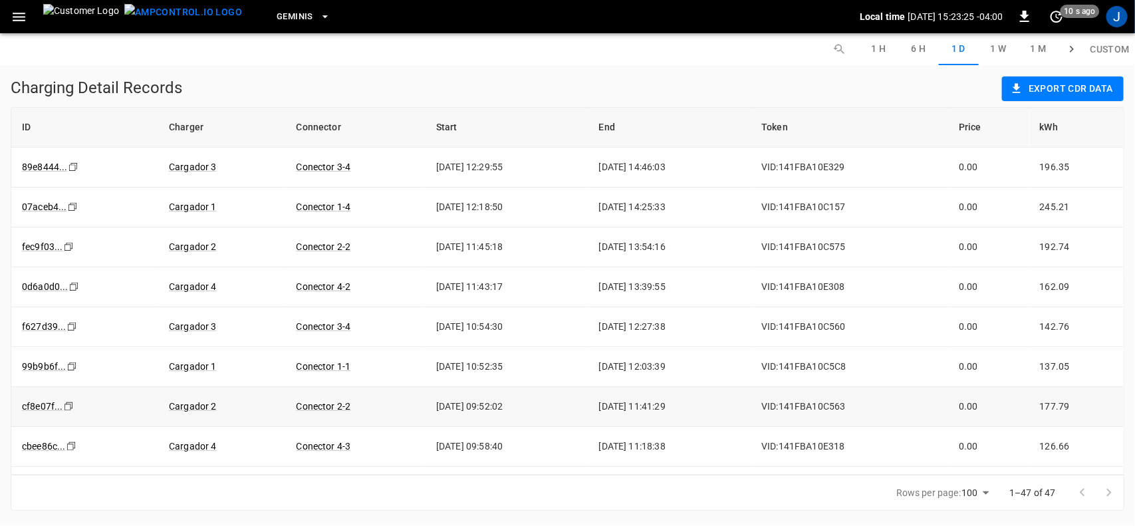
scroll to position [83, 0]
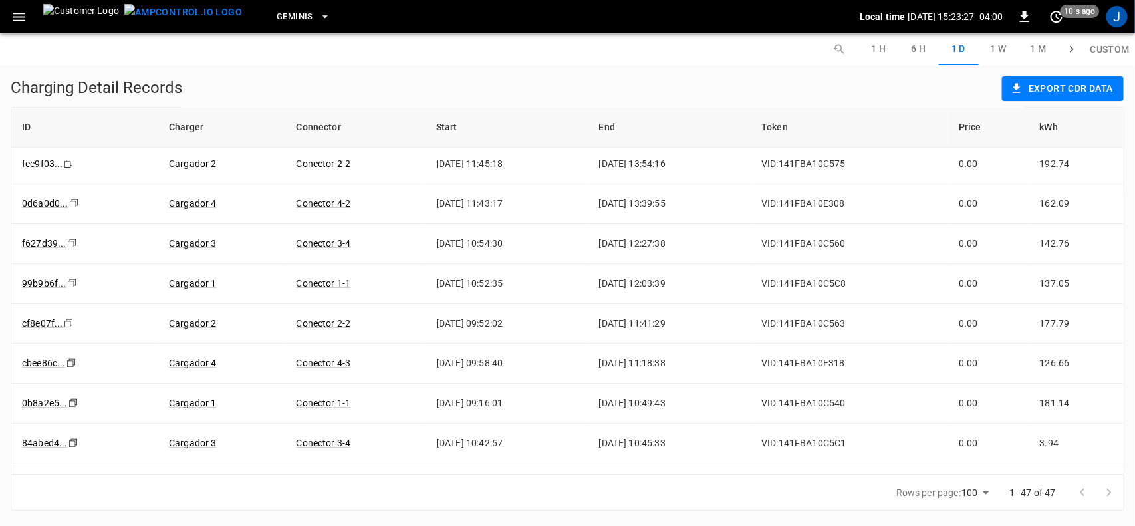
click at [19, 17] on icon "button" at bounding box center [19, 17] width 13 height 9
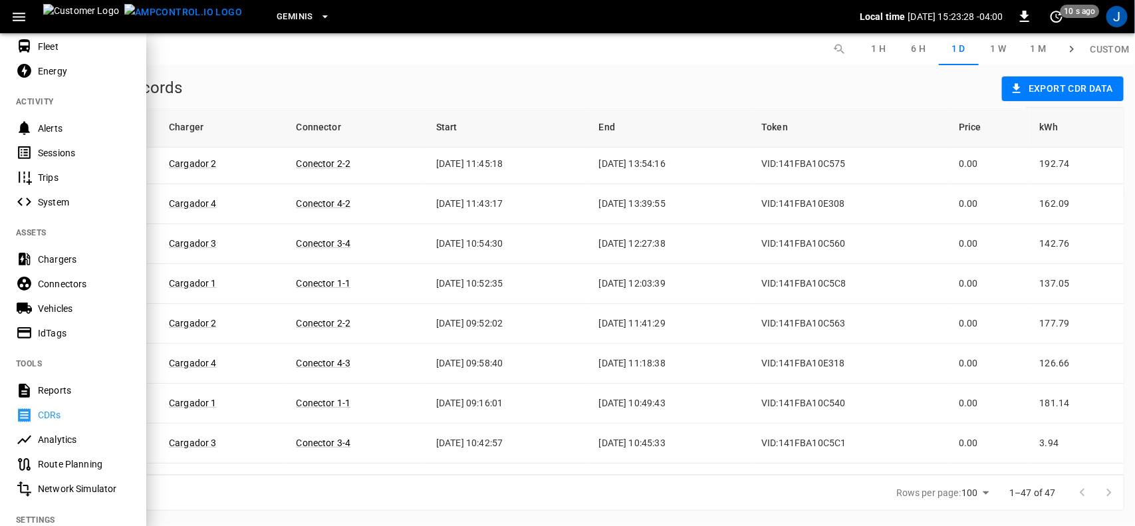
scroll to position [166, 0]
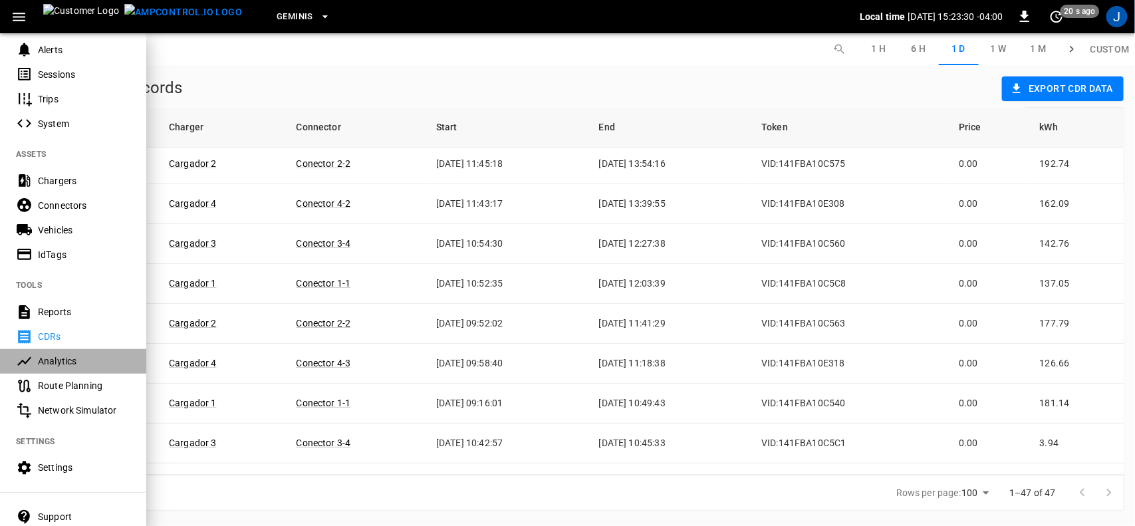
click at [55, 360] on div "Analytics" at bounding box center [84, 361] width 92 height 13
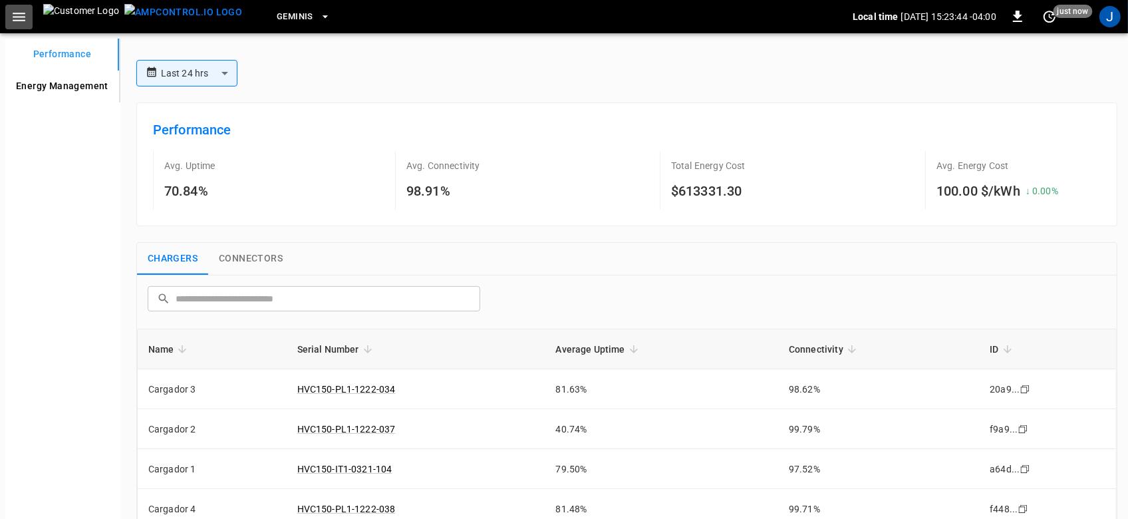
click at [17, 17] on icon "button" at bounding box center [19, 17] width 13 height 9
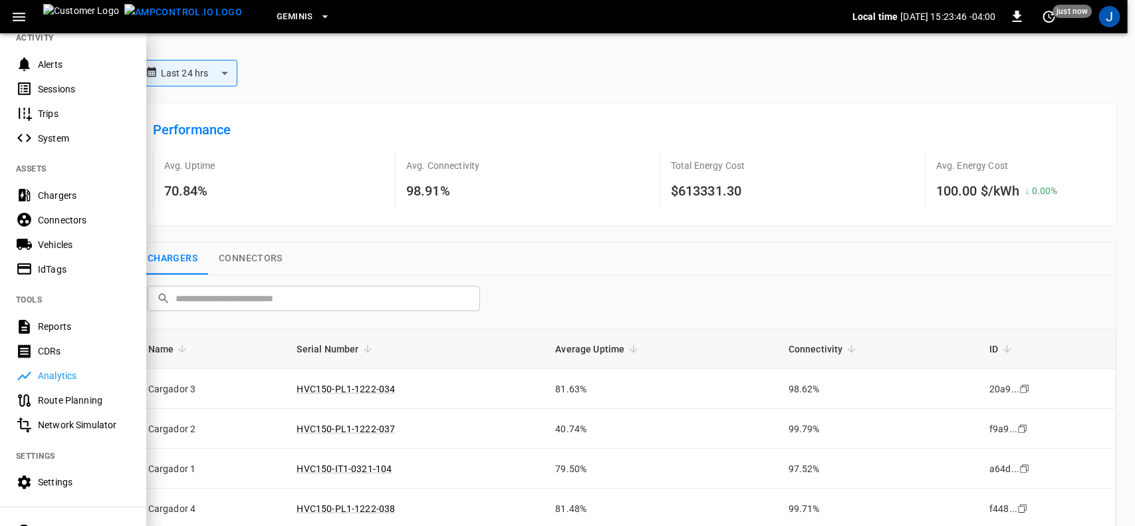
scroll to position [166, 0]
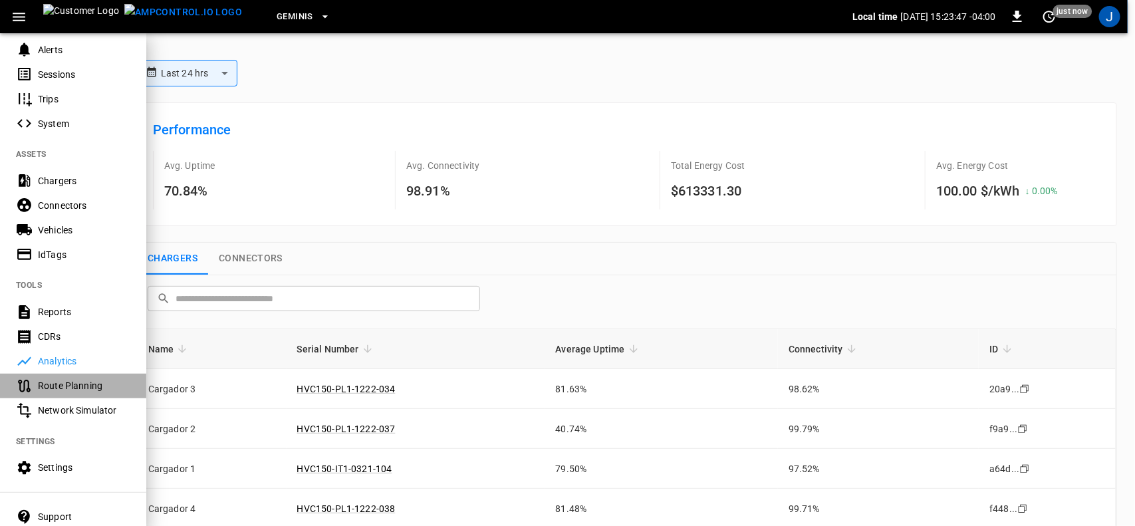
click at [47, 384] on div "Route Planning" at bounding box center [84, 385] width 92 height 13
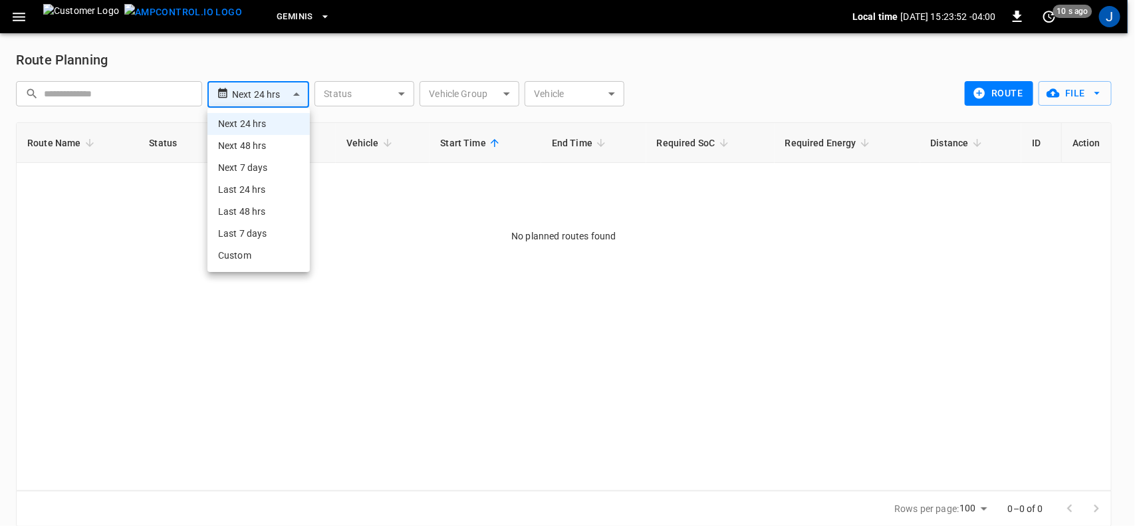
click at [299, 97] on body "**********" at bounding box center [567, 271] width 1135 height 543
click at [255, 234] on li "Last 7 days" at bounding box center [259, 234] width 102 height 22
type input "**********"
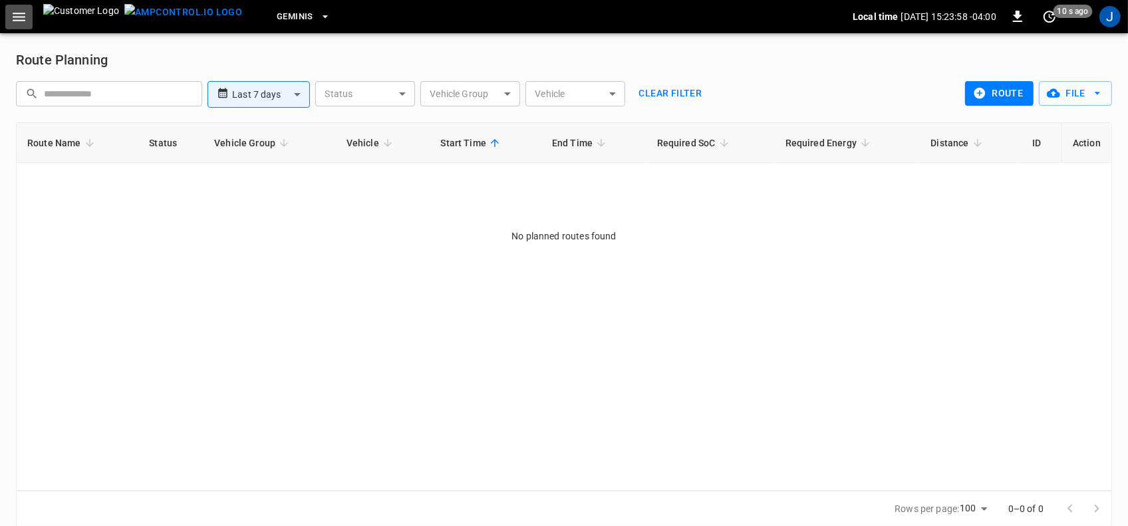
click at [21, 13] on icon "button" at bounding box center [19, 17] width 13 height 9
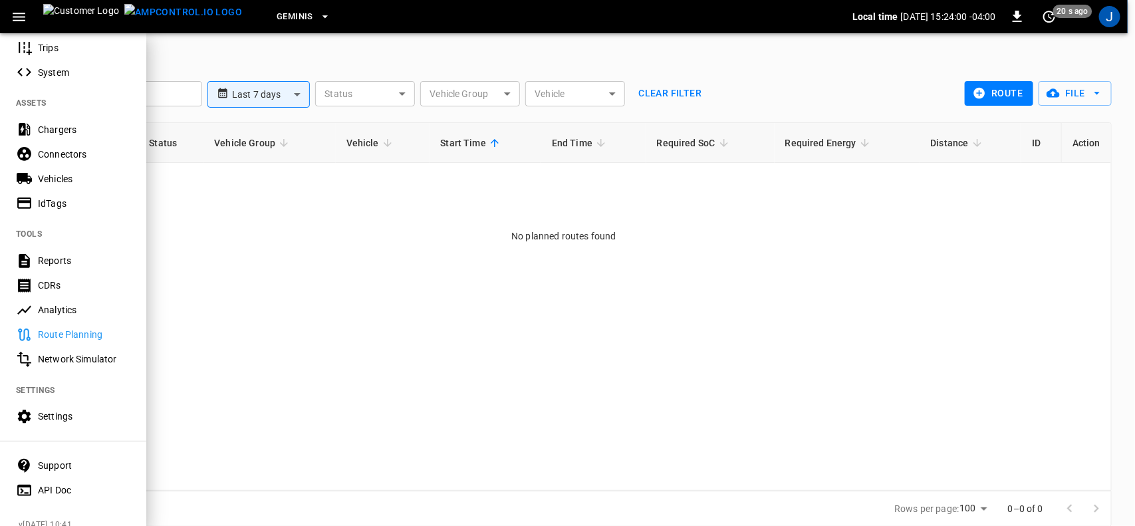
scroll to position [241, 0]
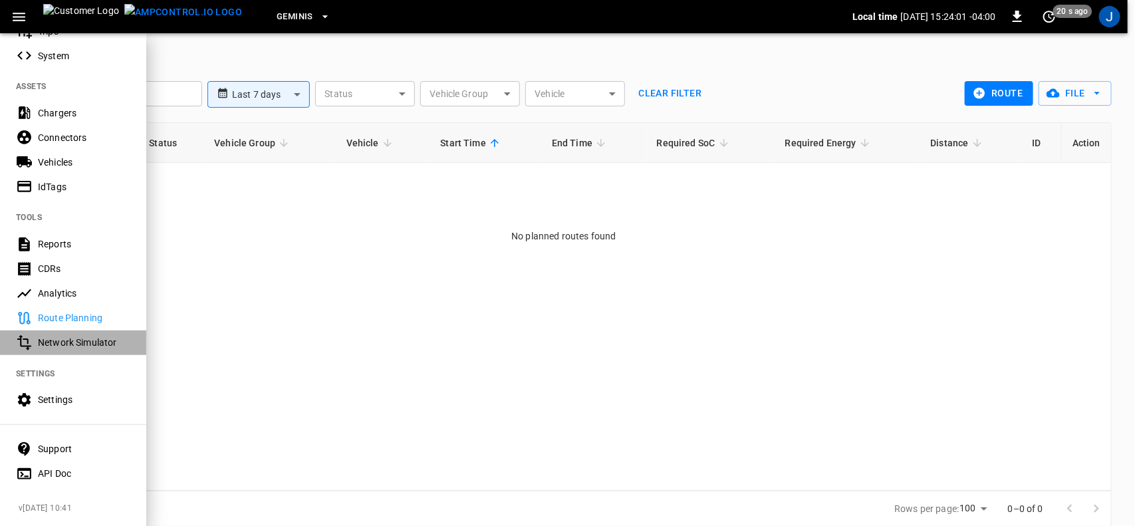
click at [69, 337] on div "Network Simulator" at bounding box center [84, 342] width 92 height 13
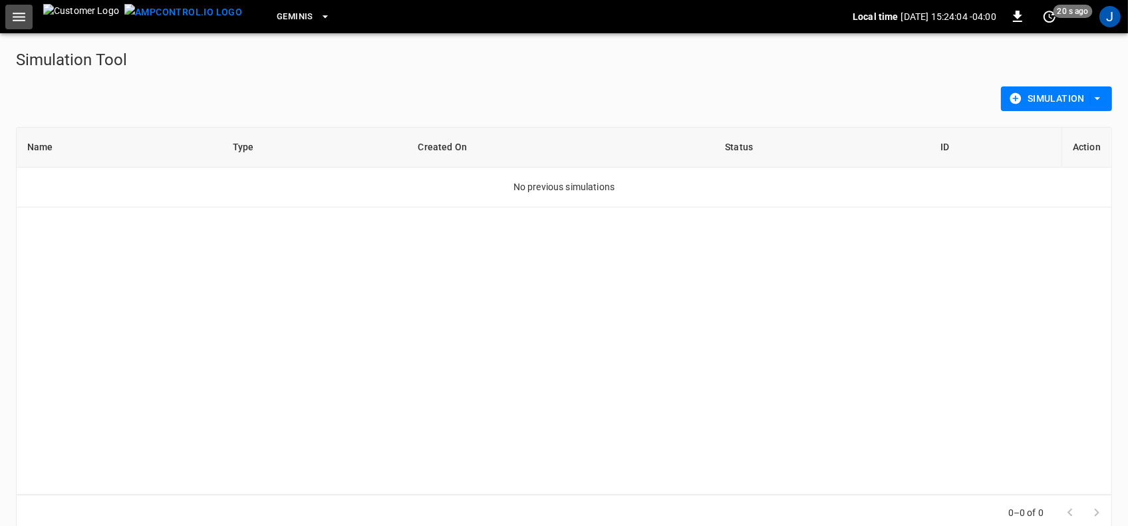
click at [19, 15] on icon "button" at bounding box center [19, 17] width 17 height 17
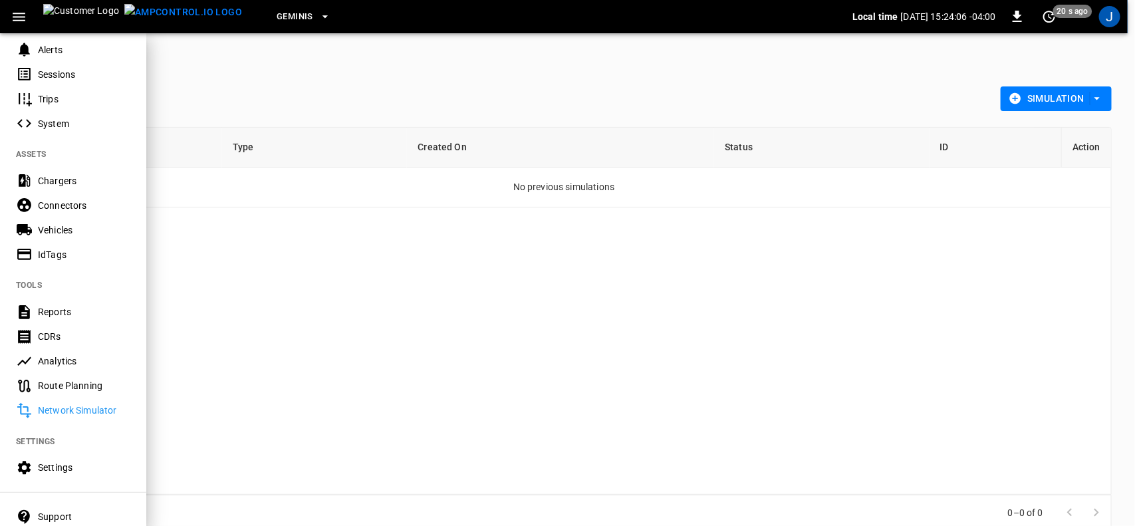
scroll to position [241, 0]
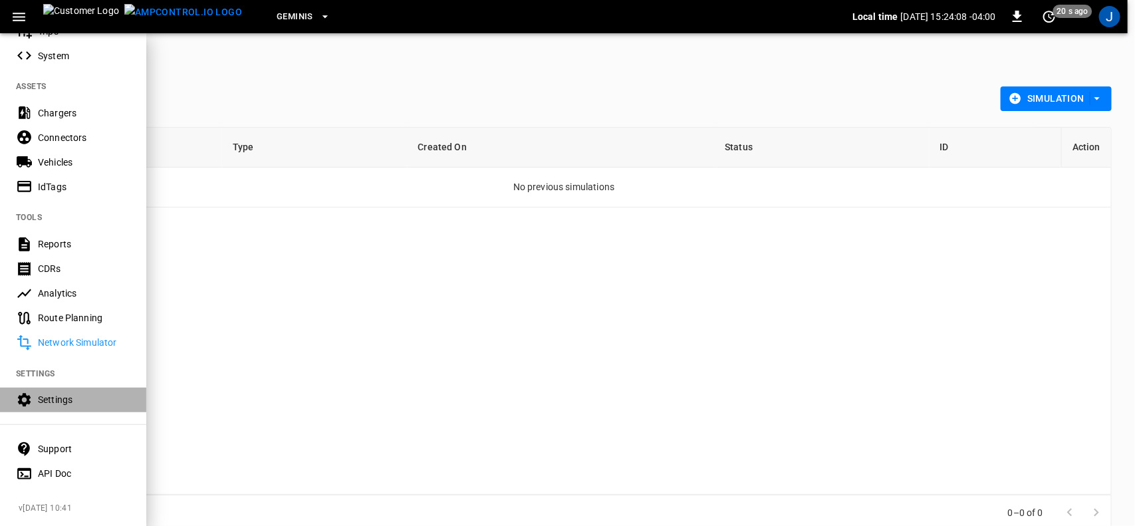
click at [61, 393] on div "Settings" at bounding box center [84, 399] width 92 height 13
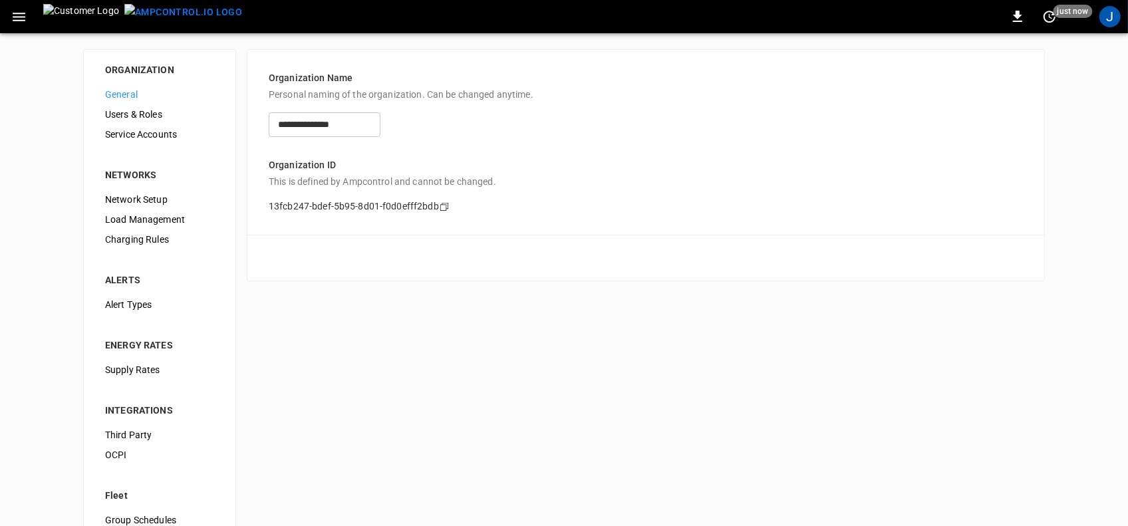
click at [21, 17] on icon "button" at bounding box center [19, 17] width 17 height 17
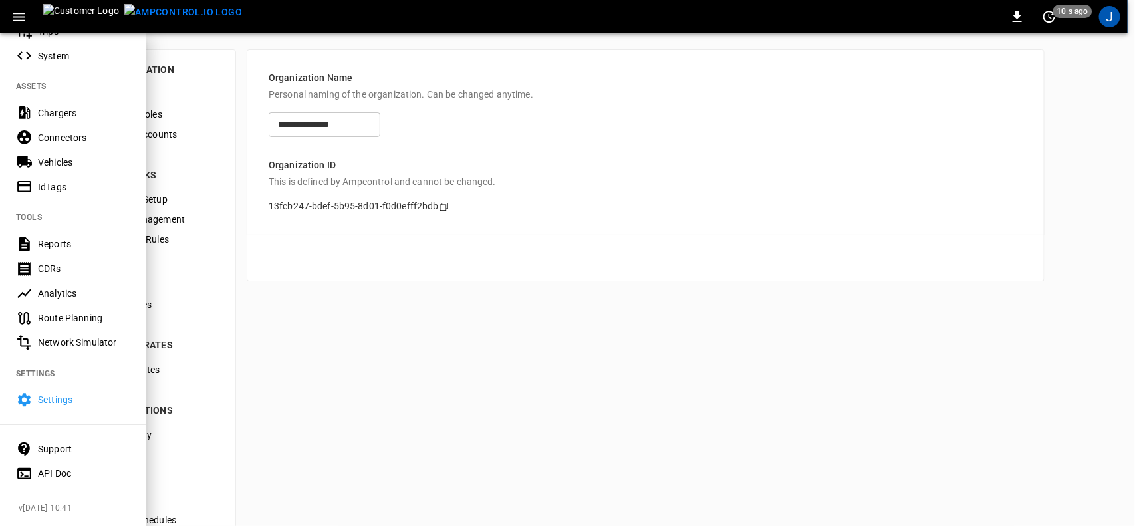
scroll to position [241, 0]
click at [53, 443] on div "Support" at bounding box center [84, 448] width 92 height 13
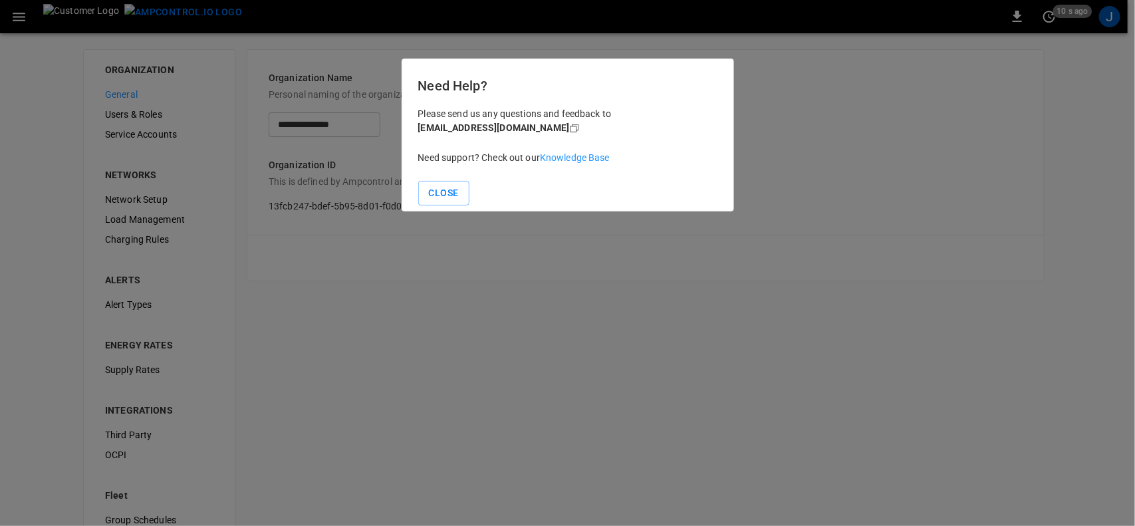
click at [18, 14] on div at bounding box center [567, 263] width 1135 height 526
click at [447, 197] on button "Close" at bounding box center [443, 193] width 51 height 25
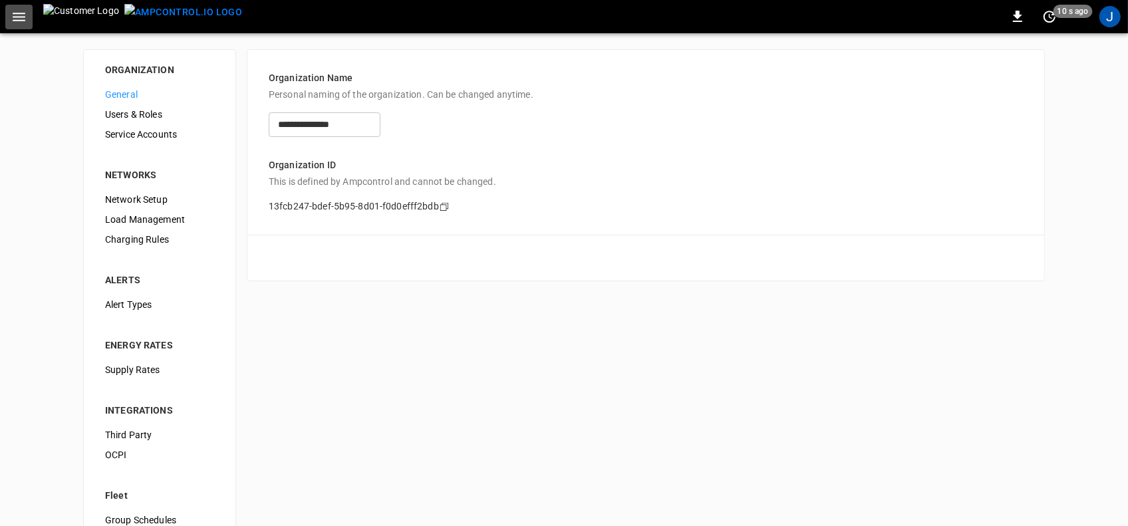
click at [22, 21] on icon "button" at bounding box center [19, 17] width 17 height 17
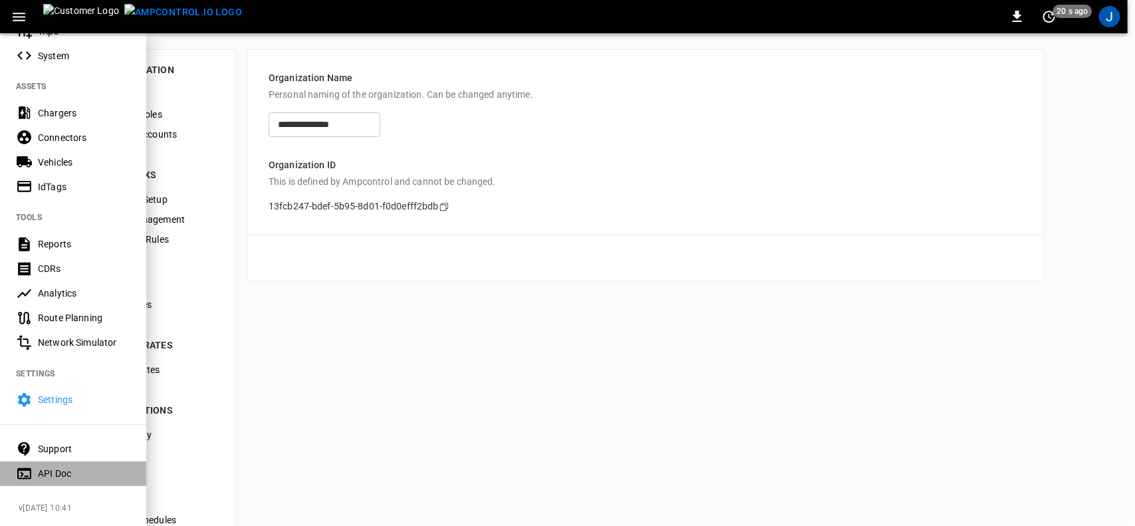
click at [42, 467] on div "API Doc" at bounding box center [84, 473] width 92 height 13
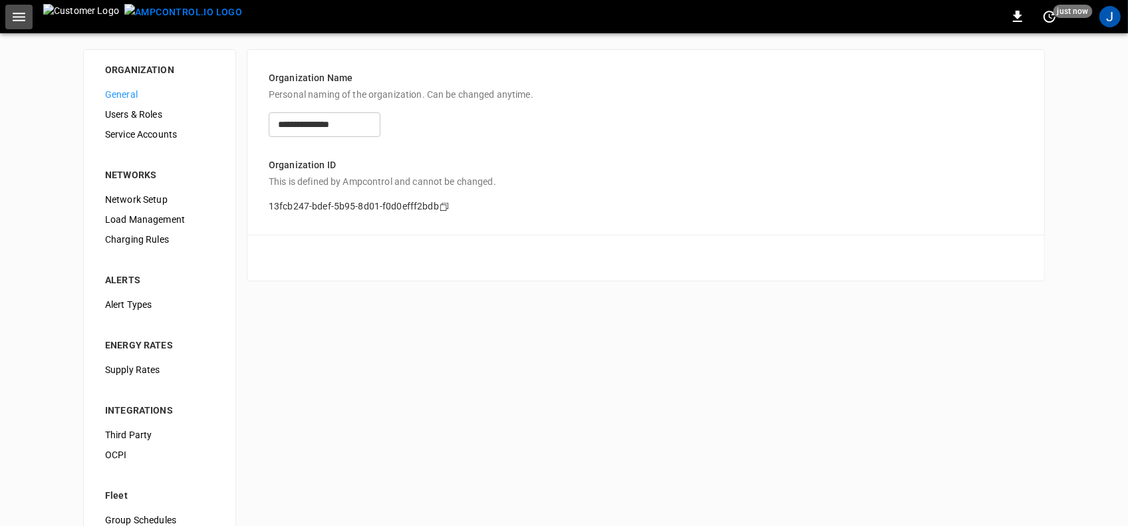
click at [15, 17] on icon "button" at bounding box center [19, 17] width 17 height 17
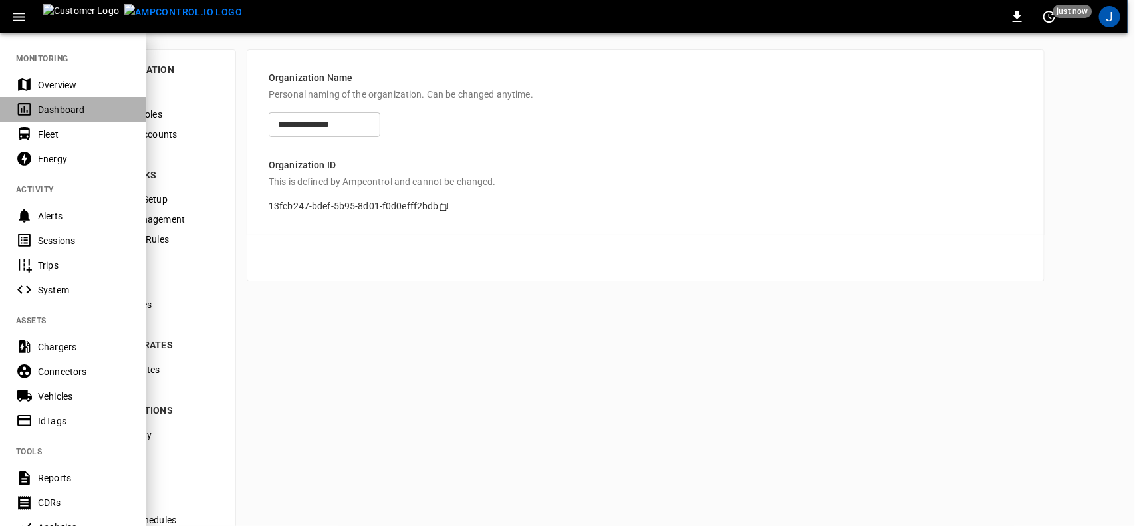
click at [53, 112] on div "Dashboard" at bounding box center [84, 109] width 92 height 13
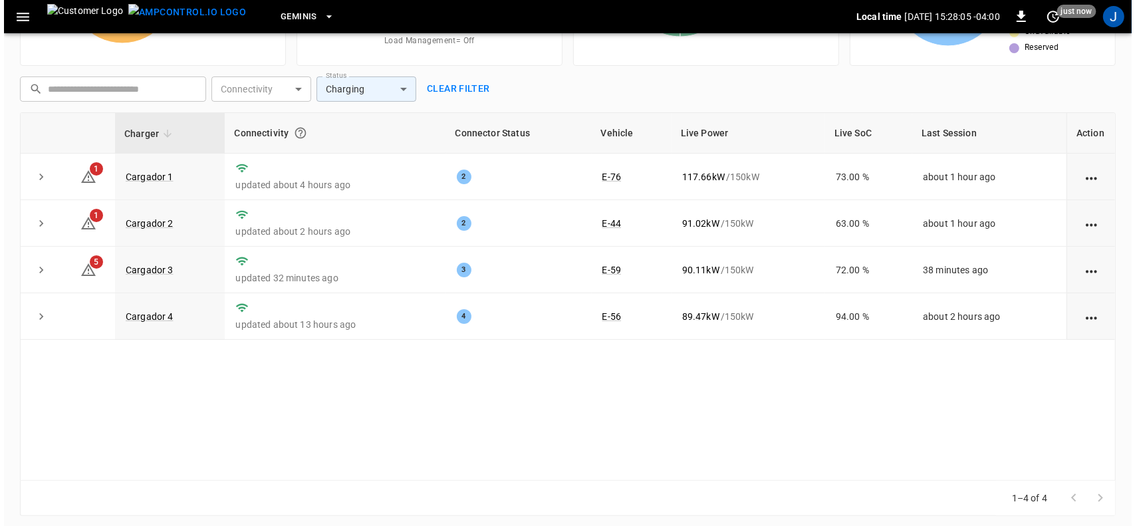
scroll to position [158, 0]
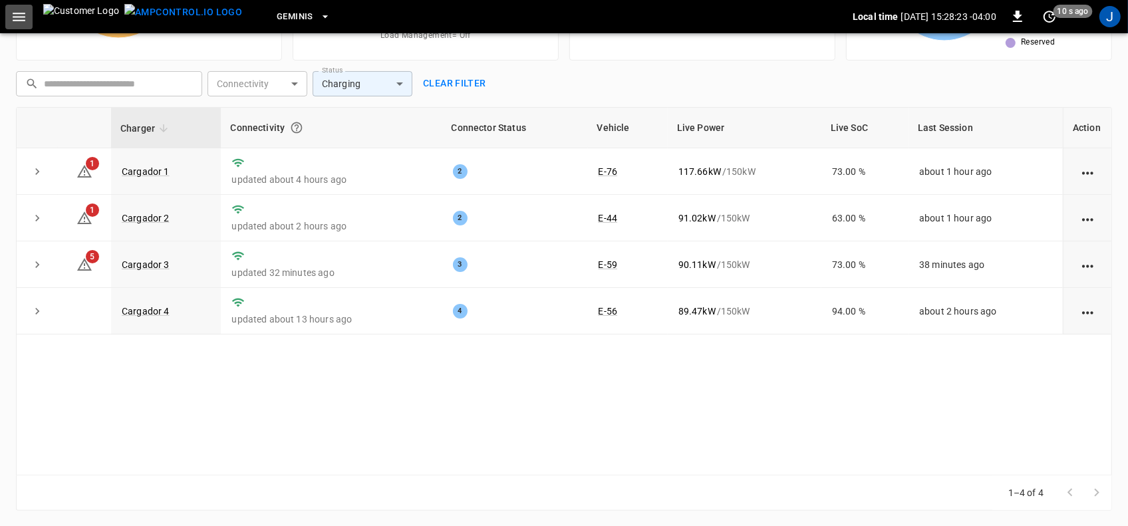
click at [21, 19] on icon "button" at bounding box center [19, 17] width 17 height 17
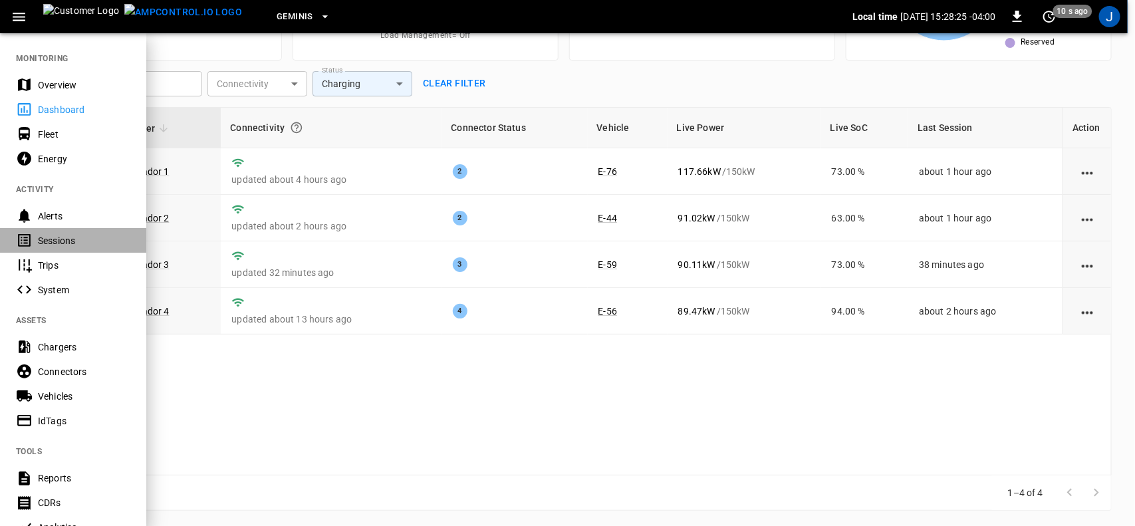
click at [67, 237] on div "Sessions" at bounding box center [84, 240] width 92 height 13
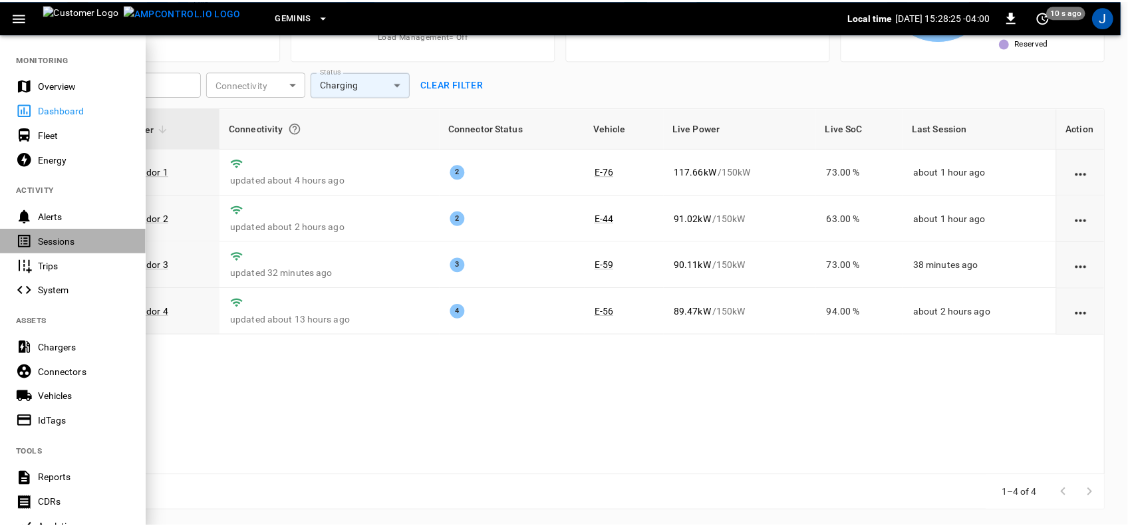
scroll to position [43, 0]
